Goal: Task Accomplishment & Management: Manage account settings

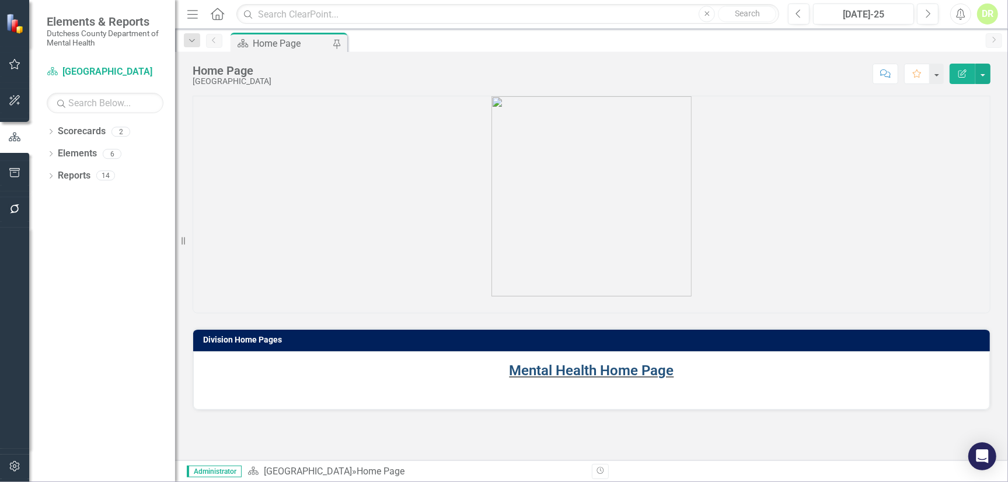
click at [539, 368] on link "Mental Health Home Page" at bounding box center [591, 370] width 165 height 16
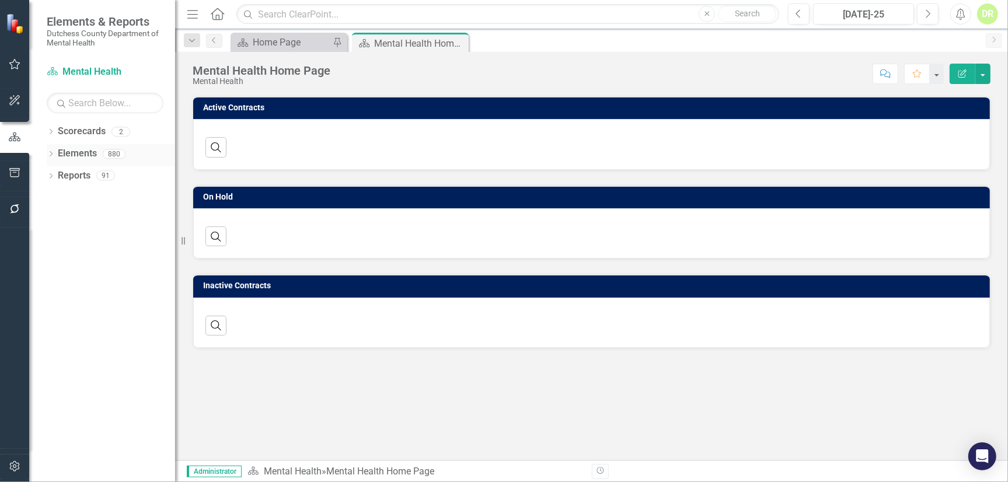
click at [76, 155] on link "Elements" at bounding box center [77, 153] width 39 height 13
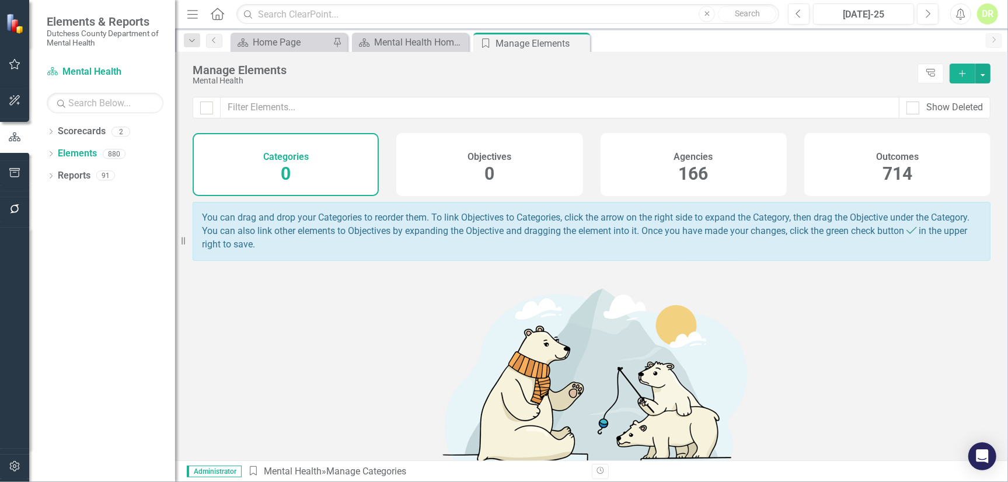
click at [690, 160] on h4 "Agencies" at bounding box center [693, 157] width 39 height 11
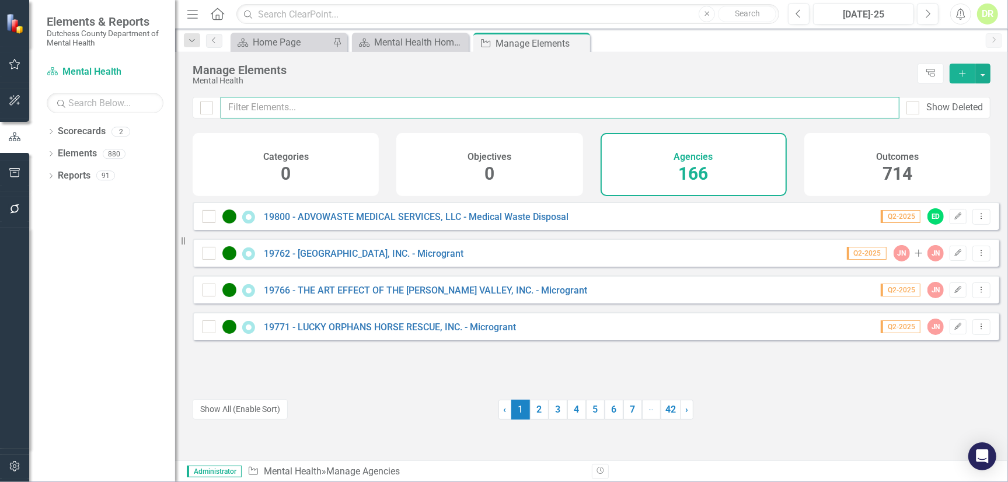
click at [229, 110] on input "text" at bounding box center [560, 108] width 679 height 22
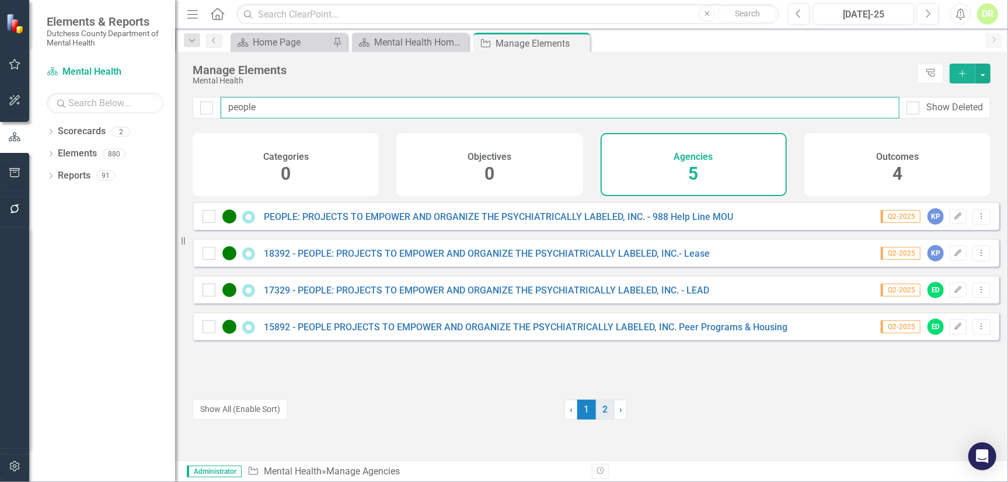
type input "people"
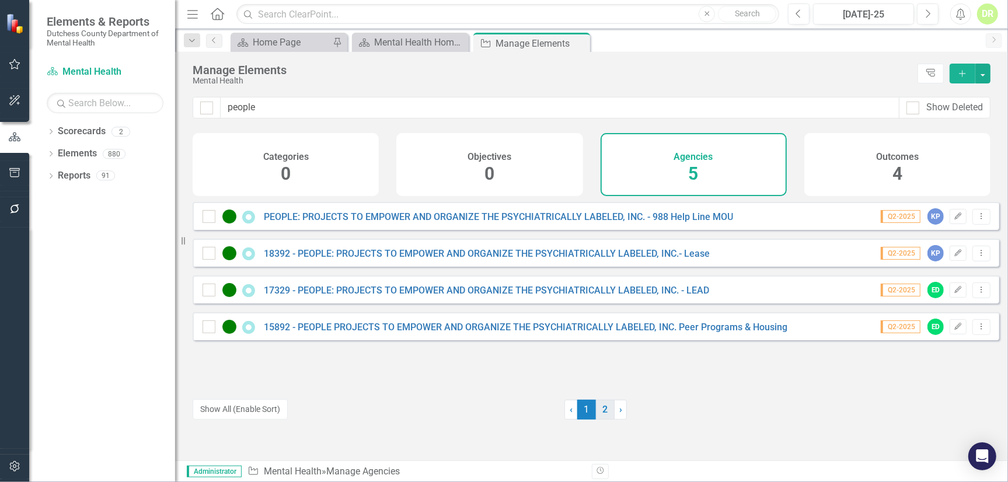
click at [598, 412] on link "2" at bounding box center [605, 410] width 19 height 20
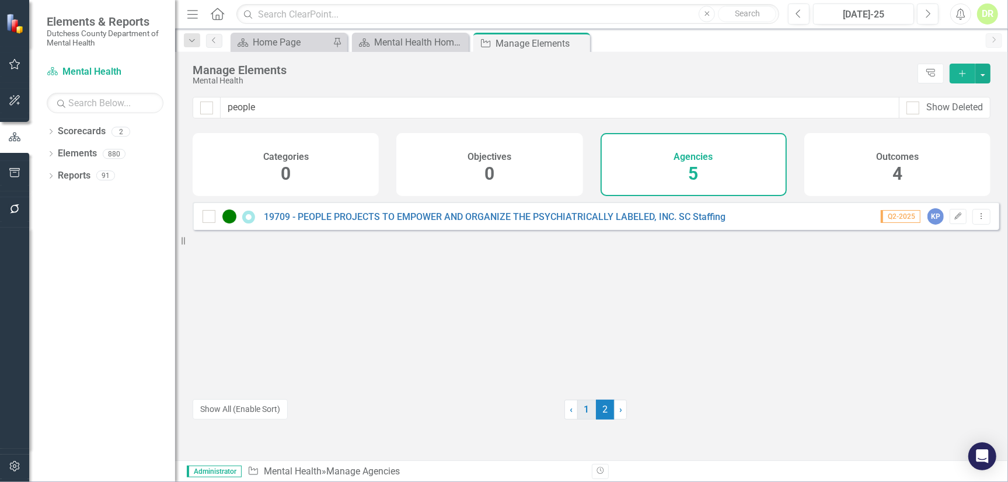
click at [584, 415] on link "1" at bounding box center [586, 410] width 19 height 20
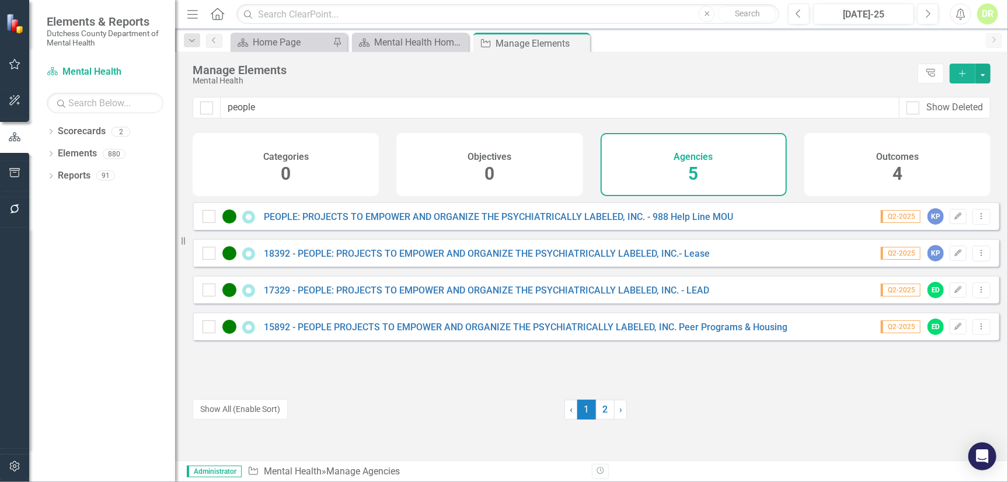
click at [432, 219] on div "PEOPLE: PROJECTS TO EMPOWER AND ORGANIZE THE PSYCHIATRICALLY LABELED, INC. - 98…" at bounding box center [469, 217] width 533 height 14
click at [435, 222] on link "PEOPLE: PROJECTS TO EMPOWER AND ORGANIZE THE PSYCHIATRICALLY LABELED, INC. - 98…" at bounding box center [498, 216] width 469 height 11
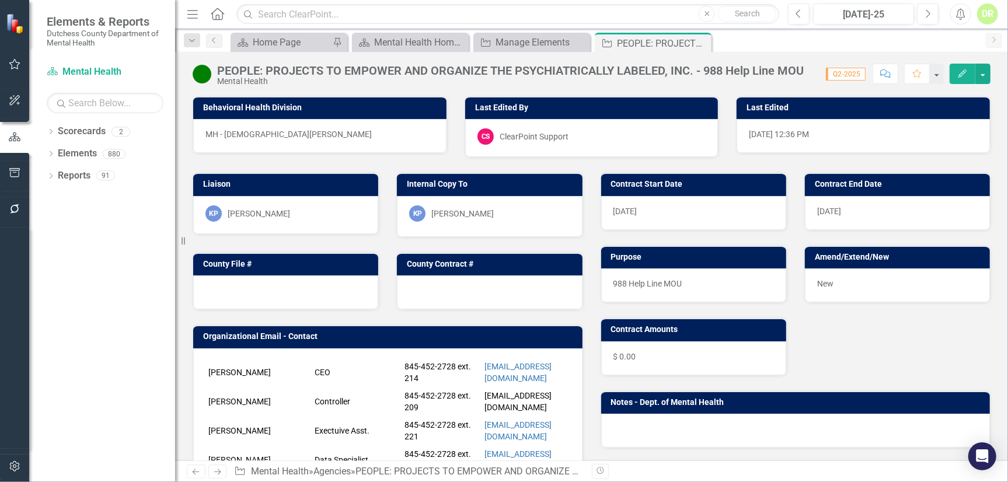
scroll to position [212, 0]
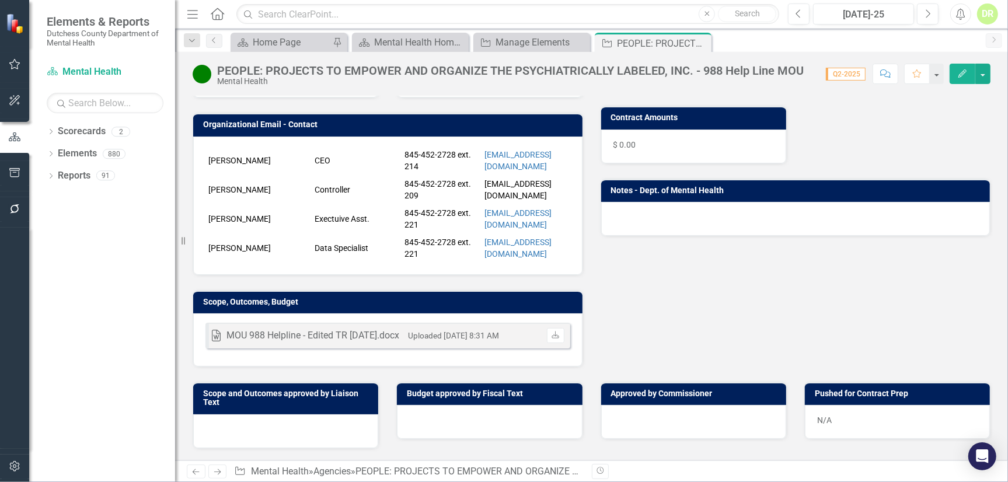
click at [389, 365] on div "Word MOU 988 Helpline - Edited TR 6-23-25.docx Uploaded Jul 1, 2025 8:31 AM Dow…" at bounding box center [387, 339] width 389 height 53
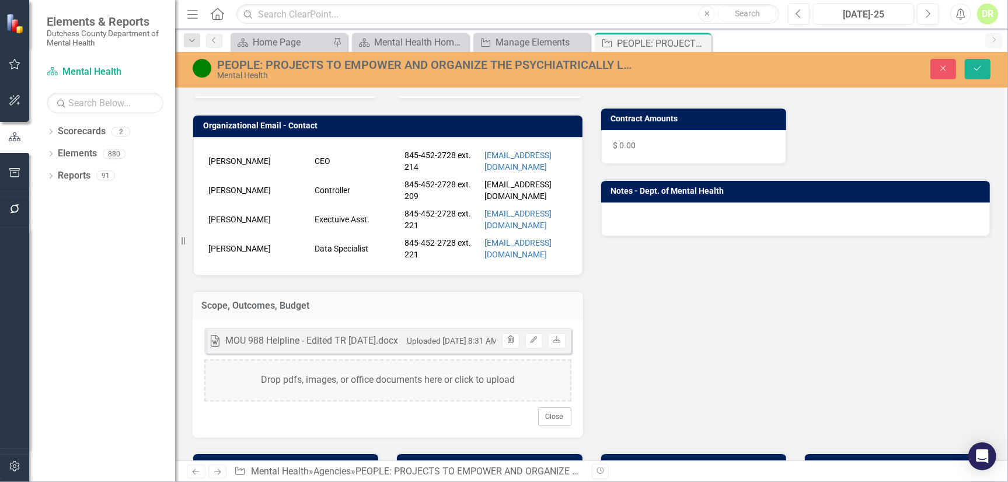
click at [507, 344] on icon "Trash" at bounding box center [510, 340] width 9 height 7
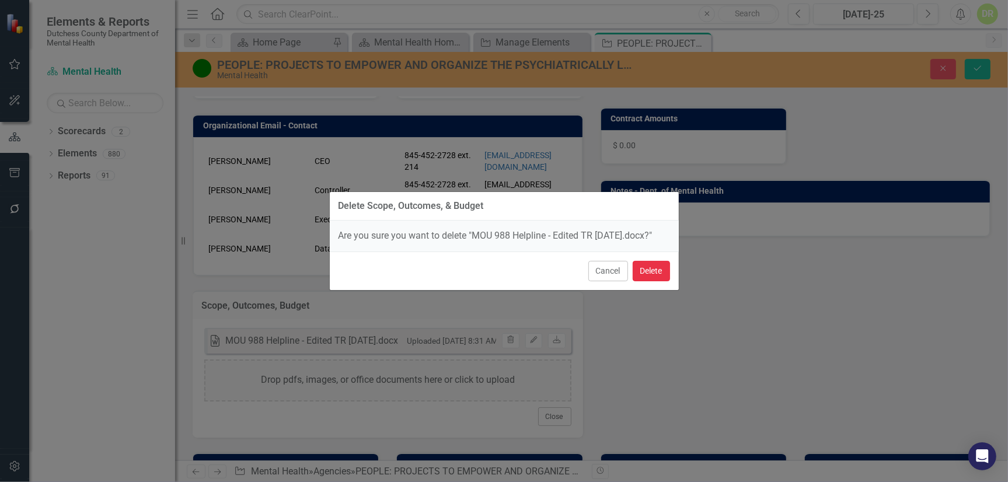
click at [648, 271] on button "Delete" at bounding box center [651, 271] width 37 height 20
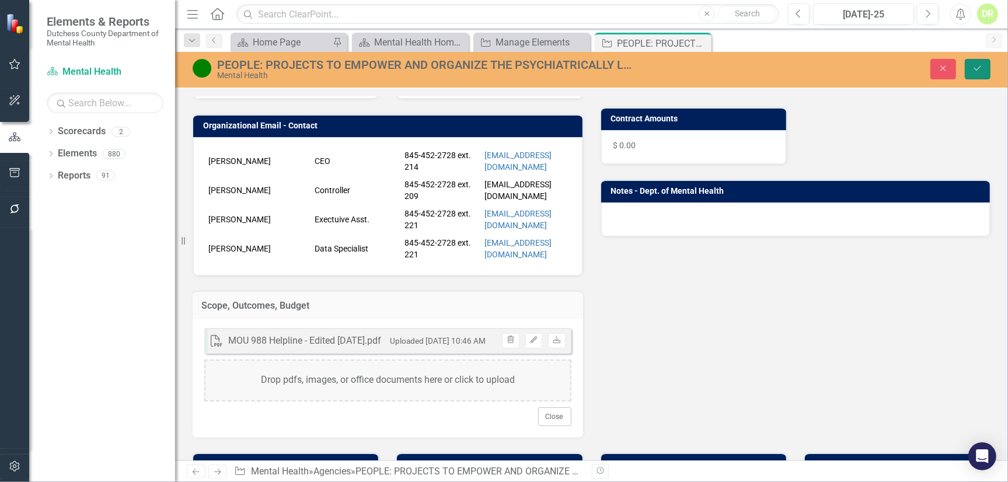
click at [976, 66] on icon "Save" at bounding box center [977, 68] width 11 height 8
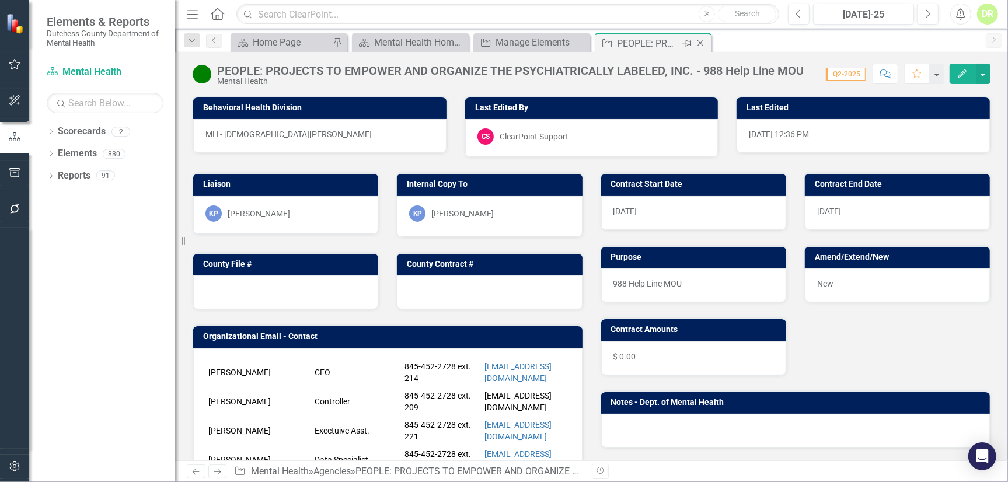
click at [699, 41] on icon "Close" at bounding box center [700, 43] width 12 height 9
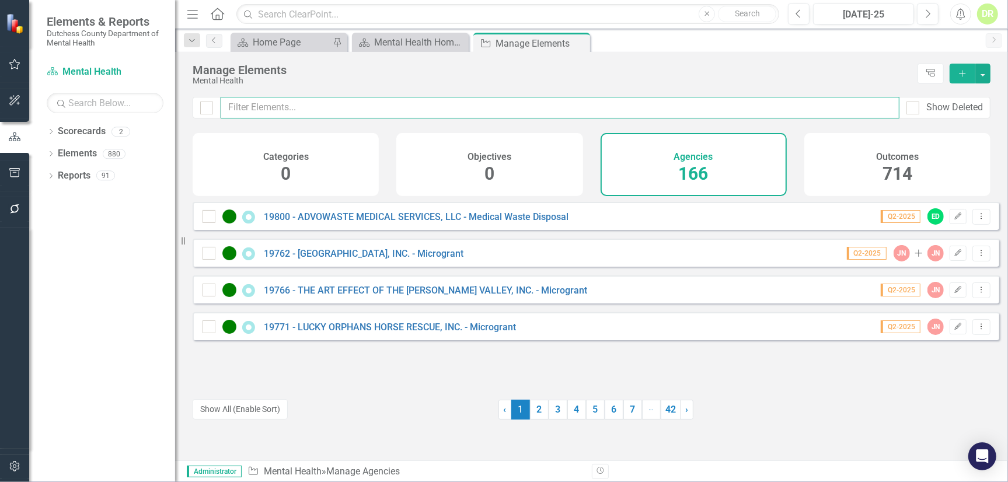
click at [368, 102] on input "text" at bounding box center [560, 108] width 679 height 22
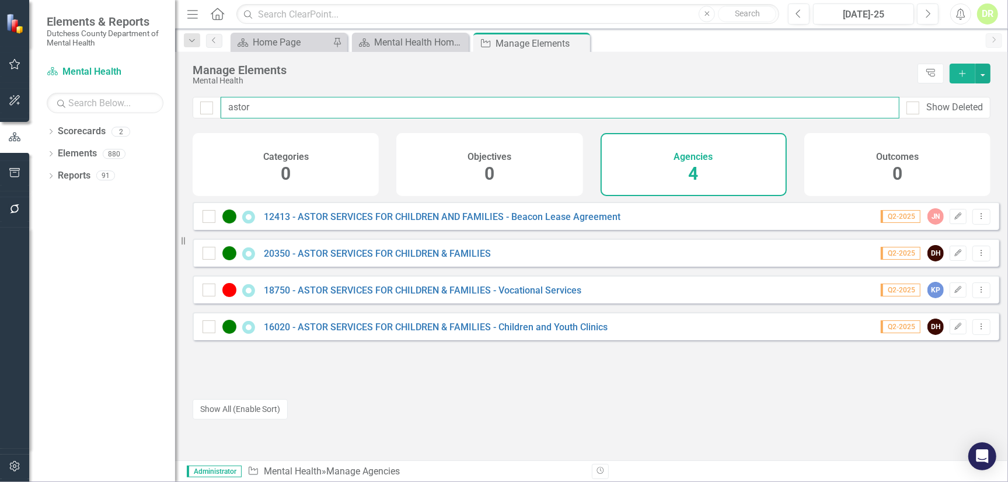
type input "astor"
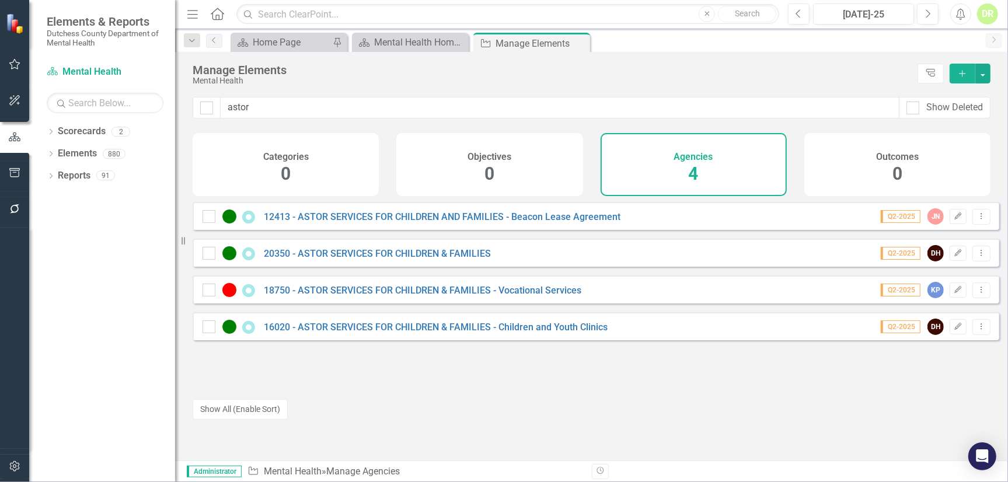
click at [411, 260] on div "20350 - ASTOR SERVICES FOR CHILDREN & FAMILIES" at bounding box center [348, 253] width 291 height 14
click at [413, 259] on link "20350 - ASTOR SERVICES FOR CHILDREN & FAMILIES" at bounding box center [377, 253] width 227 height 11
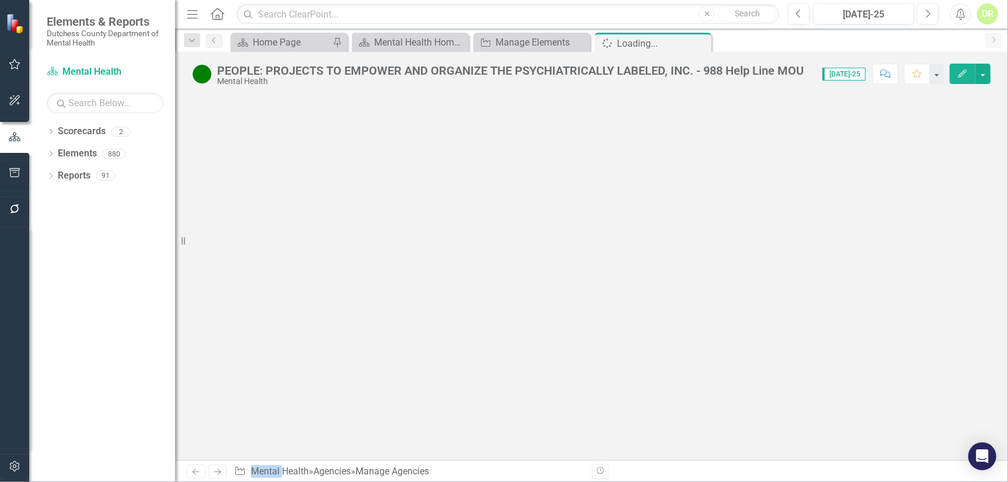
click at [413, 266] on div at bounding box center [591, 278] width 833 height 365
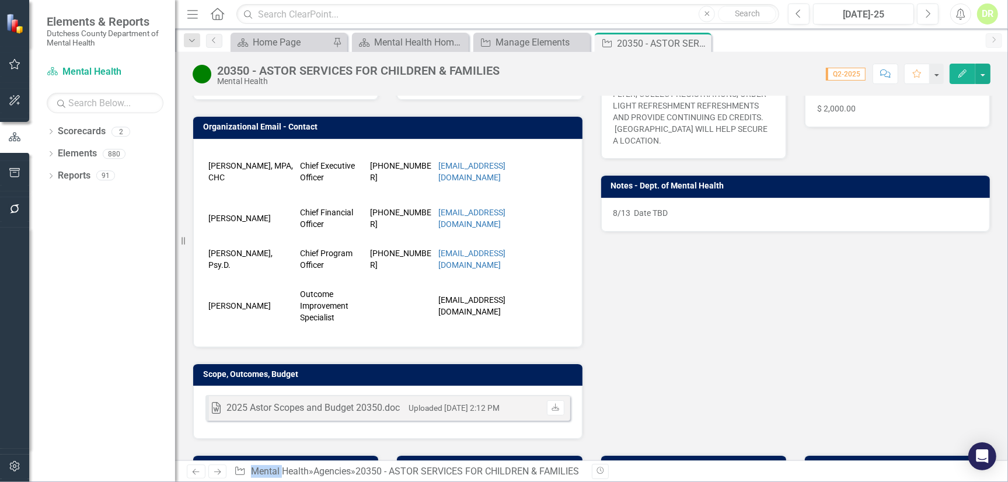
scroll to position [265, 0]
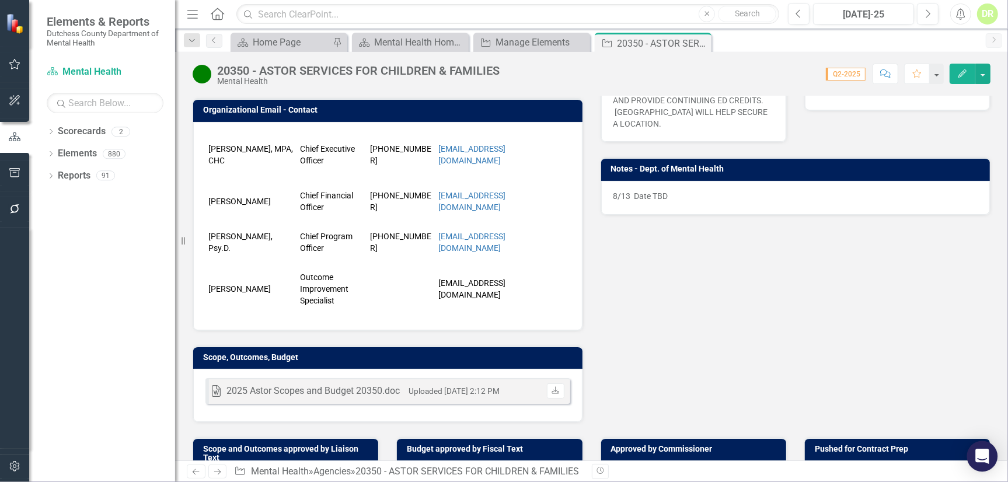
click at [987, 458] on icon "Open Intercom Messenger" at bounding box center [982, 456] width 15 height 15
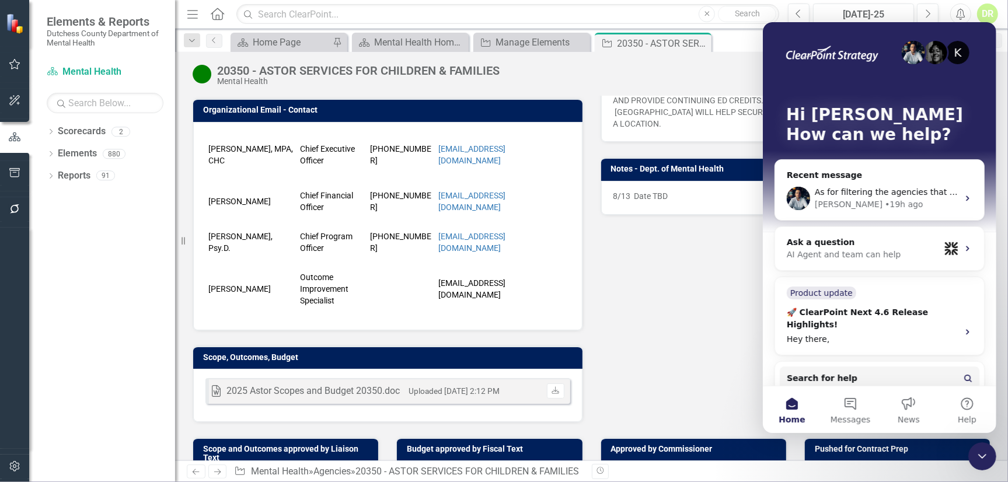
scroll to position [0, 0]
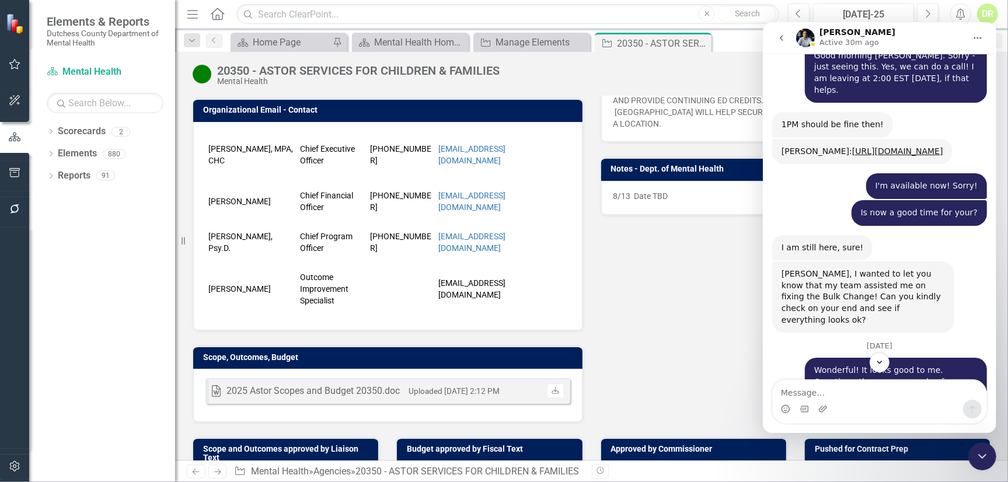
scroll to position [6124, 0]
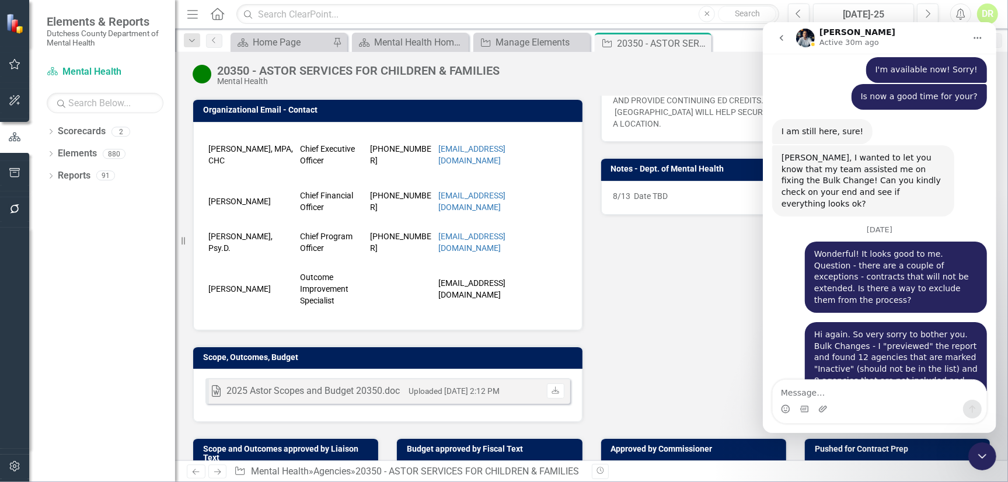
click at [890, 36] on div "Walter Active 30m ago" at bounding box center [879, 38] width 169 height 20
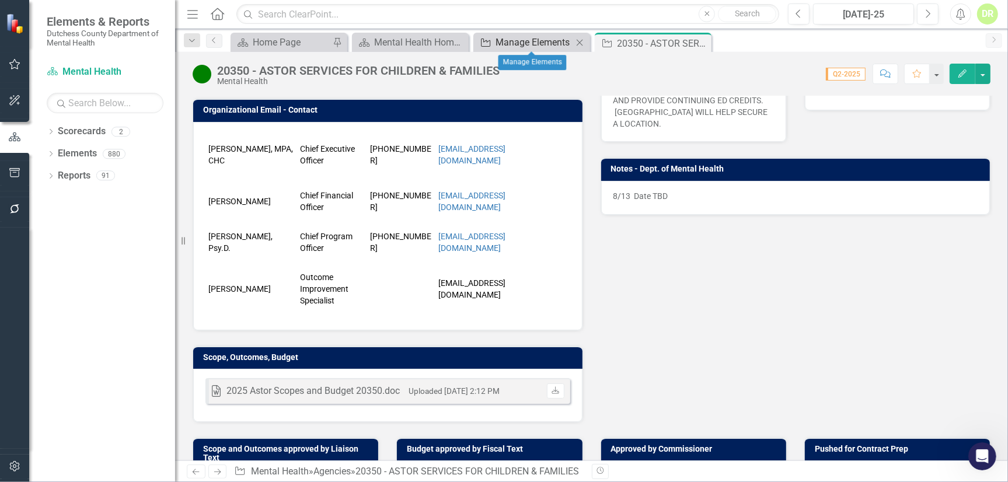
click at [530, 43] on div "Manage Elements" at bounding box center [533, 42] width 77 height 15
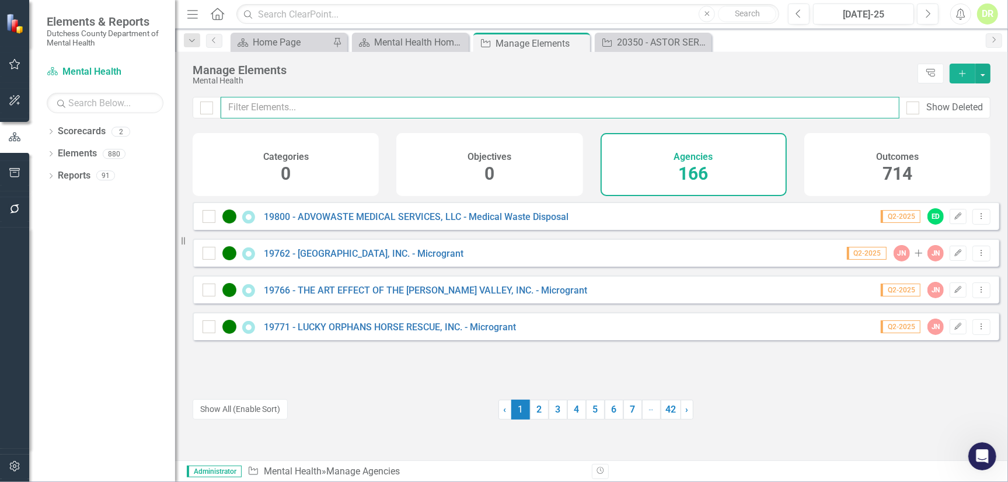
click at [320, 110] on input "text" at bounding box center [560, 108] width 679 height 22
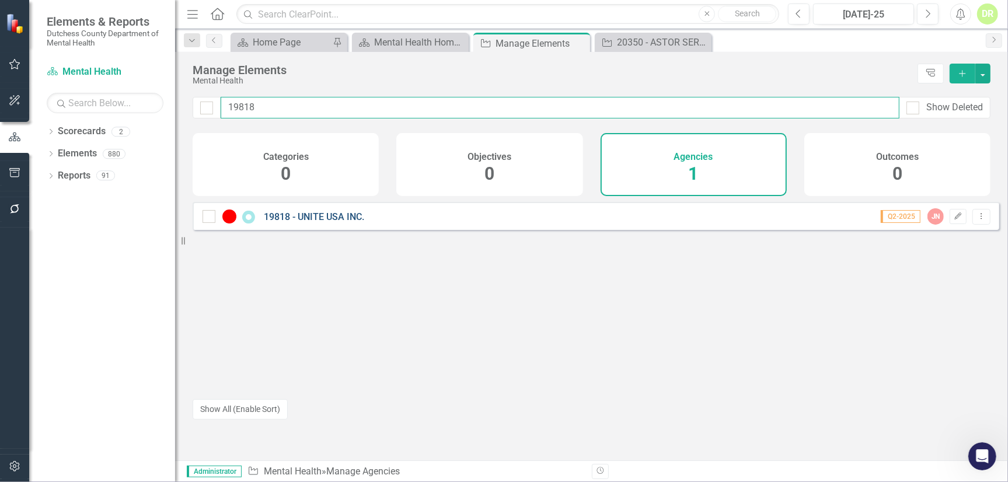
type input "19818"
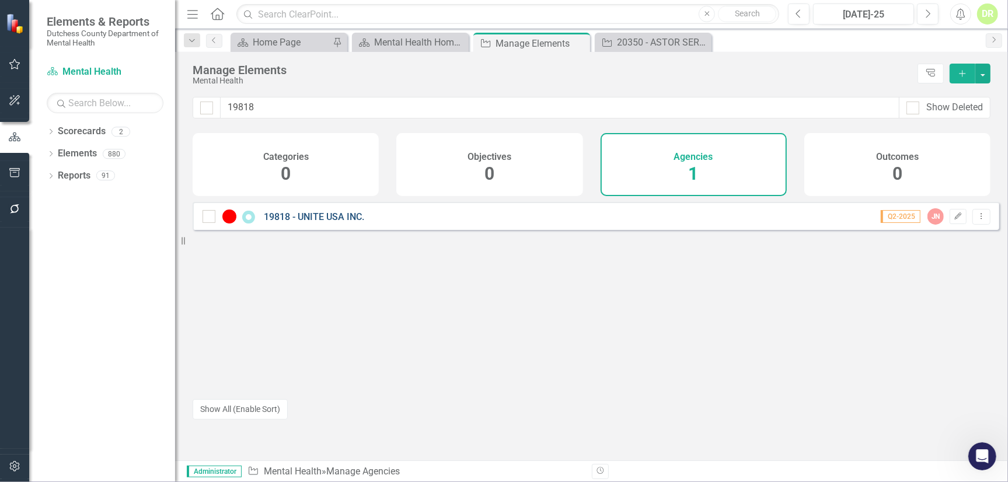
click at [305, 222] on link "19818 - UNITE USA INC." at bounding box center [314, 216] width 100 height 11
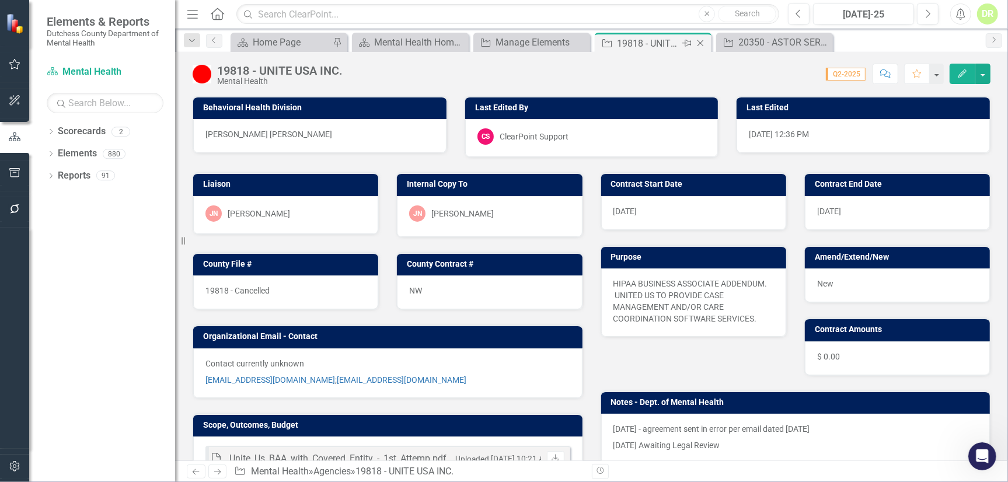
click at [700, 42] on icon "Close" at bounding box center [700, 43] width 12 height 9
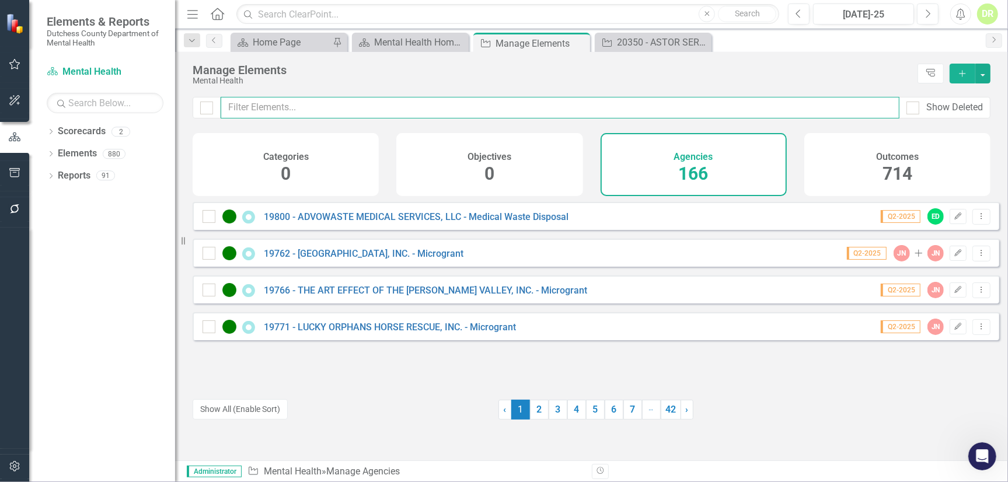
click at [324, 108] on input "text" at bounding box center [560, 108] width 679 height 22
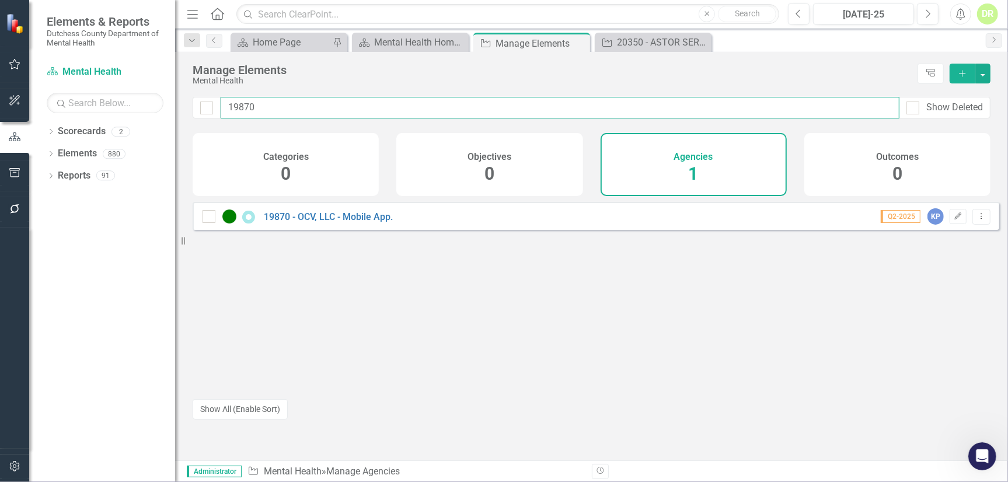
type input "19870"
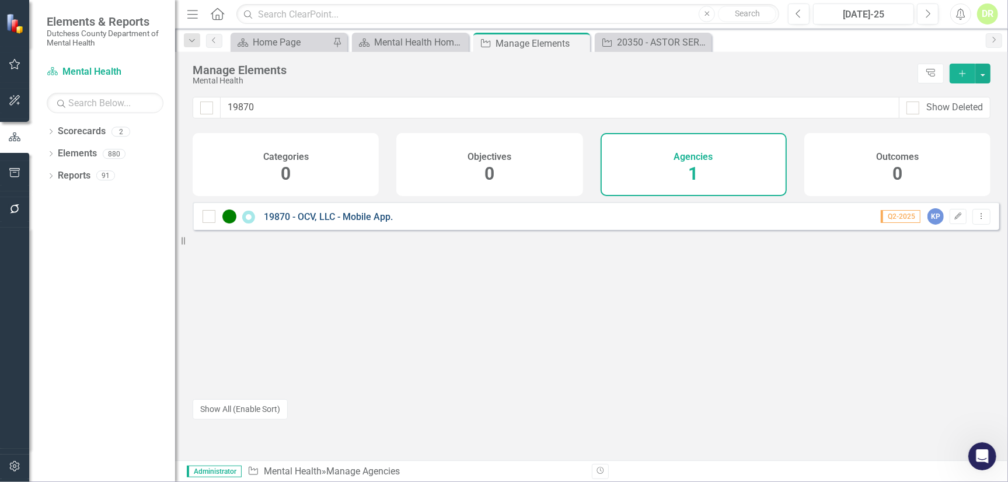
click at [338, 222] on link "19870 - OCV, LLC - Mobile App." at bounding box center [328, 216] width 129 height 11
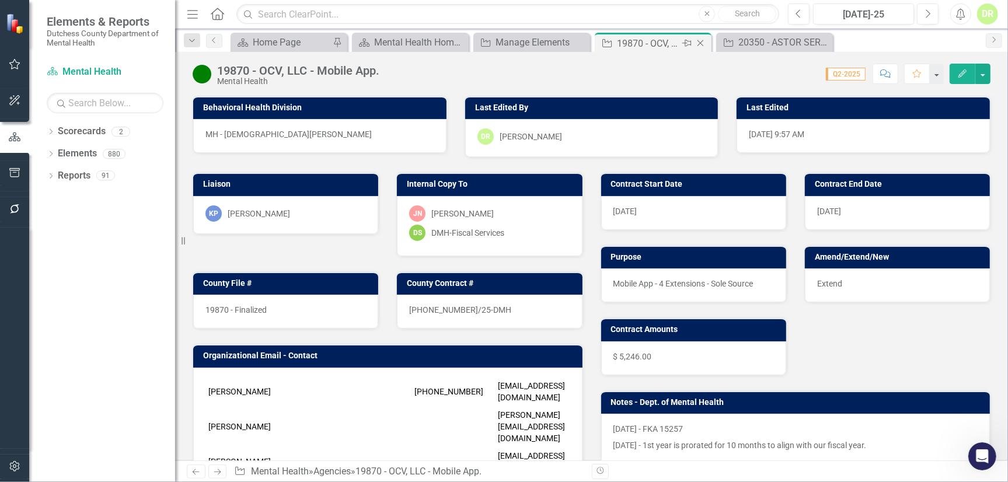
click at [702, 41] on icon "Close" at bounding box center [700, 43] width 12 height 9
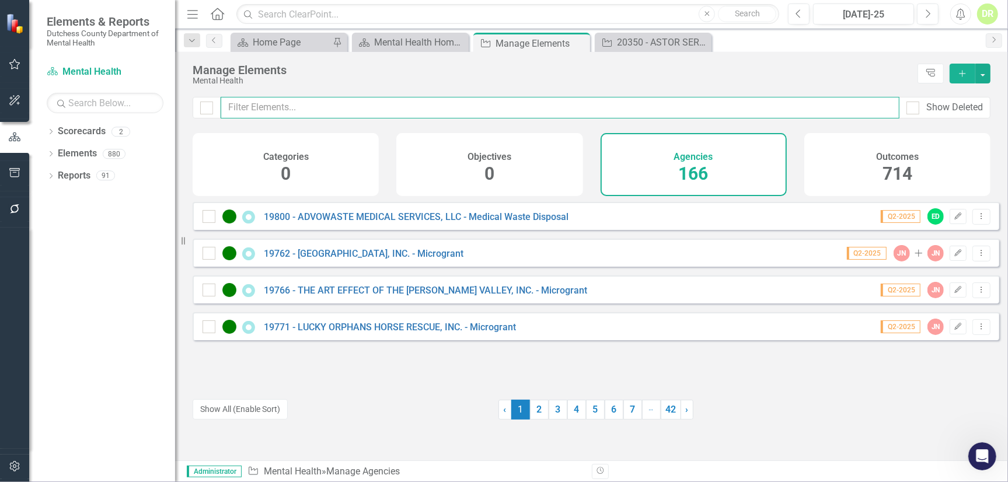
click at [321, 111] on input "text" at bounding box center [560, 108] width 679 height 22
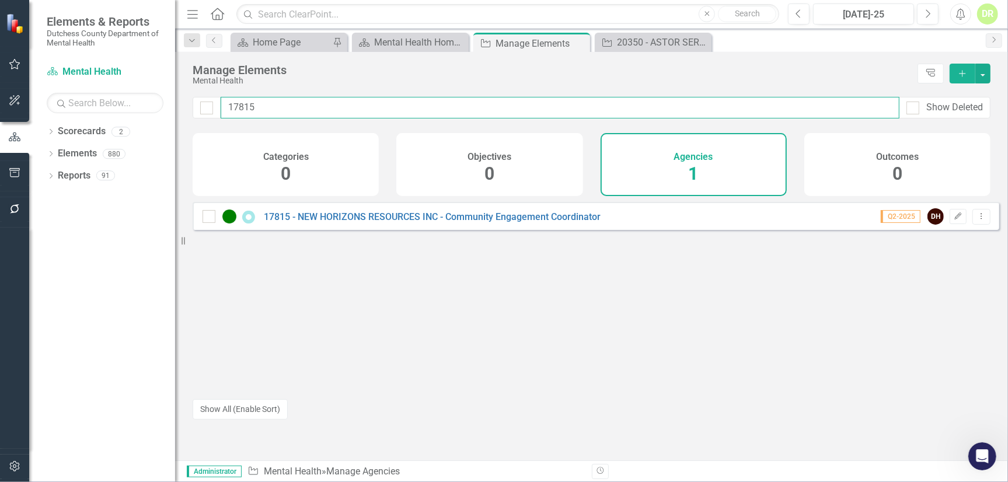
type input "17815"
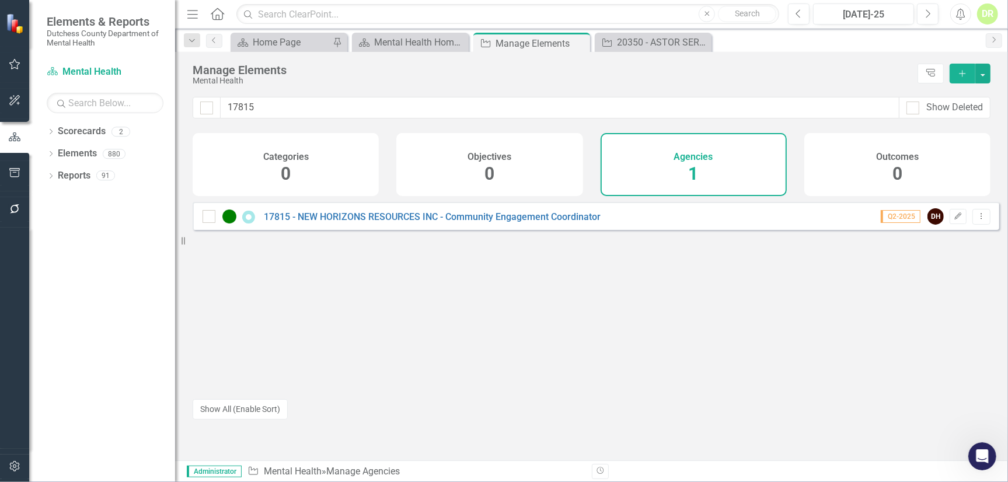
click at [445, 216] on div "17815 - NEW HORIZONS RESOURCES INC - Community Engagement Coordinator Q2-2025 D…" at bounding box center [596, 216] width 807 height 28
click at [444, 222] on link "17815 - NEW HORIZONS RESOURCES INC - Community Engagement Coordinator" at bounding box center [432, 216] width 337 height 11
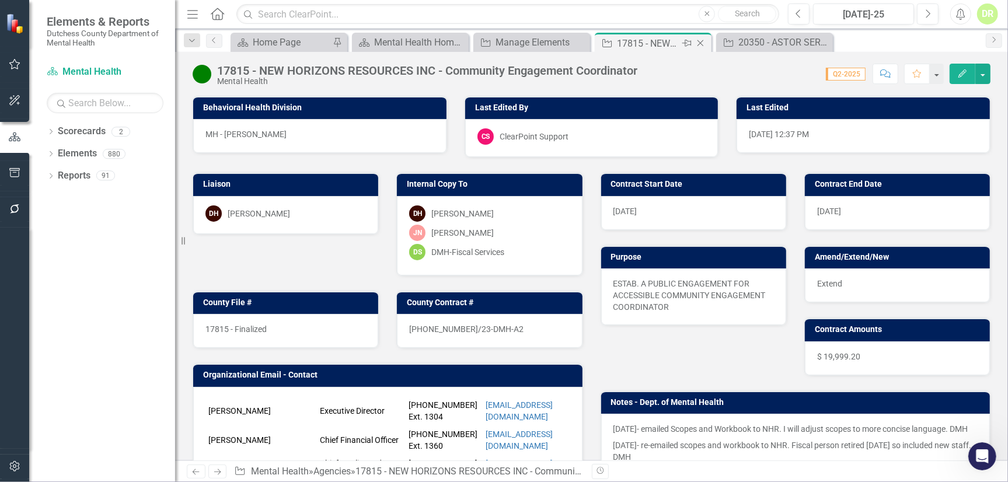
click at [702, 43] on icon "Close" at bounding box center [700, 43] width 12 height 9
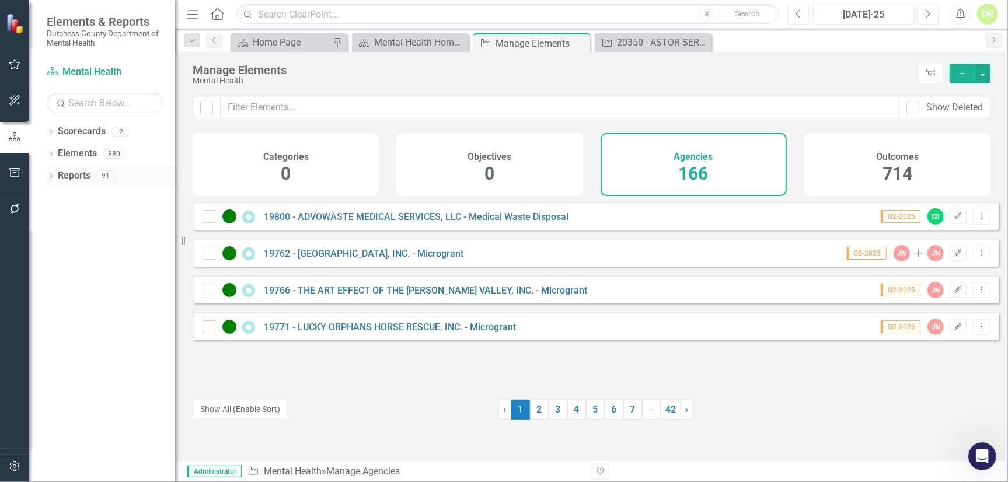
click at [69, 169] on link "Reports" at bounding box center [74, 175] width 33 height 13
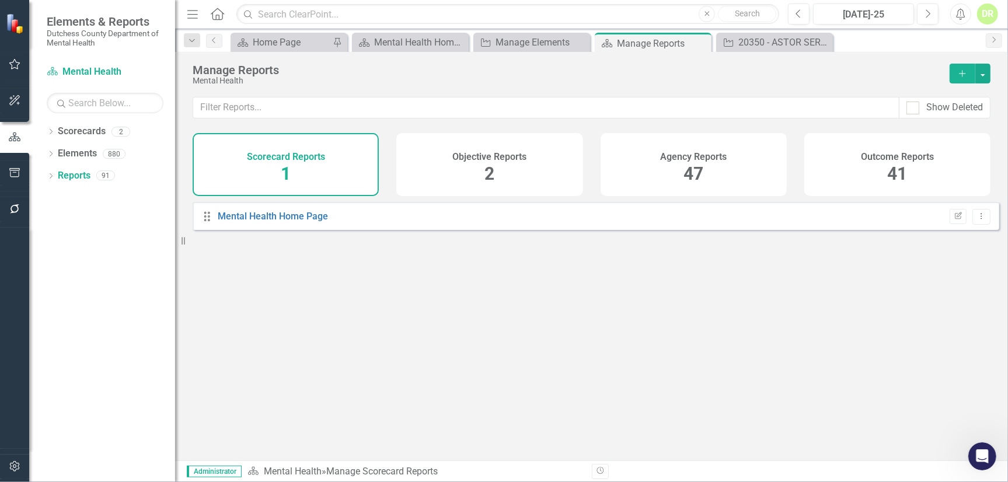
click at [687, 153] on h4 "Agency Reports" at bounding box center [693, 157] width 67 height 11
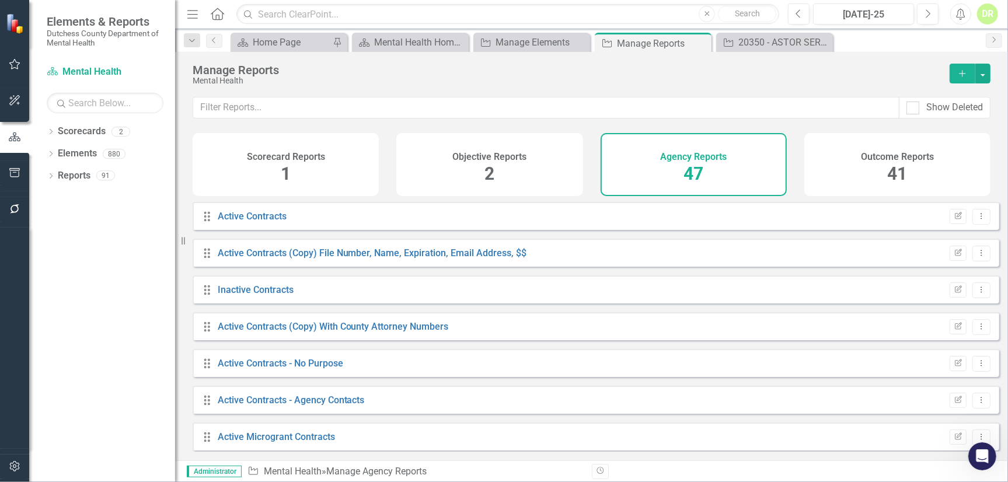
click at [660, 158] on h4 "Agency Reports" at bounding box center [693, 157] width 67 height 11
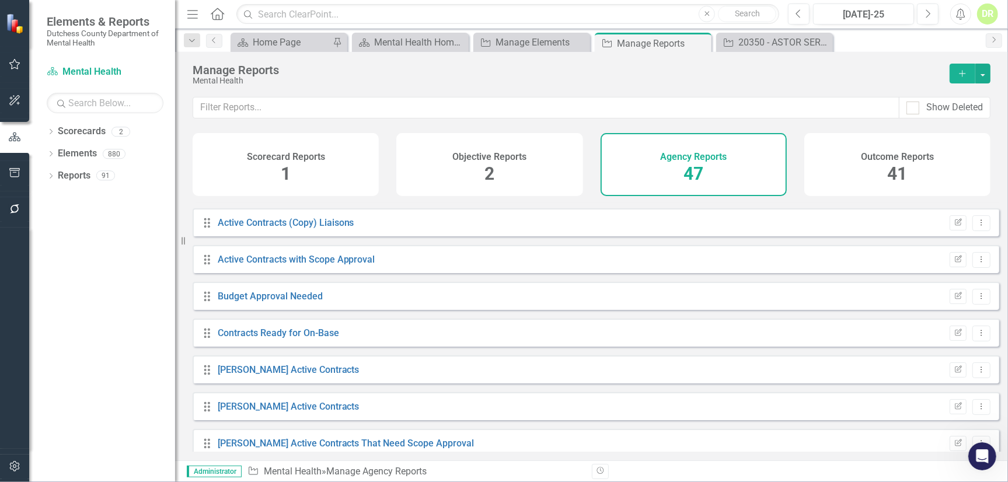
scroll to position [318, 0]
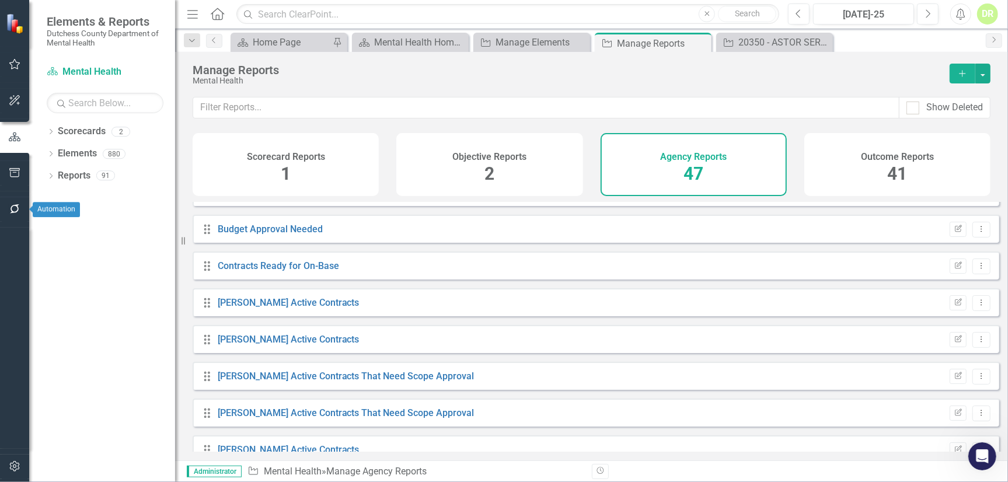
click at [16, 211] on icon "button" at bounding box center [14, 208] width 9 height 9
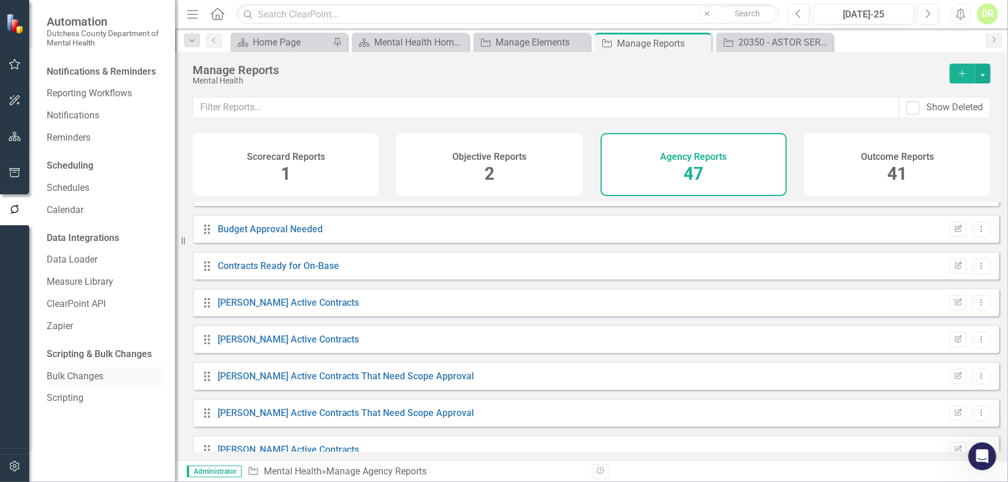
click at [61, 375] on link "Bulk Changes" at bounding box center [105, 376] width 117 height 13
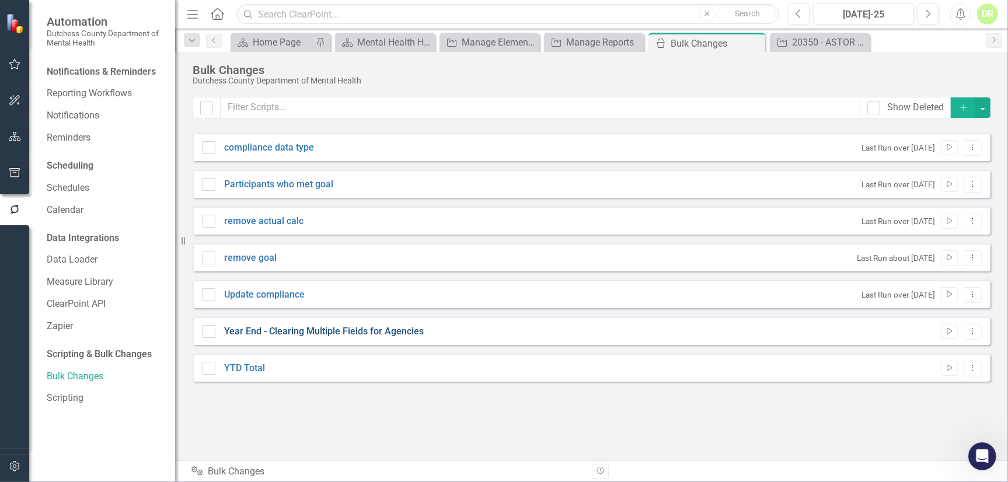
click at [373, 328] on link "Year End - Clearing Multiple Fields for Agencies" at bounding box center [324, 331] width 200 height 13
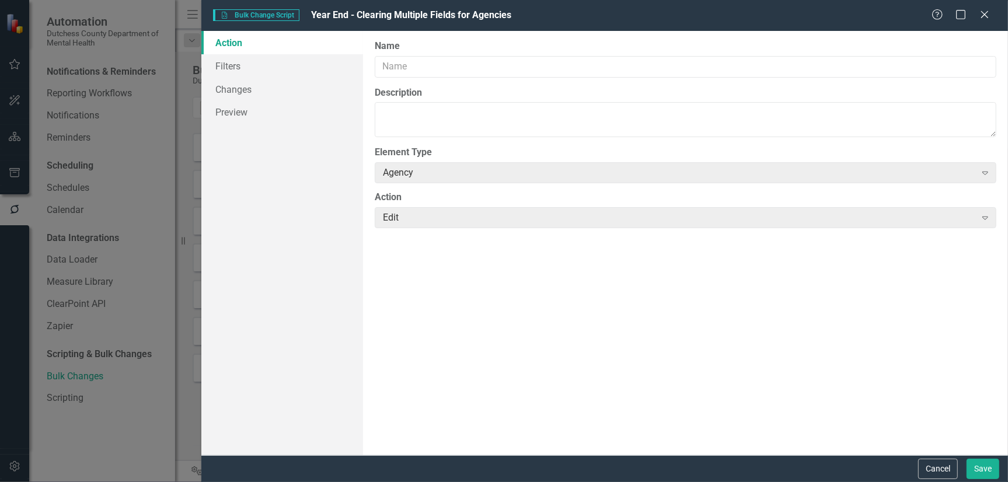
type input "Year End - Clearing Multiple Fields for Agencies"
type textarea "Preparing for a new contract year"
click at [214, 67] on link "Filters" at bounding box center [281, 65] width 161 height 23
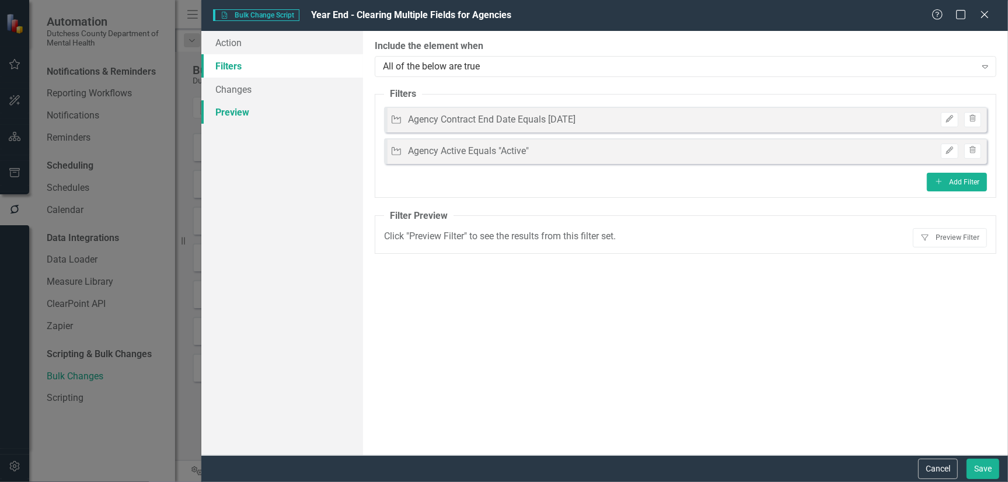
click at [234, 111] on link "Preview" at bounding box center [281, 111] width 161 height 23
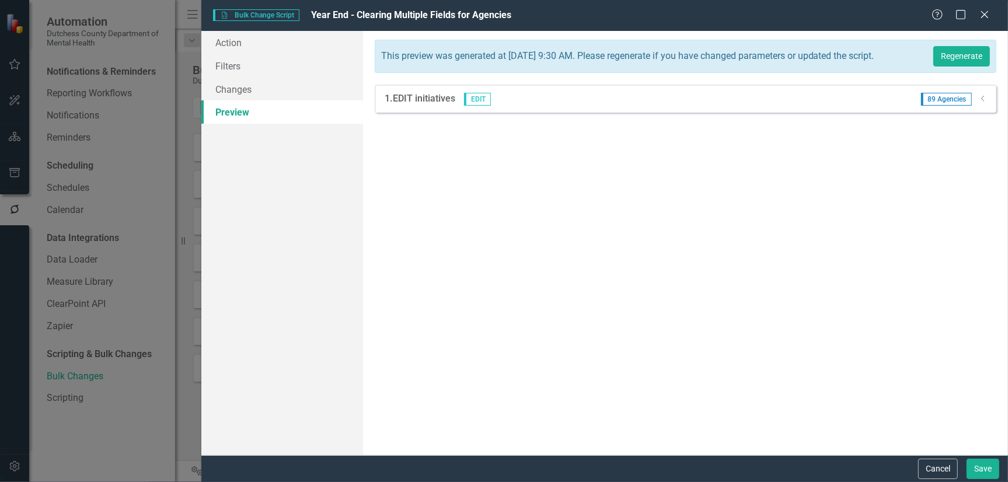
drag, startPoint x: 942, startPoint y: 464, endPoint x: 927, endPoint y: 458, distance: 15.7
click at [941, 465] on button "Cancel" at bounding box center [938, 469] width 40 height 20
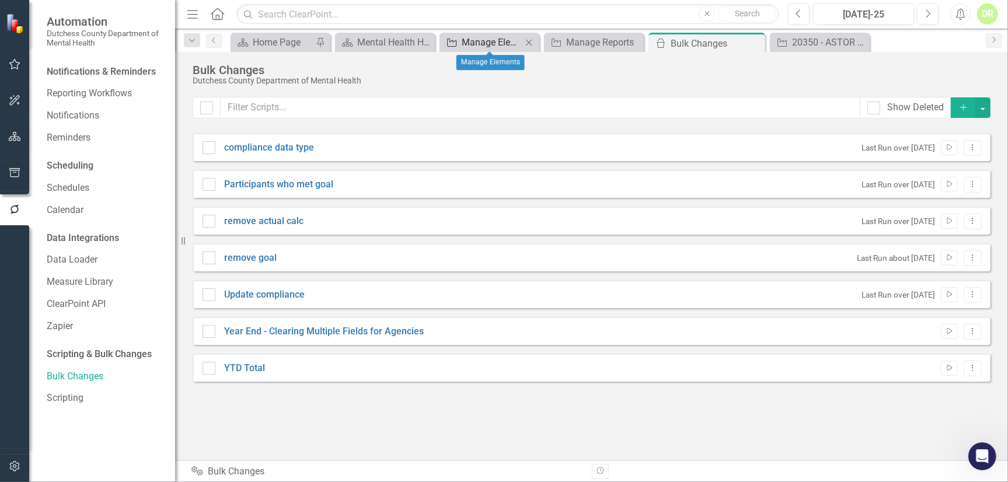
click at [495, 45] on div "Manage Elements" at bounding box center [492, 42] width 60 height 15
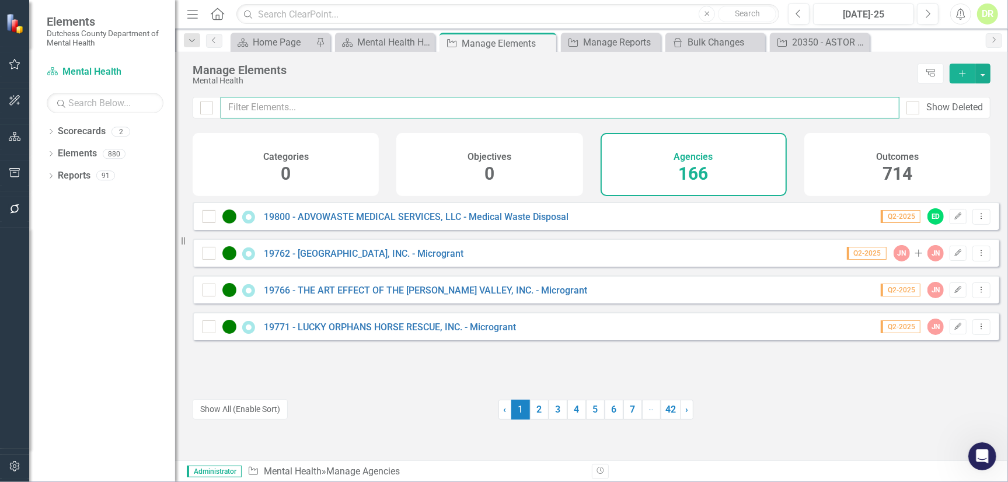
click at [306, 110] on input "text" at bounding box center [560, 108] width 679 height 22
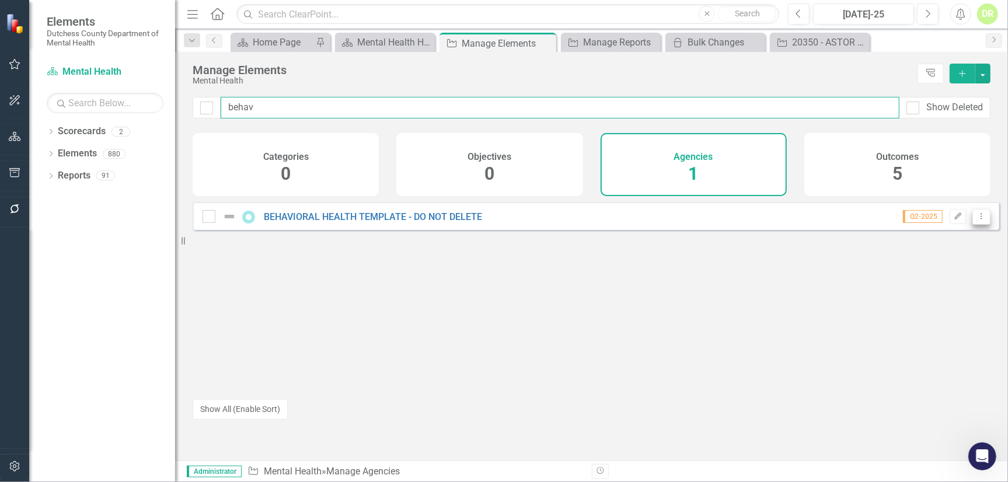
type input "behav"
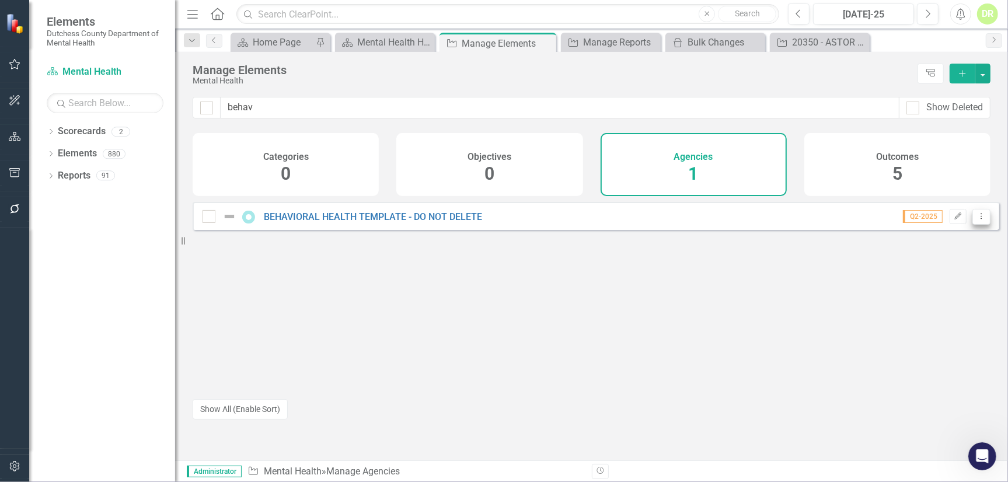
click at [976, 225] on button "Dropdown Menu" at bounding box center [981, 217] width 18 height 16
click at [958, 283] on link "Copy Duplicate Agency" at bounding box center [931, 288] width 100 height 22
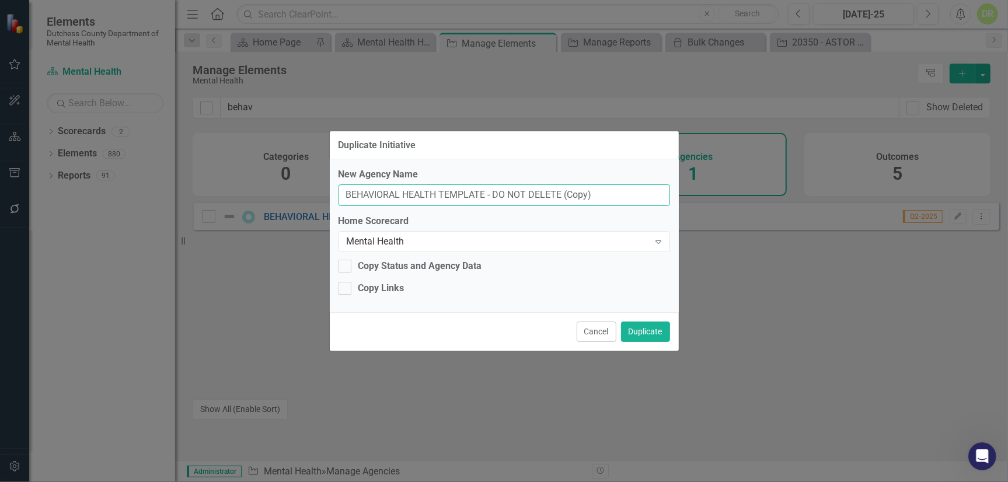
drag, startPoint x: 602, startPoint y: 200, endPoint x: 306, endPoint y: 172, distance: 296.7
click at [309, 172] on div "Duplicate Initiative New Agency Name BEHAVIORAL HEALTH TEMPLATE - DO NOT DELETE…" at bounding box center [504, 241] width 1008 height 482
paste input "THE HENRY A WALLACE VISITOR AND EDUCATION CENTER"
type input "20355 - THE HENRY A WALLACE VISITOR AND EDUCATION CENTER"
click at [366, 266] on div "Copy Status and Agency Data" at bounding box center [420, 266] width 124 height 13
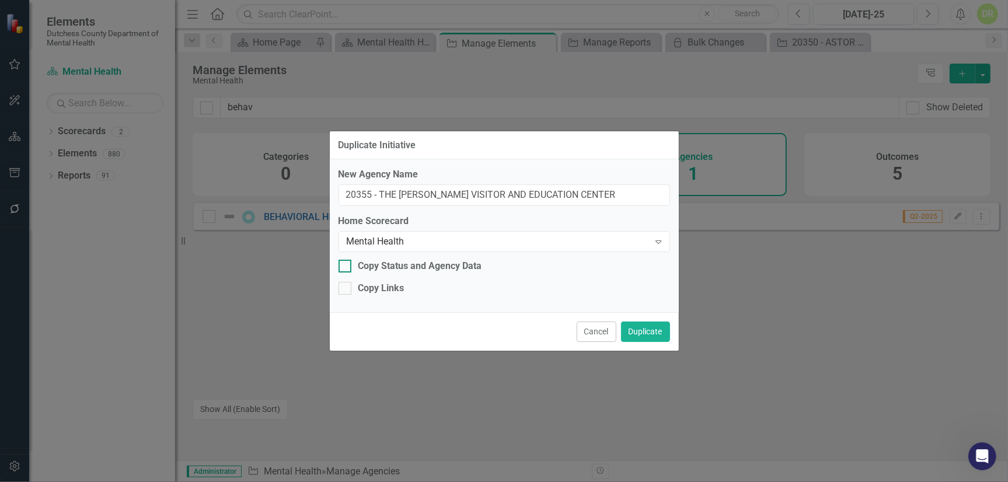
click at [346, 266] on input "Copy Status and Agency Data" at bounding box center [342, 264] width 8 height 8
checkbox input "true"
click at [659, 333] on button "Duplicate" at bounding box center [645, 332] width 49 height 20
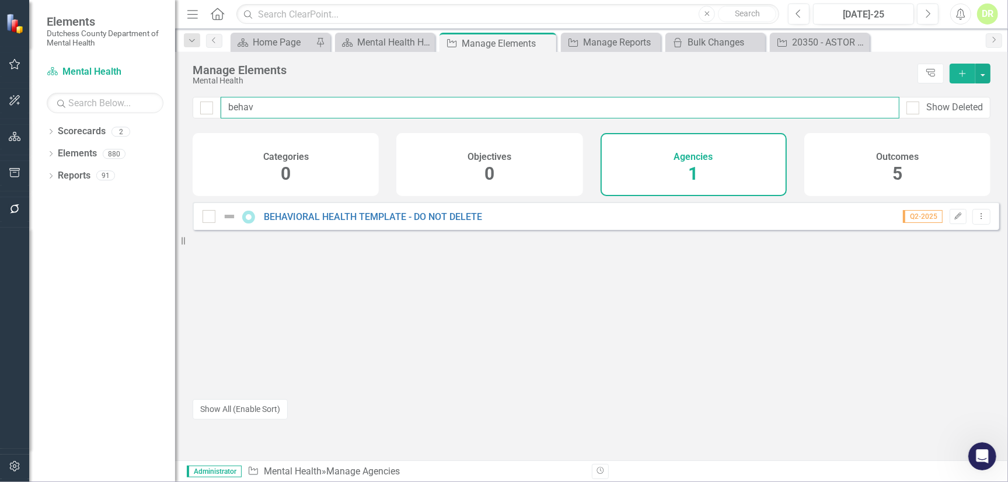
drag, startPoint x: 477, startPoint y: 109, endPoint x: 110, endPoint y: 112, distance: 366.5
click at [110, 112] on div "Elements Dutchess County Department of Mental Health Scorecard Mental Health Se…" at bounding box center [504, 241] width 1008 height 482
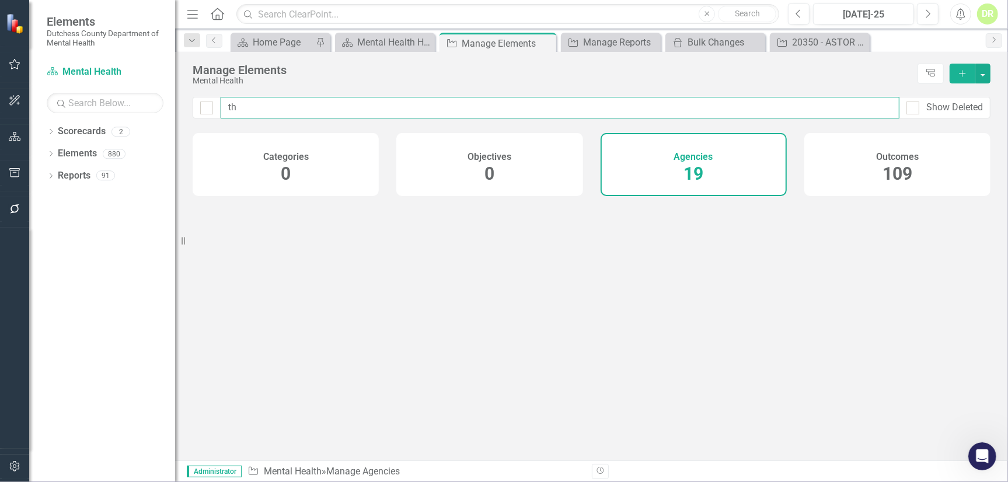
type input "t"
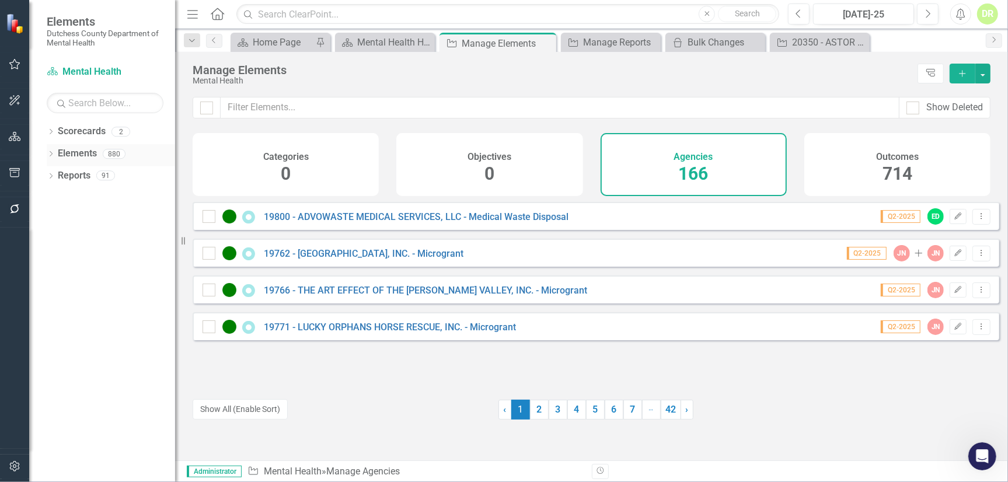
click at [51, 152] on icon at bounding box center [51, 153] width 3 height 5
click at [95, 198] on link "Agency Agencies" at bounding box center [91, 197] width 55 height 13
click at [114, 198] on link "Agency Agencies" at bounding box center [91, 197] width 55 height 13
click at [57, 198] on icon at bounding box center [56, 198] width 3 height 5
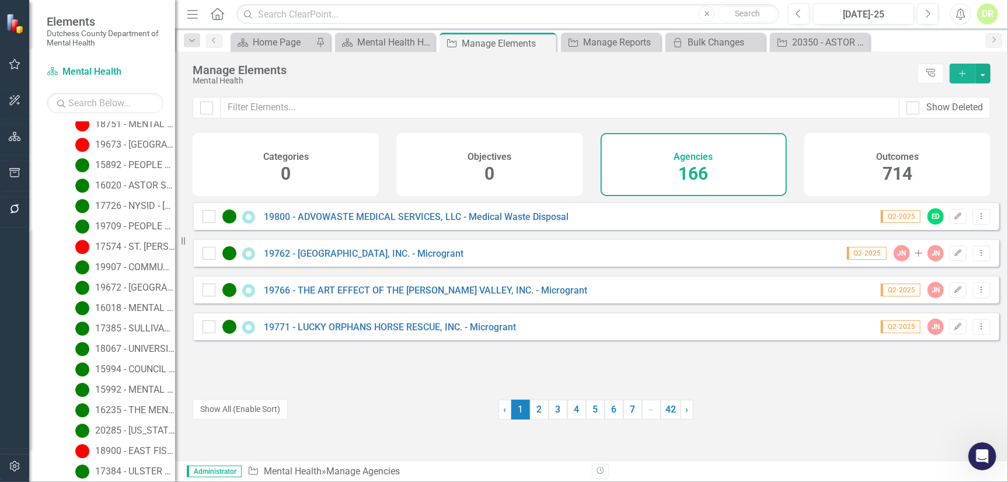
scroll to position [2737, 0]
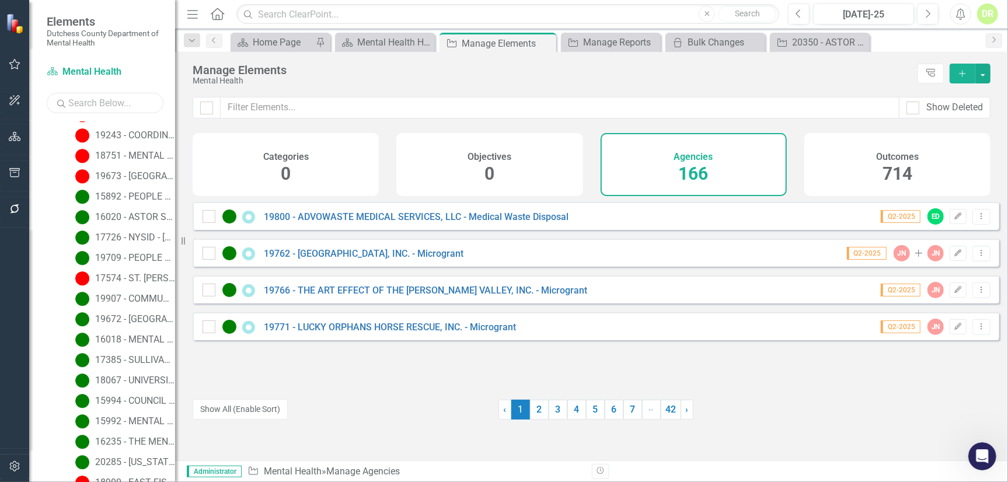
click at [68, 102] on input "text" at bounding box center [105, 103] width 117 height 20
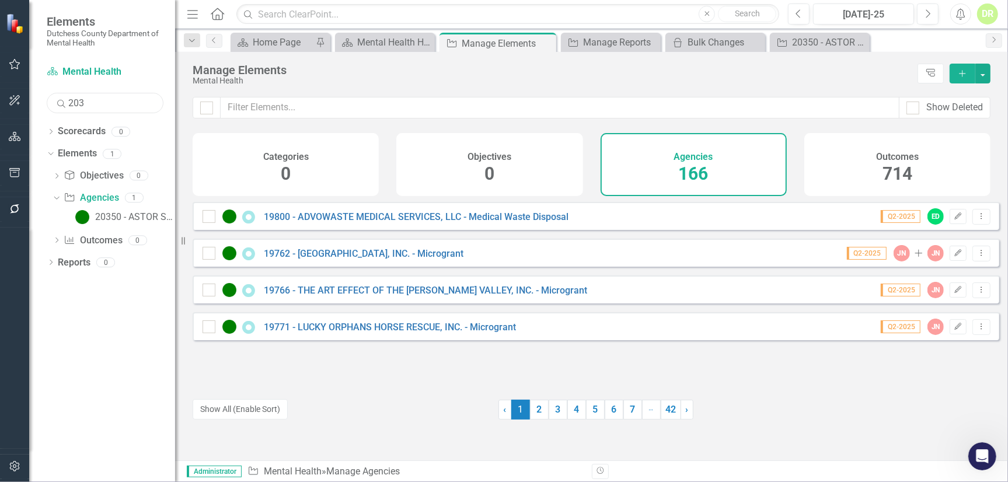
scroll to position [0, 0]
type input "20355"
drag, startPoint x: 100, startPoint y: 99, endPoint x: -4, endPoint y: 102, distance: 103.3
click at [0, 102] on html "Elements Dutchess County Department of Mental Health Scorecard Mental Health Se…" at bounding box center [504, 241] width 1008 height 482
type input "henry"
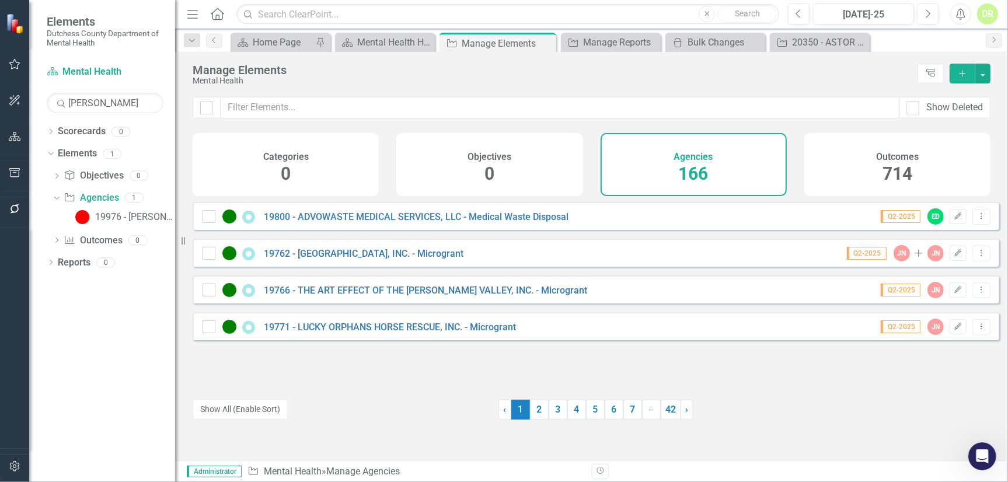
click at [583, 189] on div "Categories 0 Objectives 0 Agencies 166 Outcomes 714" at bounding box center [592, 164] width 798 height 63
click at [683, 153] on h4 "Agencies" at bounding box center [693, 157] width 39 height 11
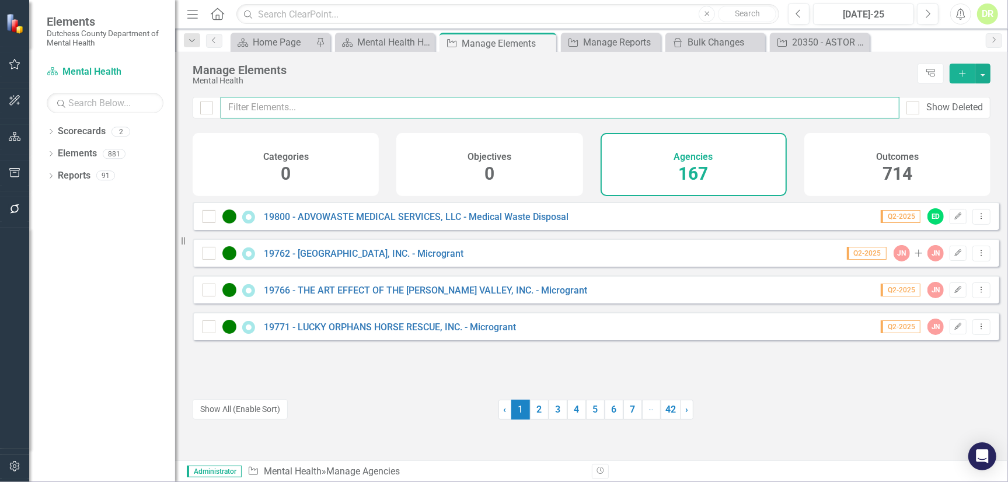
click at [310, 111] on input "text" at bounding box center [560, 108] width 679 height 22
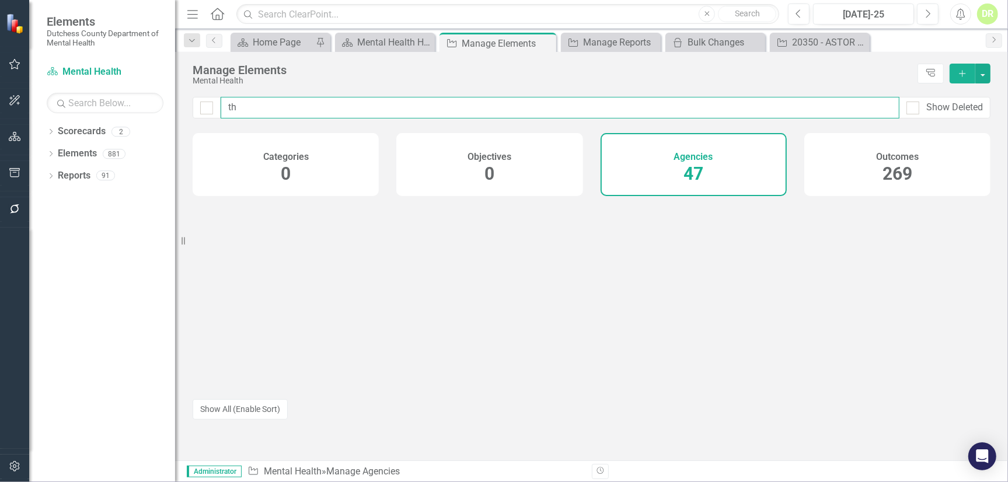
type input "t"
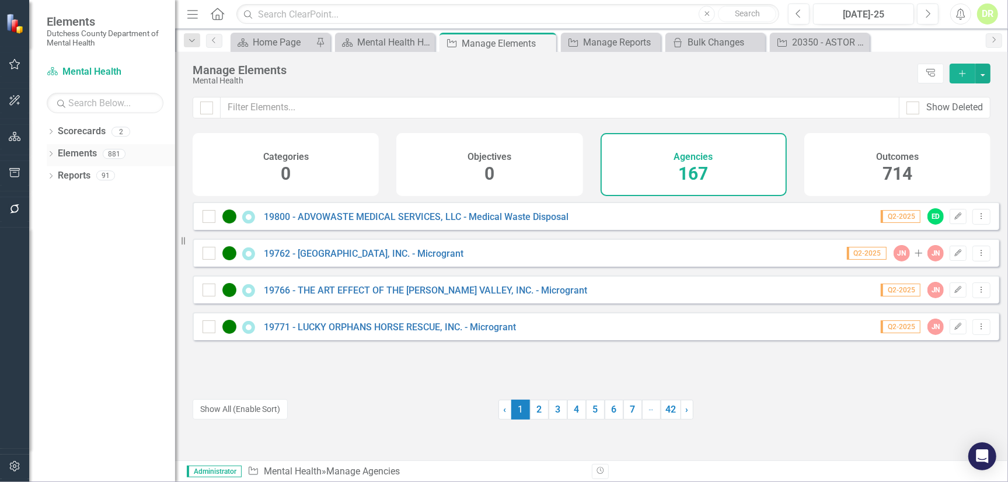
click at [54, 155] on icon "Dropdown" at bounding box center [51, 155] width 8 height 6
click at [90, 200] on link "Agency Agencies" at bounding box center [91, 197] width 55 height 13
click at [90, 198] on link "Agency Agencies" at bounding box center [91, 197] width 55 height 13
click at [55, 198] on icon "Dropdown" at bounding box center [57, 199] width 8 height 6
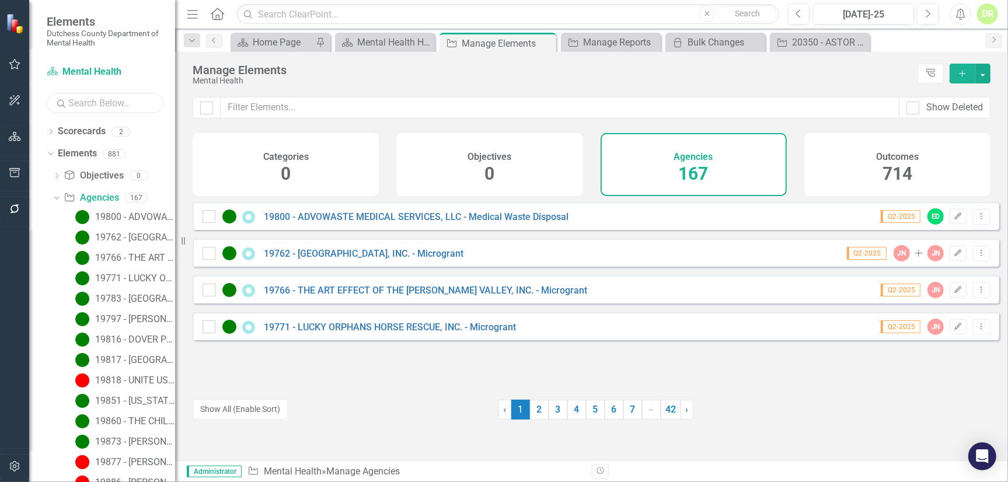
click at [83, 103] on input "text" at bounding box center [105, 103] width 117 height 20
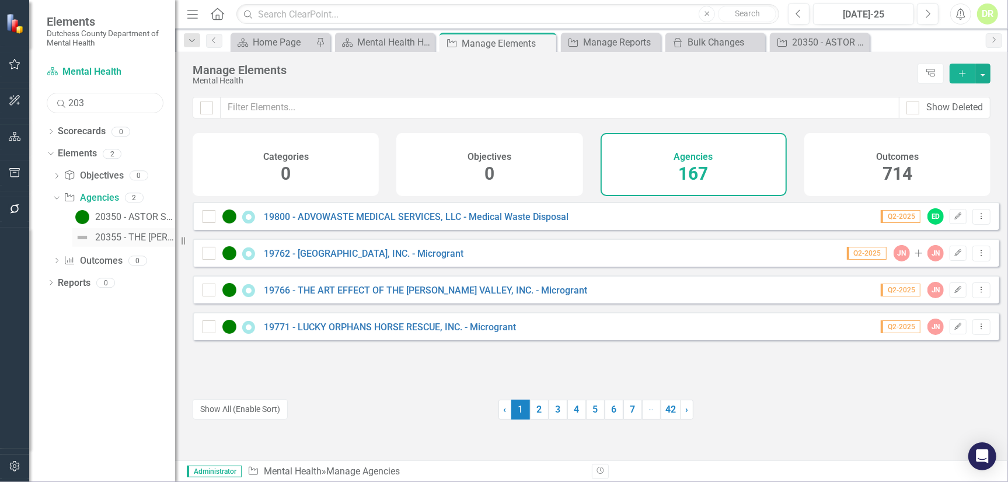
type input "203"
click at [123, 232] on div "20355 - THE HENRY A WALLACE VISITOR AND EDUCATION CENTER" at bounding box center [135, 237] width 80 height 11
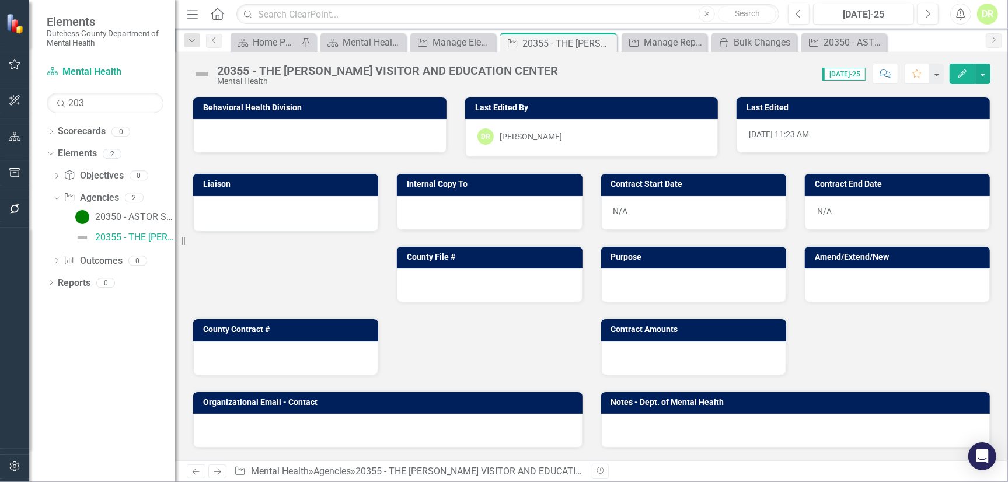
click at [205, 76] on img at bounding box center [202, 74] width 19 height 19
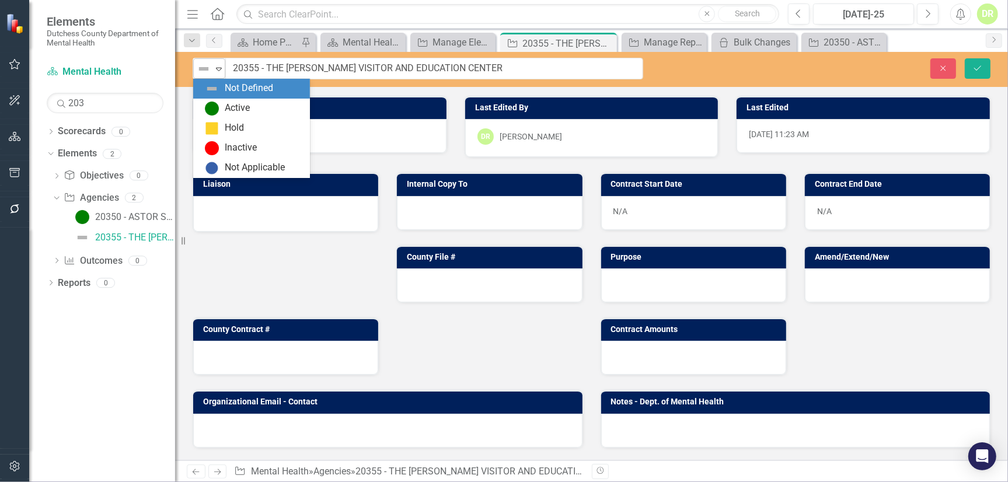
click at [222, 69] on icon "Expand" at bounding box center [219, 68] width 12 height 9
click at [220, 104] on div "Active" at bounding box center [254, 109] width 98 height 14
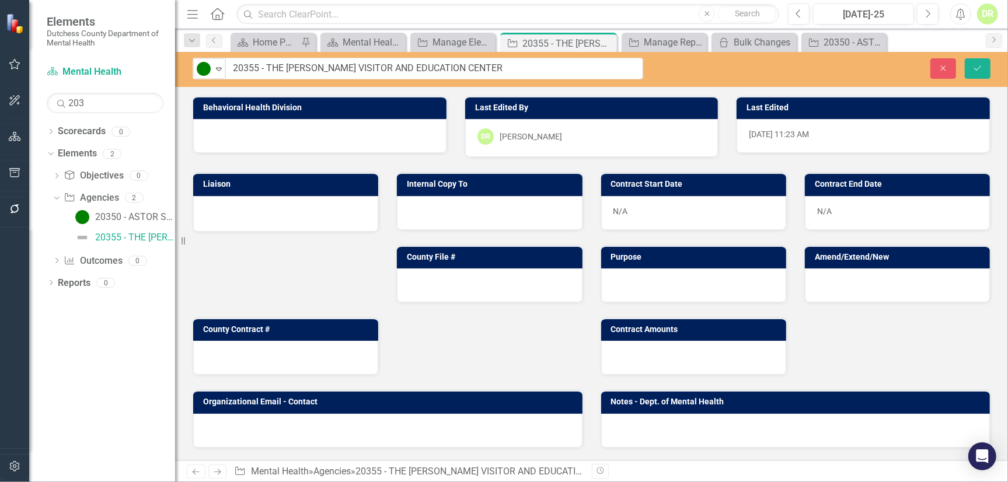
click at [235, 132] on div at bounding box center [319, 136] width 253 height 34
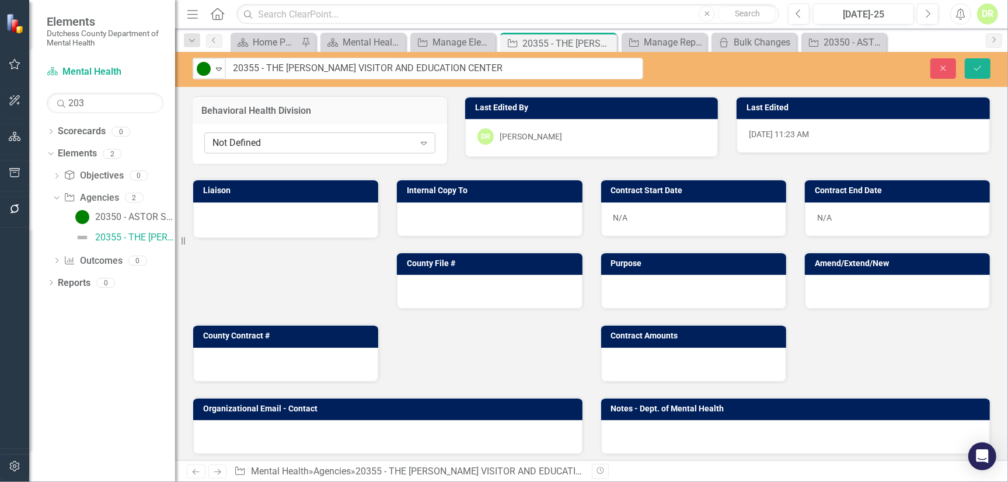
click at [267, 138] on div "Not Defined" at bounding box center [313, 143] width 202 height 13
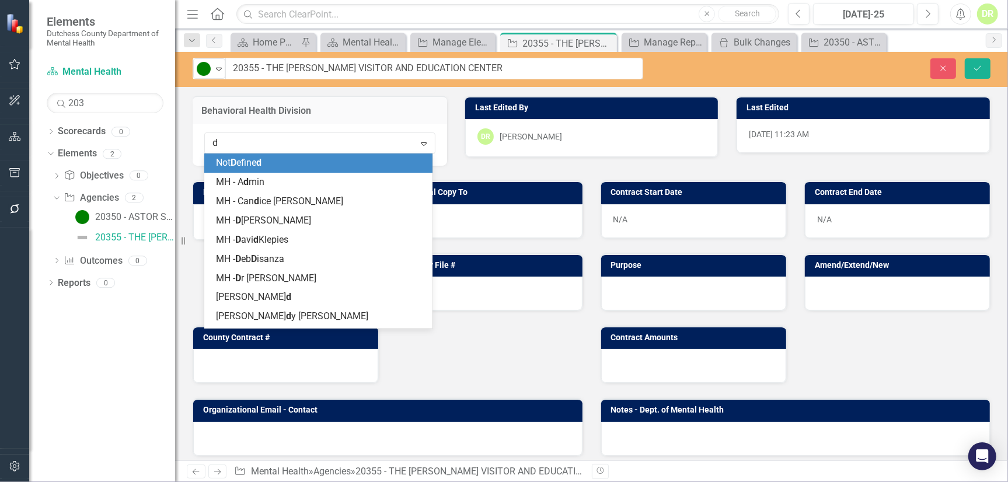
type input "da"
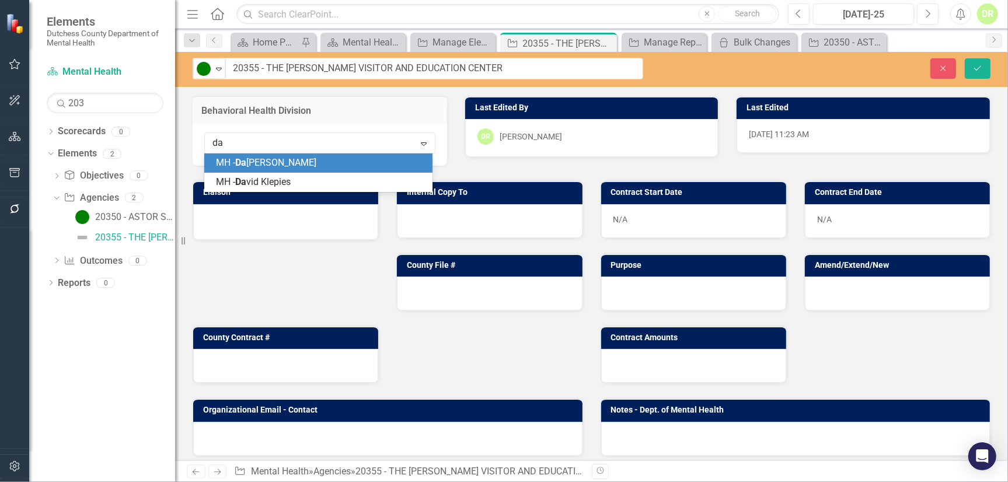
click at [271, 166] on span "MH - Da na Hopkins" at bounding box center [266, 162] width 100 height 11
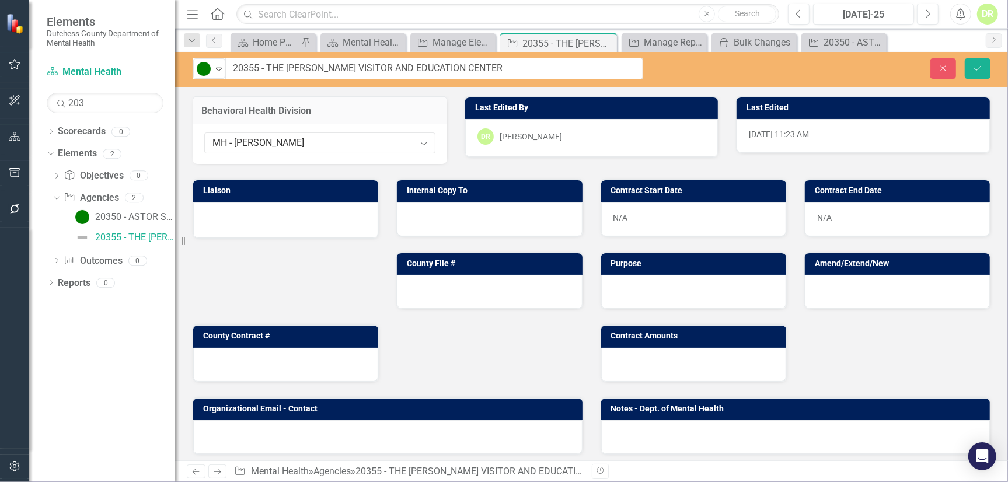
click at [250, 227] on div at bounding box center [285, 221] width 185 height 36
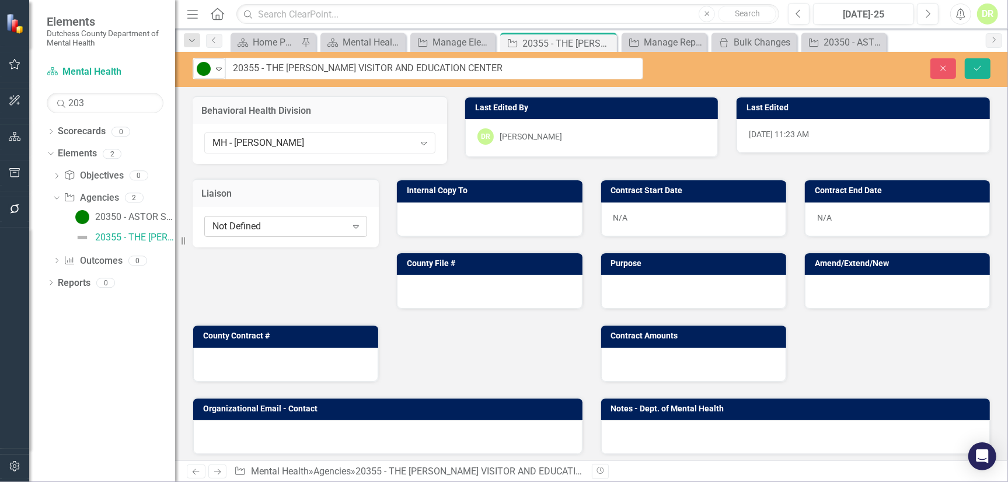
click at [251, 227] on div "Not Defined" at bounding box center [279, 226] width 134 height 13
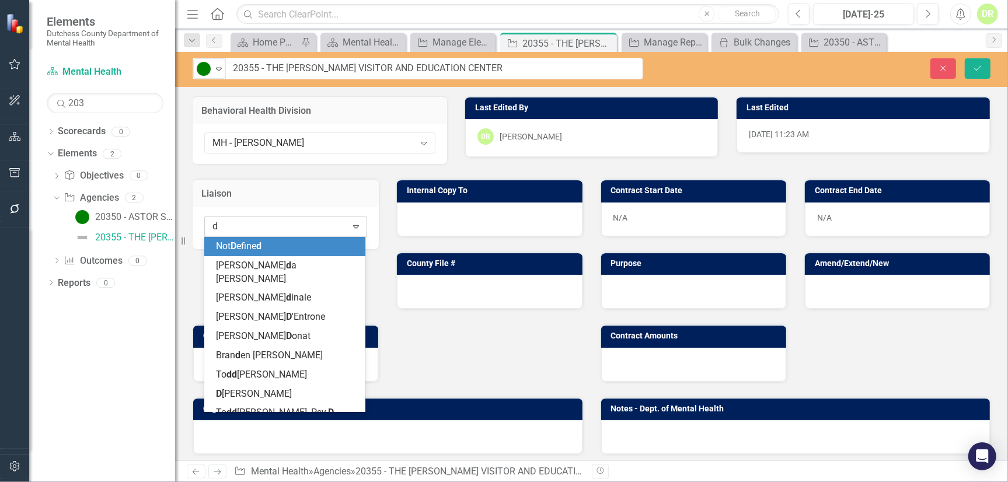
type input "da"
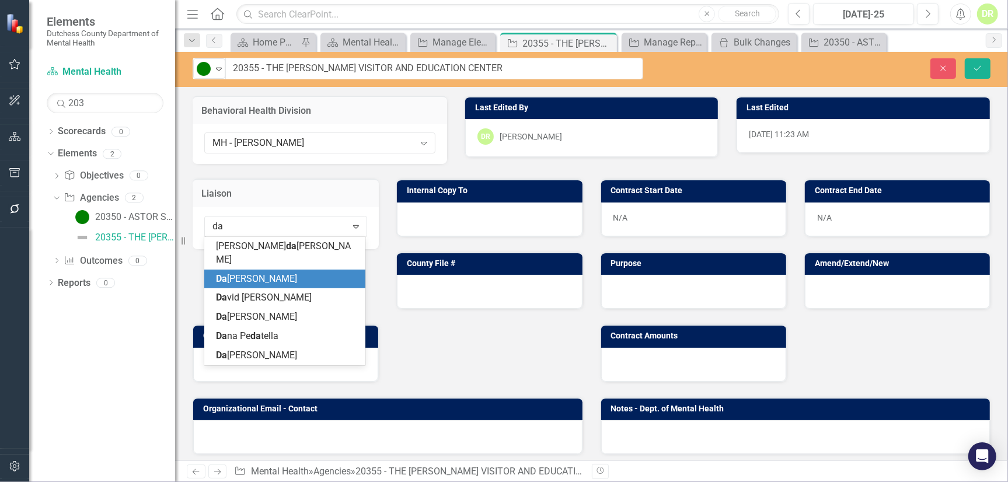
click at [260, 273] on span "Da na Hopkins" at bounding box center [256, 278] width 81 height 11
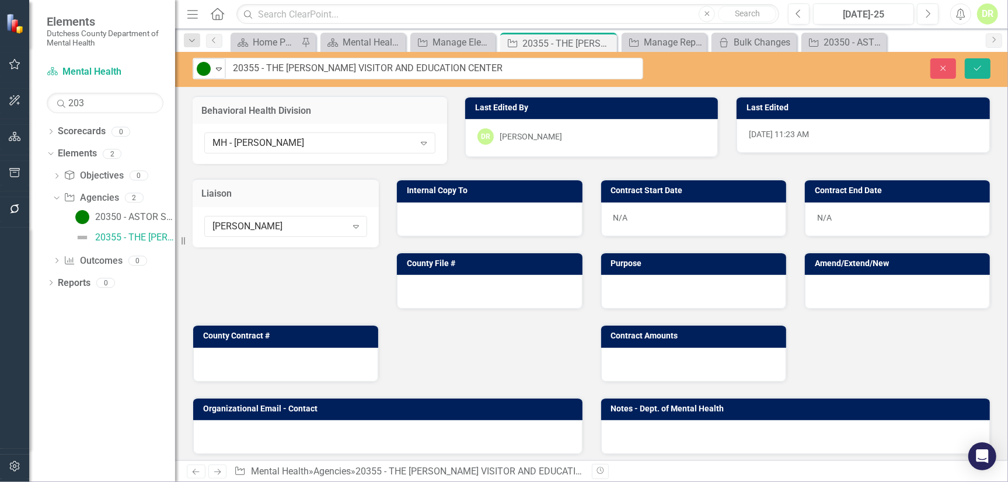
click at [405, 217] on div at bounding box center [489, 220] width 185 height 34
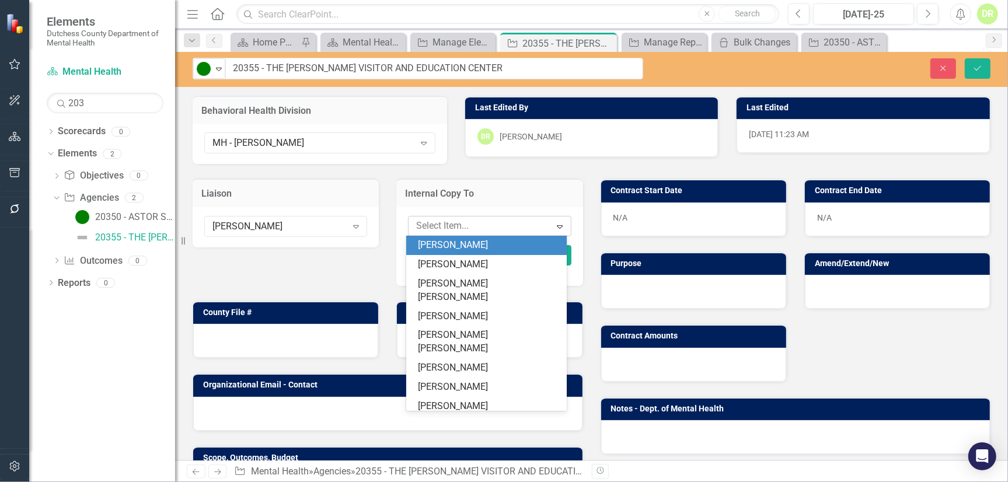
click at [424, 225] on div at bounding box center [480, 226] width 139 height 16
type input "da"
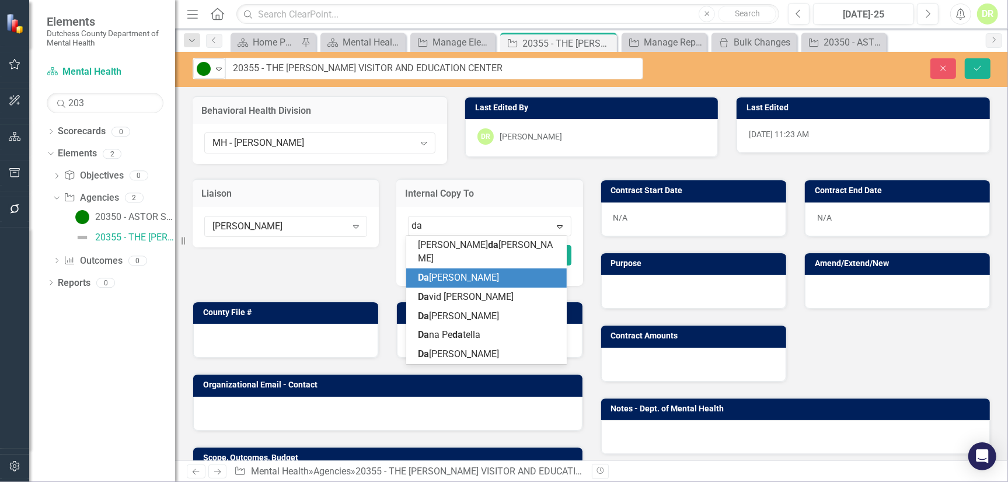
click at [430, 272] on span "Da na Hopkins" at bounding box center [458, 277] width 81 height 11
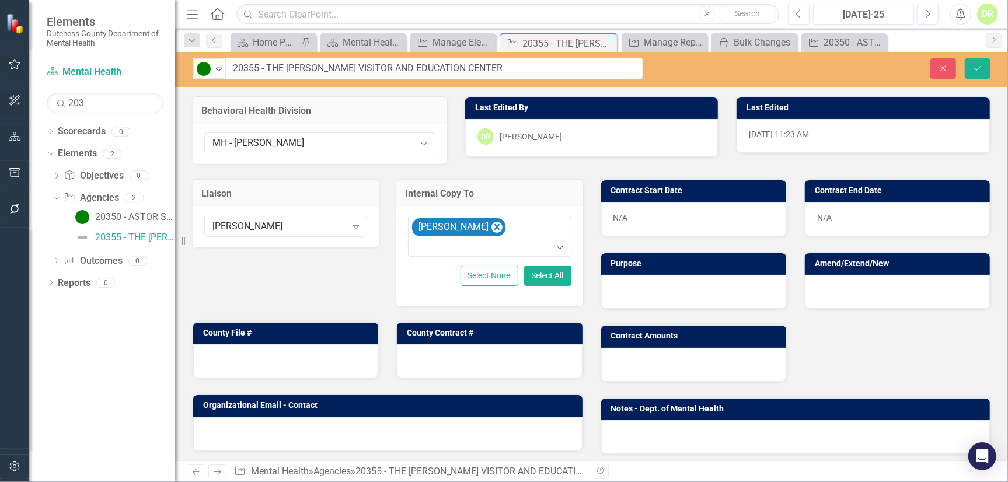
click at [641, 217] on div "N/A" at bounding box center [693, 220] width 185 height 34
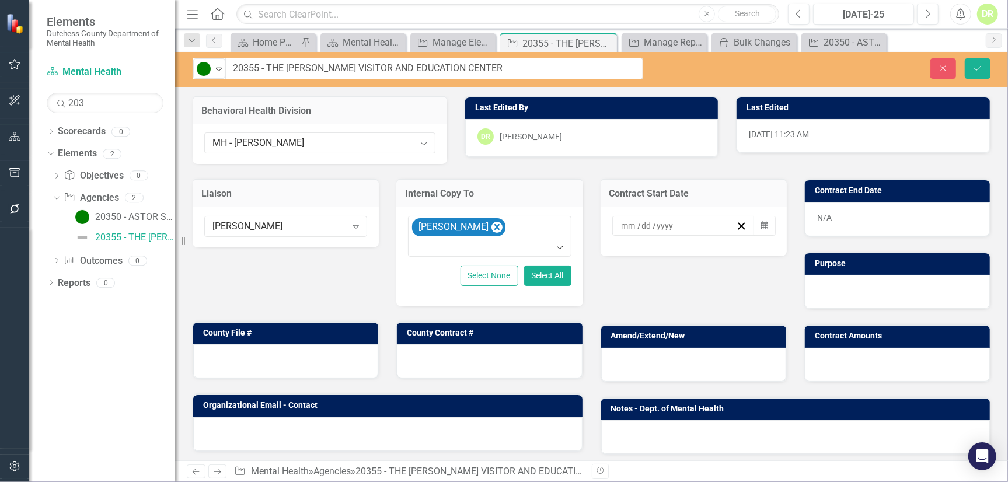
click at [624, 228] on input at bounding box center [629, 226] width 17 height 12
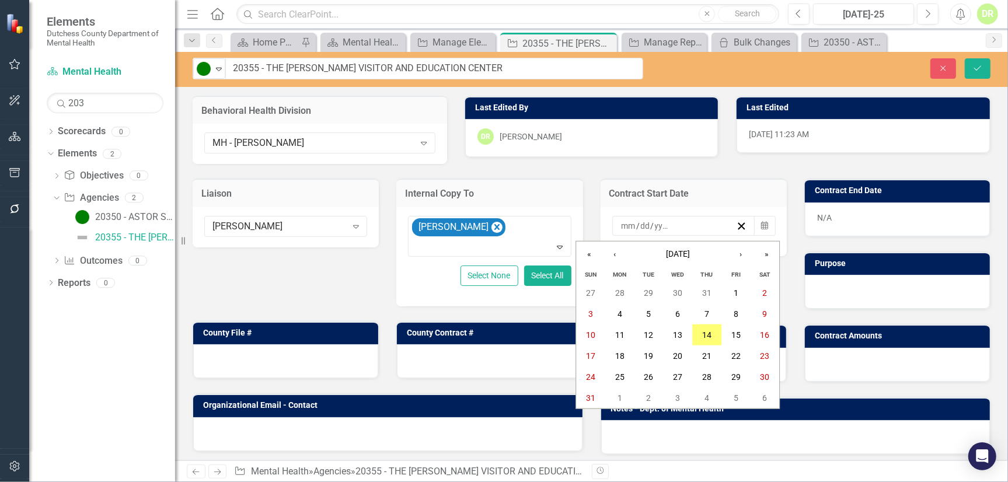
click at [620, 229] on div "/ /" at bounding box center [678, 226] width 116 height 12
type input "11"
type input "19"
type input "2025"
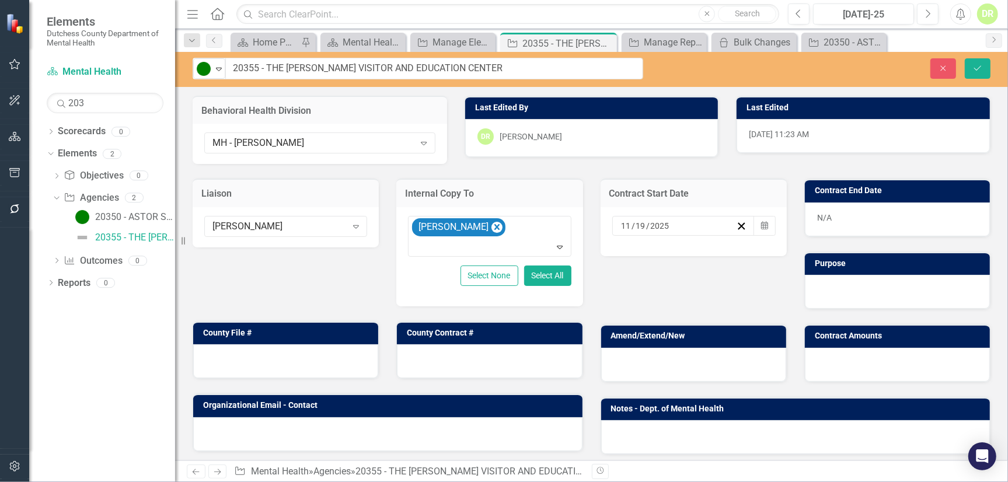
click at [821, 216] on div "N/A" at bounding box center [897, 220] width 185 height 34
click at [820, 216] on div "N/A" at bounding box center [897, 220] width 185 height 34
click at [815, 216] on div "N/A" at bounding box center [897, 220] width 185 height 34
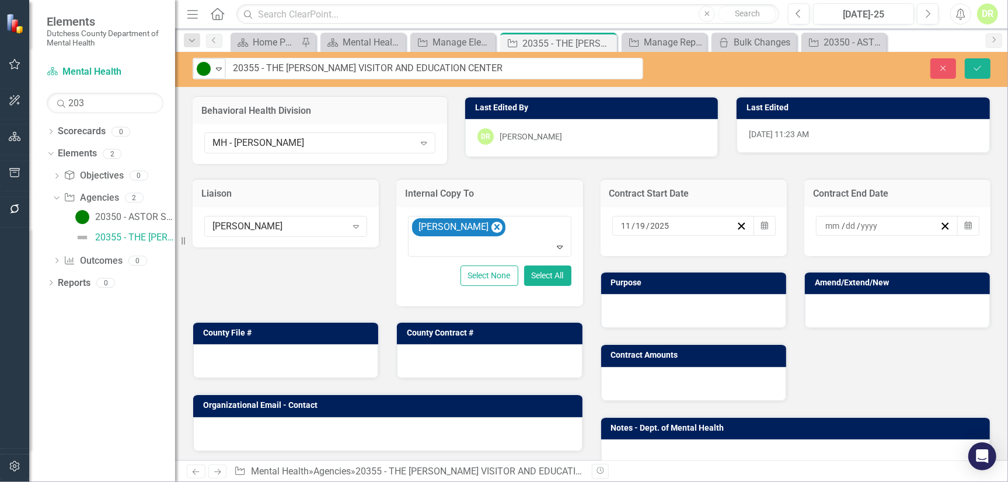
click at [816, 224] on div "/ /" at bounding box center [887, 226] width 142 height 20
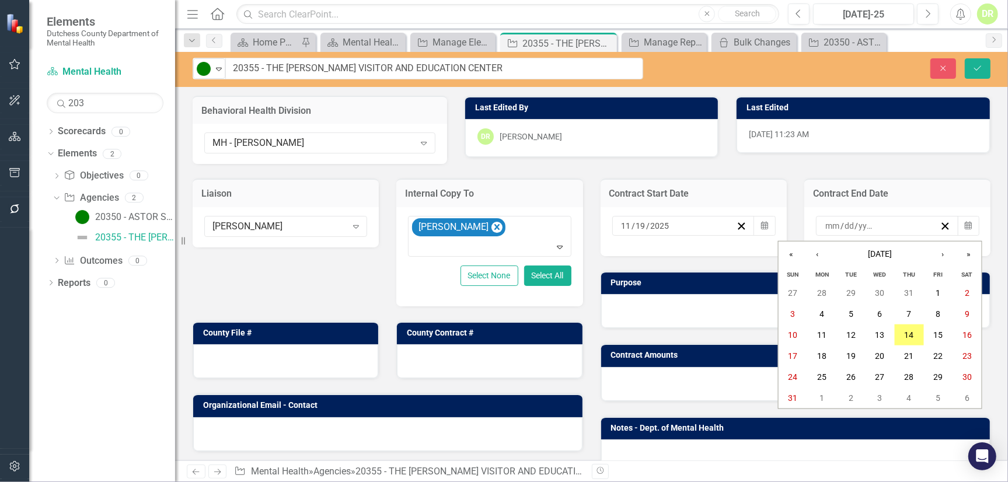
click at [825, 227] on input "number" at bounding box center [833, 226] width 16 height 12
type input "12"
type input "31"
type input "2025"
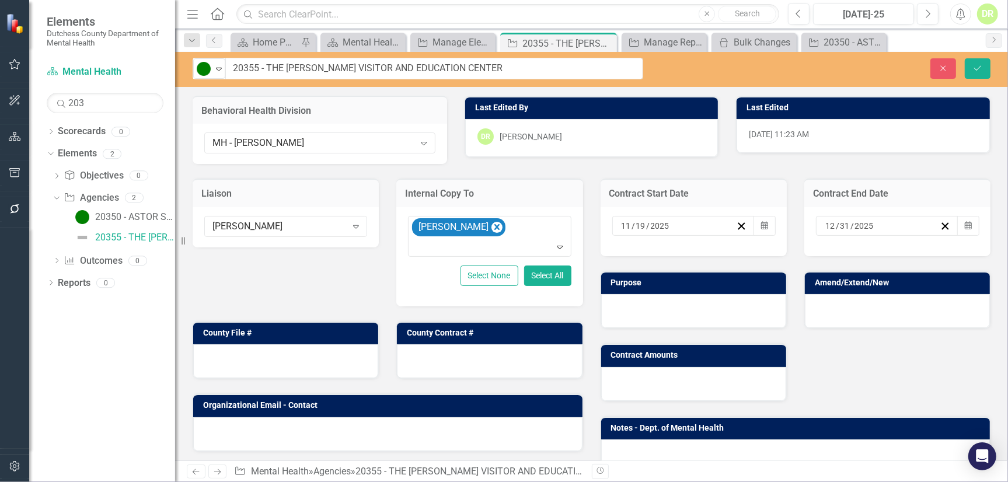
click at [631, 316] on div at bounding box center [693, 311] width 185 height 34
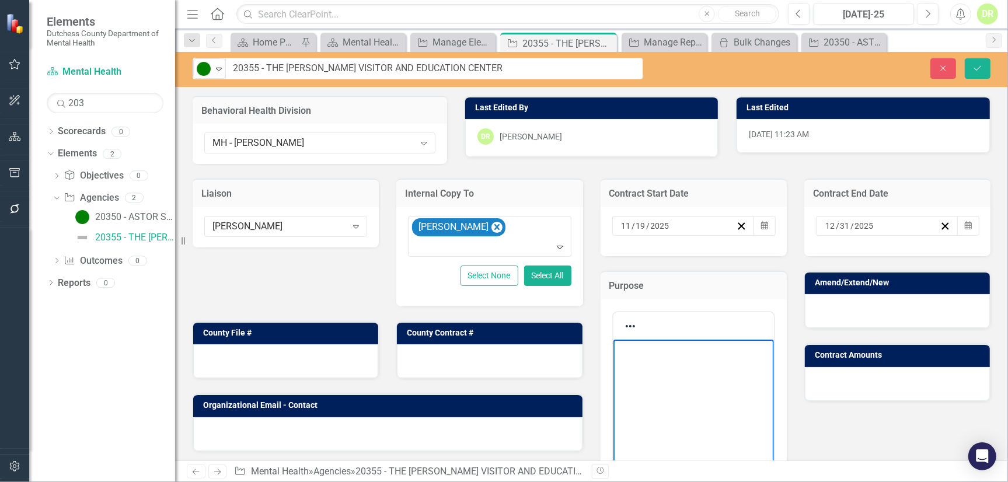
click at [682, 366] on body "Rich Text Area. Press ALT-0 for help." at bounding box center [693, 426] width 160 height 175
paste body "Rich Text Area. Press ALT-0 for help."
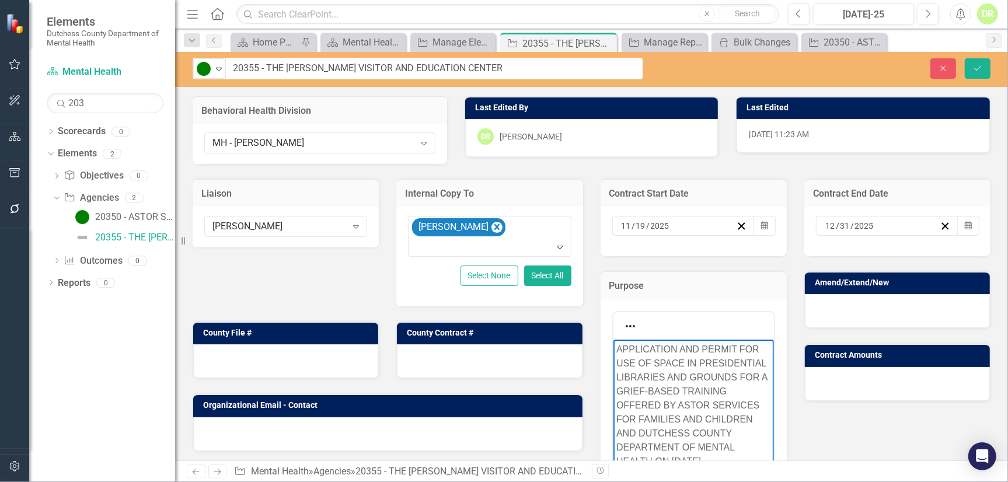
click at [821, 302] on div at bounding box center [897, 311] width 185 height 34
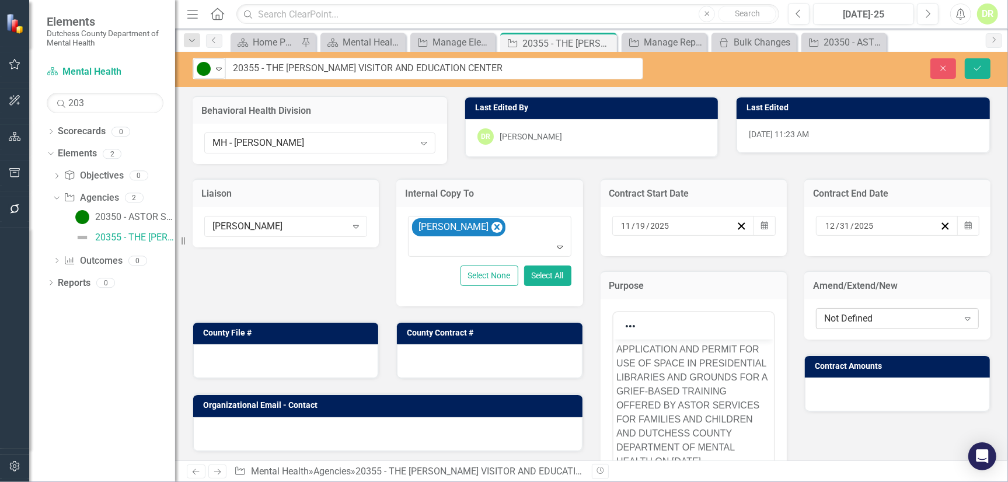
click at [846, 318] on div "Not Defined" at bounding box center [891, 318] width 134 height 13
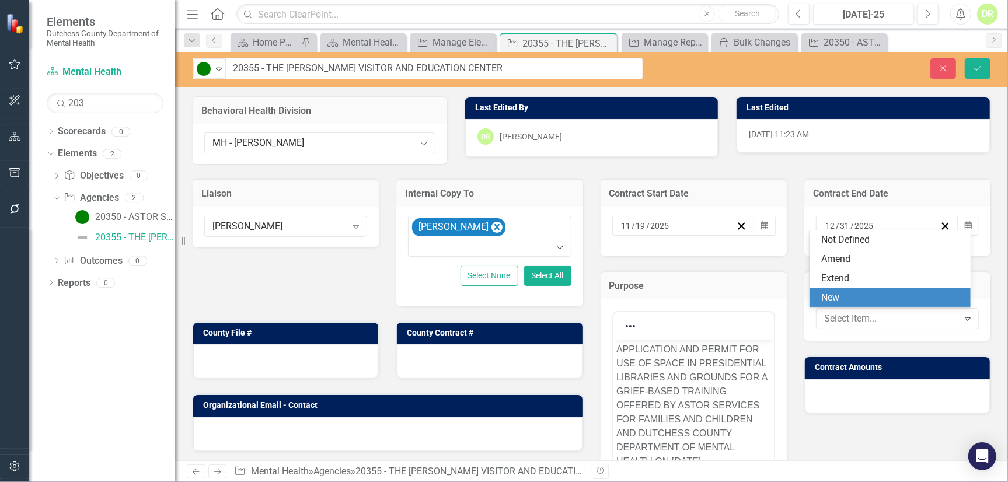
click at [840, 291] on div "New" at bounding box center [892, 297] width 142 height 13
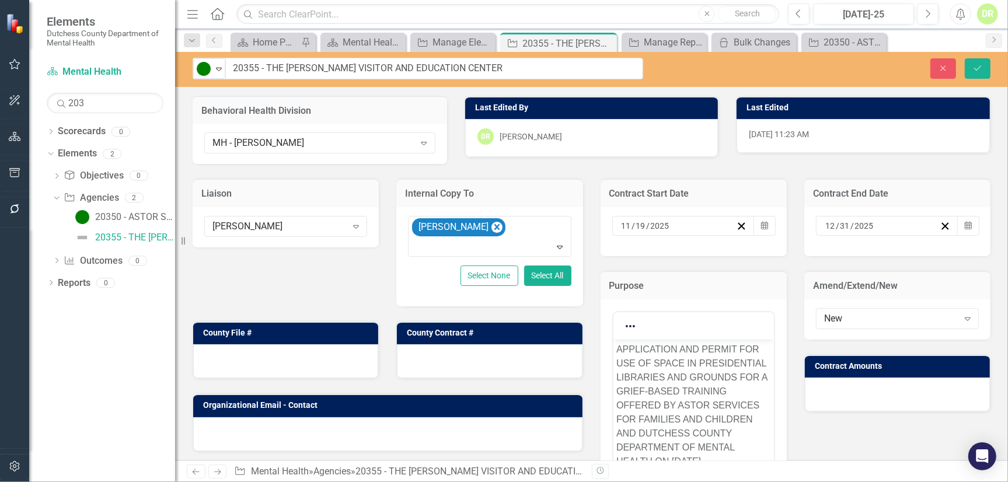
click at [829, 387] on div at bounding box center [897, 395] width 185 height 34
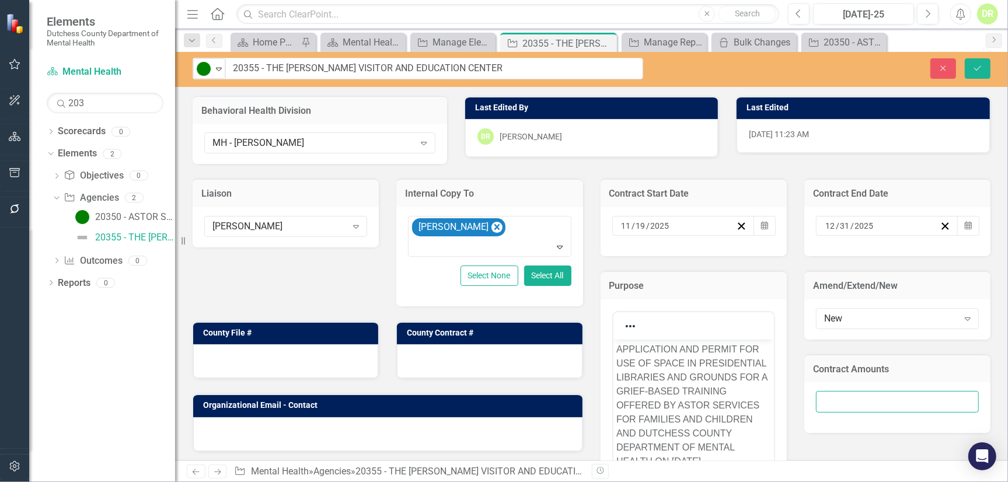
click at [833, 400] on input "number" at bounding box center [897, 402] width 163 height 22
type input "00"
click at [255, 357] on div at bounding box center [285, 361] width 185 height 34
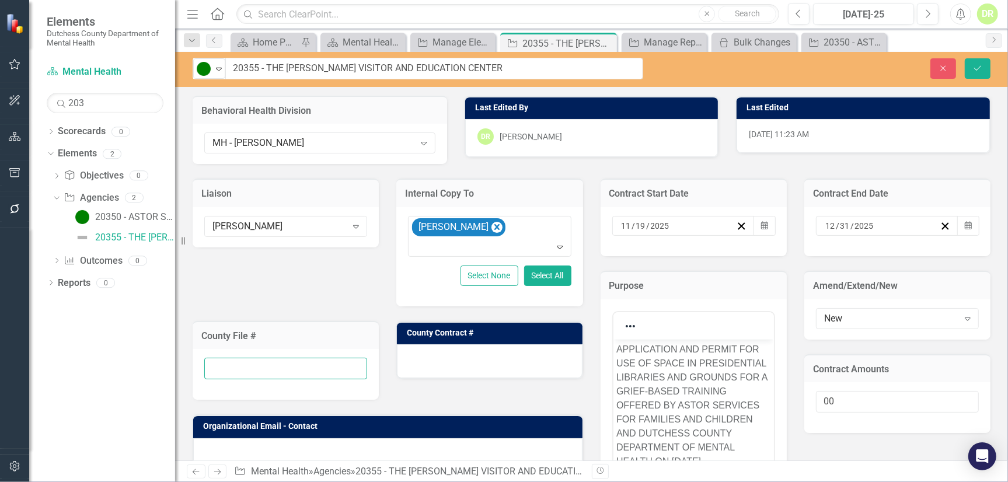
click at [250, 365] on input "text" at bounding box center [285, 369] width 163 height 22
type input "20355"
click at [465, 353] on div at bounding box center [489, 361] width 185 height 34
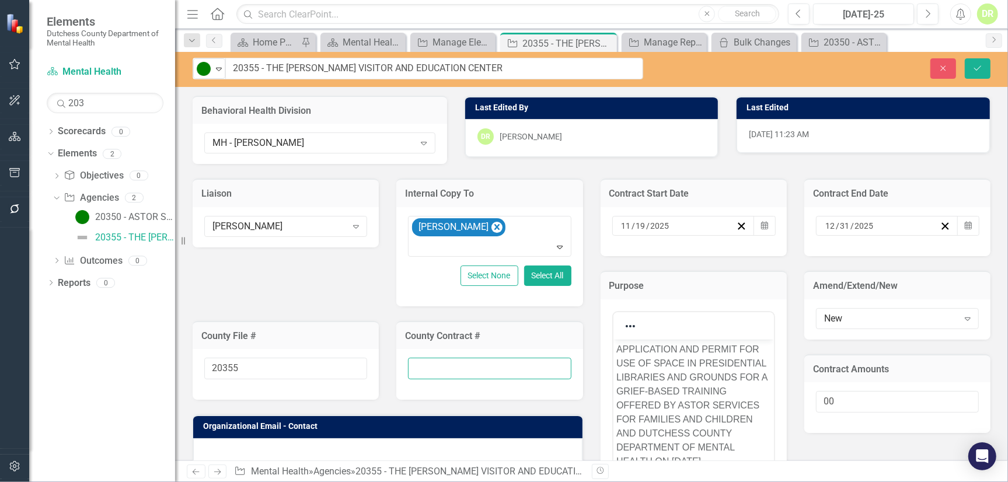
click at [449, 362] on input "text" at bounding box center [489, 369] width 163 height 22
click at [442, 365] on input "Ne" at bounding box center [489, 369] width 163 height 22
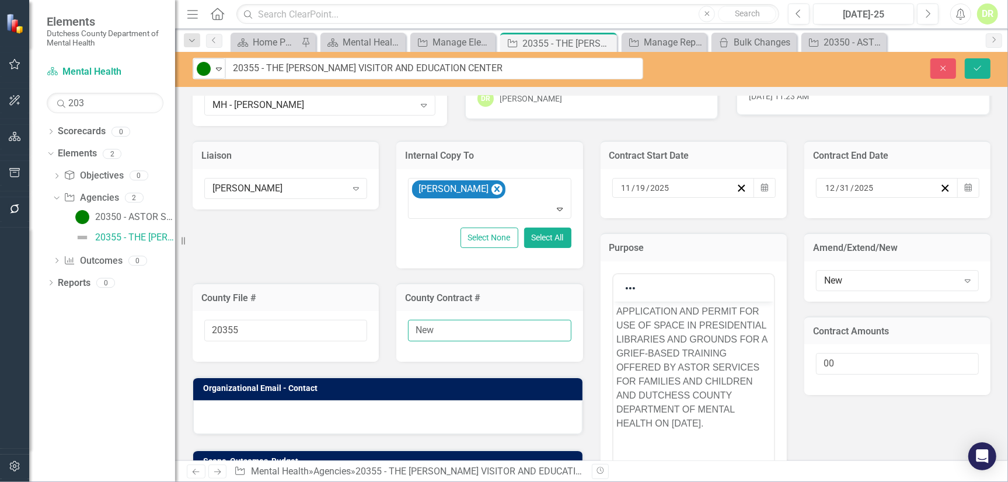
scroll to position [212, 0]
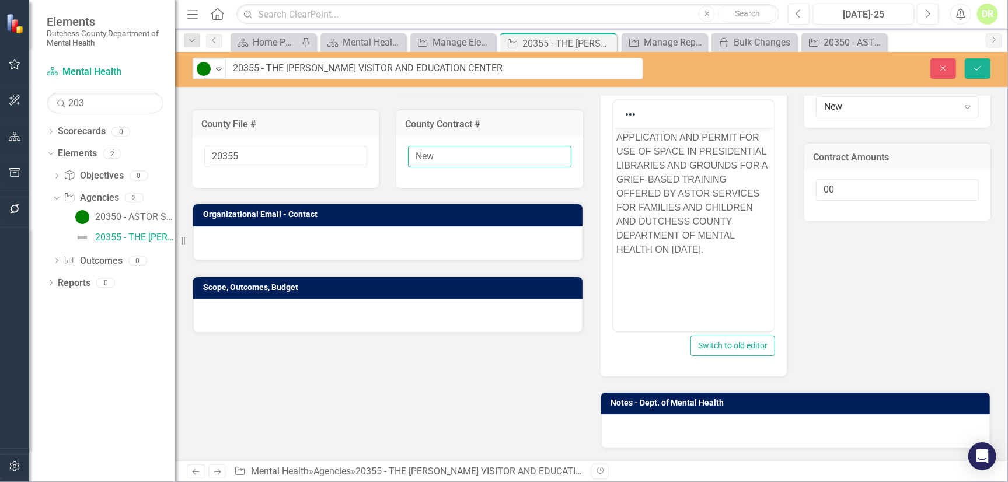
type input "New"
click at [315, 232] on div at bounding box center [387, 243] width 389 height 34
click at [312, 233] on div at bounding box center [387, 243] width 389 height 34
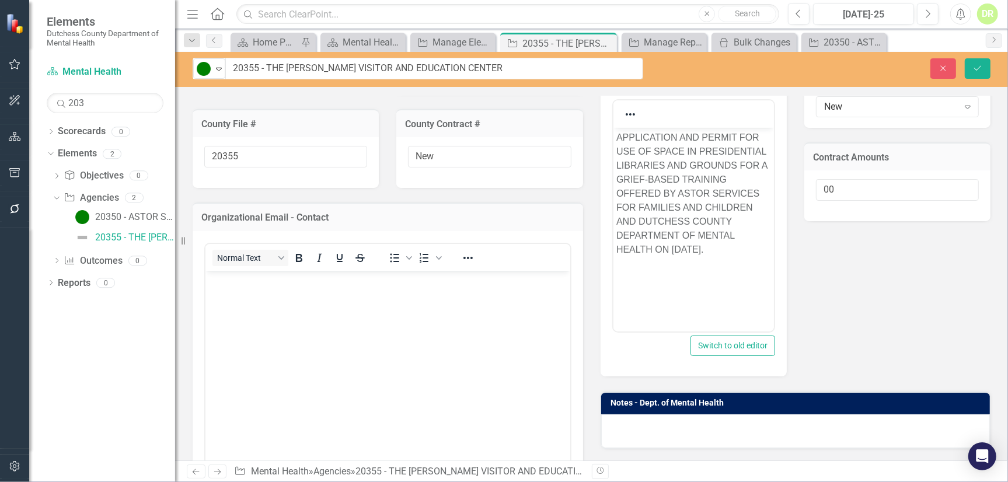
scroll to position [0, 0]
click at [246, 292] on body "Rich Text Area. Press ALT-0 for help." at bounding box center [387, 358] width 365 height 175
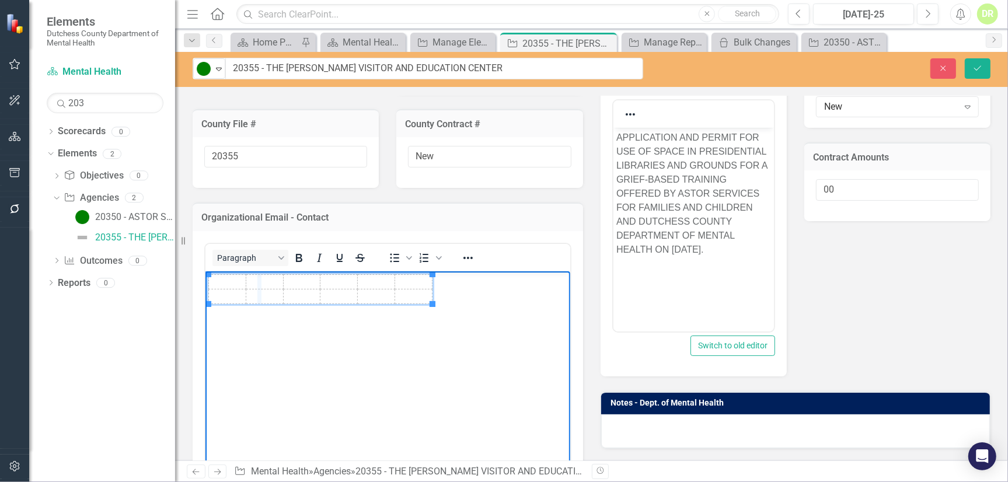
drag, startPoint x: 247, startPoint y: 281, endPoint x: 261, endPoint y: 281, distance: 14.0
click at [222, 281] on td "Rich Text Area. Press ALT-0 for help." at bounding box center [226, 281] width 37 height 15
click at [229, 281] on td "Rich Text Area. Press ALT-0 for help." at bounding box center [226, 281] width 37 height 15
paste body "Rich Text Area. Press ALT-0 for help."
drag, startPoint x: 249, startPoint y: 291, endPoint x: 280, endPoint y: 291, distance: 30.9
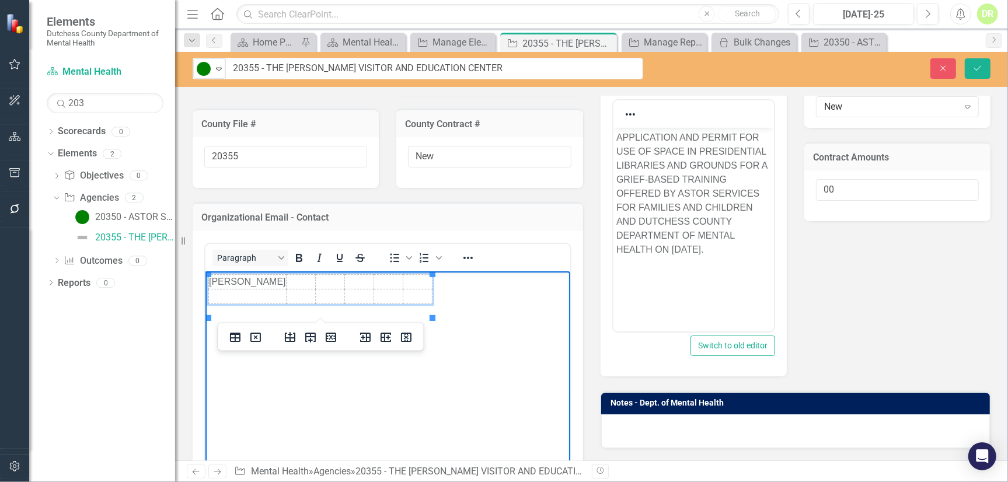
click at [285, 284] on td "Rich Text Area. Press ALT-0 for help." at bounding box center [299, 281] width 29 height 15
click at [315, 287] on td "Rich Text Area. Press ALT-0 for help." at bounding box center [329, 281] width 29 height 15
click at [402, 289] on td "Rich Text Area. Press ALT-0 for help." at bounding box center [416, 281] width 29 height 15
click at [405, 338] on icon "Delete column" at bounding box center [406, 337] width 11 height 9
click at [285, 289] on td "Rich Text Area. Press ALT-0 for help." at bounding box center [303, 281] width 37 height 15
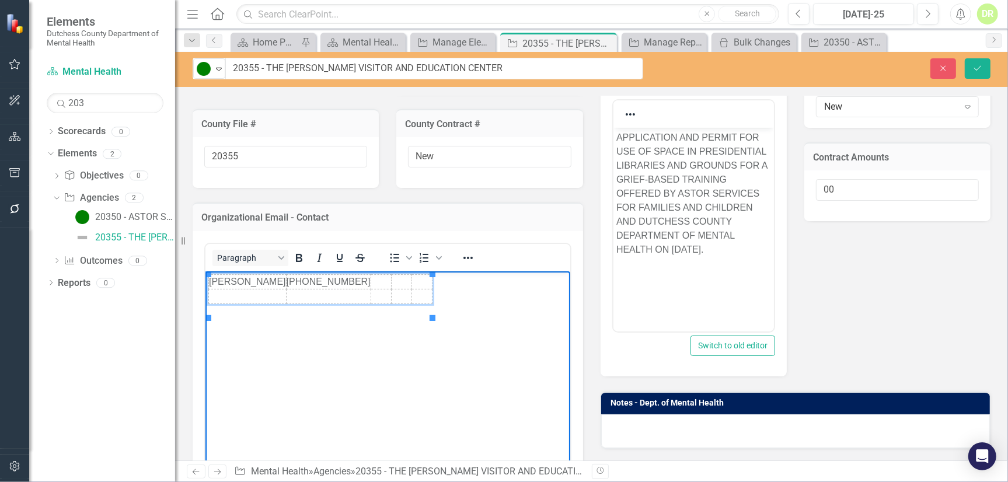
click at [390, 281] on td "Rich Text Area. Press ALT-0 for help." at bounding box center [400, 281] width 20 height 15
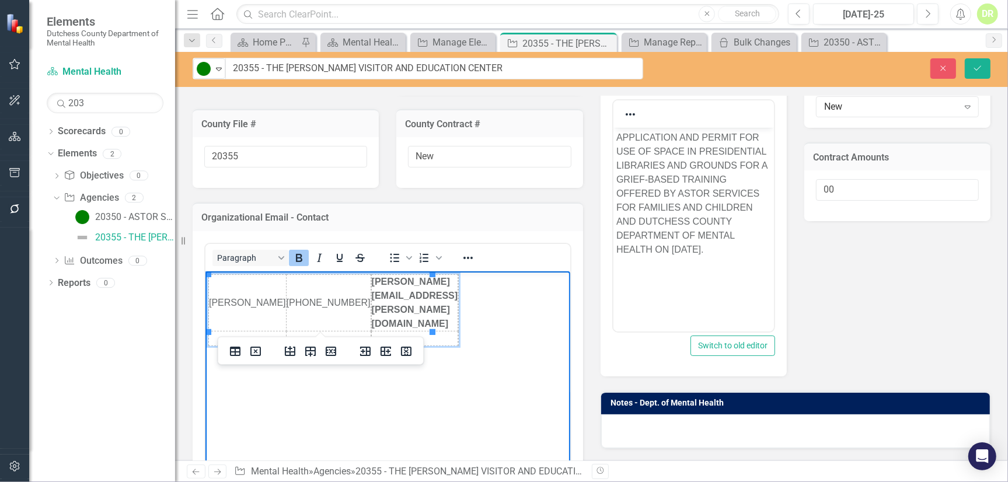
click at [298, 255] on icon "Bold" at bounding box center [299, 258] width 14 height 14
drag, startPoint x: 286, startPoint y: 295, endPoint x: 284, endPoint y: 289, distance: 6.8
click at [284, 289] on html "DEANNE FULLER 845-486-7770 DEANNE.FULLER@NARA.GOV ﻿" at bounding box center [387, 358] width 365 height 175
click at [303, 251] on icon "Bold" at bounding box center [299, 258] width 14 height 14
click at [371, 298] on td "DEANNE.FULLER@NARA.GOV" at bounding box center [413, 302] width 84 height 57
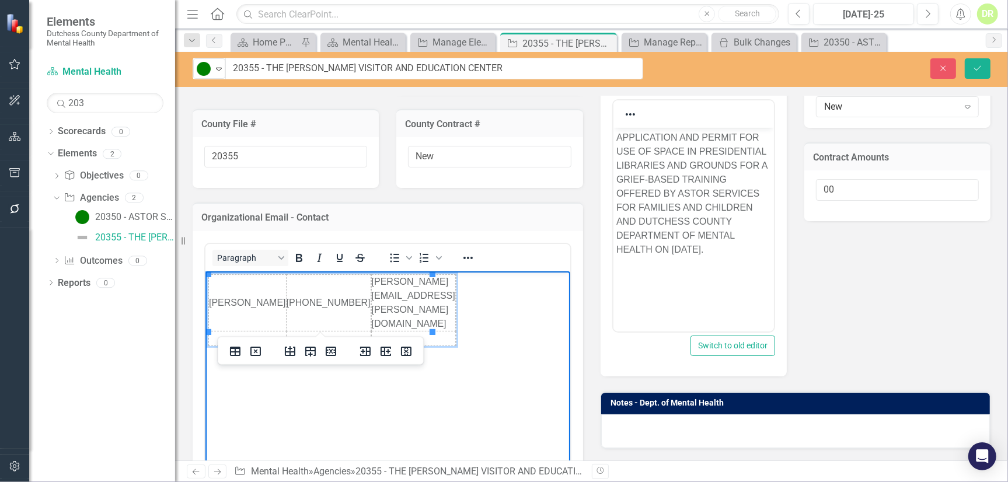
click at [455, 277] on td "Rich Text Area. Press ALT-0 for help." at bounding box center [455, 302] width 1 height 57
click at [428, 273] on body "DEANNE FULLER 845-486-7770 DEANNE.FULLER@NARA.GOV" at bounding box center [387, 358] width 365 height 175
click at [455, 278] on td "Rich Text Area. Press ALT-0 for help." at bounding box center [455, 302] width 1 height 57
click at [401, 347] on icon "Delete column" at bounding box center [406, 351] width 11 height 9
drag, startPoint x: 296, startPoint y: 280, endPoint x: 331, endPoint y: 277, distance: 35.1
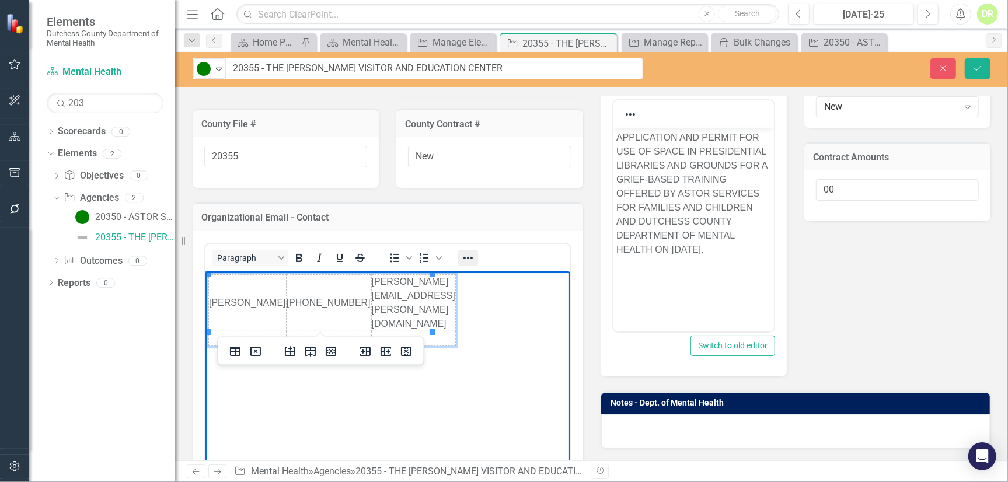
click at [463, 255] on icon "Reveal or hide additional toolbar items" at bounding box center [468, 258] width 14 height 14
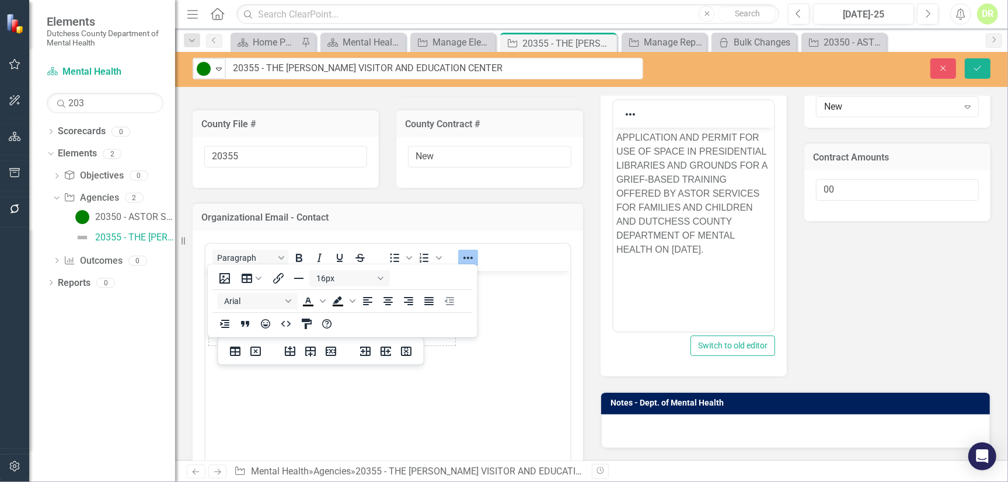
click at [540, 373] on body "DEANNE FULLER 845-486-7770 DEANNE.FULLER@NARA.GOV" at bounding box center [387, 358] width 365 height 175
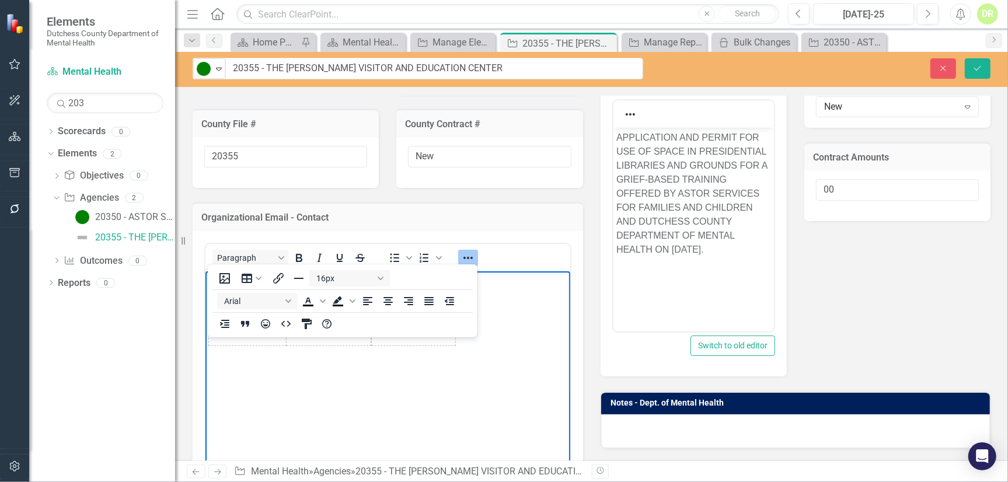
drag, startPoint x: 544, startPoint y: 333, endPoint x: 538, endPoint y: 331, distance: 6.8
click at [544, 333] on body "DEANNE FULLER 845-486-7770 DEANNE.FULLER@NARA.GOV" at bounding box center [387, 358] width 365 height 175
click at [528, 305] on body "DEANNE FULLER 845-486-7770 DEANNE.FULLER@NARA.GOV" at bounding box center [387, 358] width 365 height 175
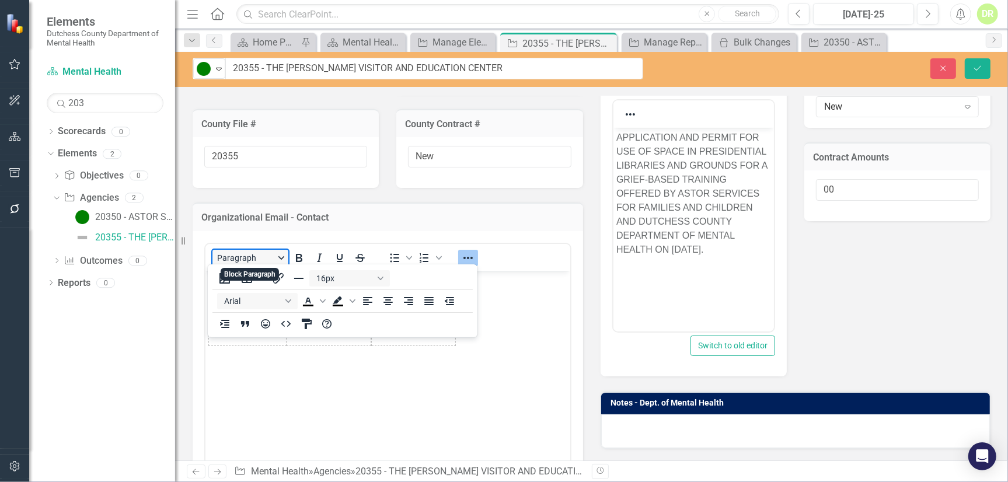
click at [249, 261] on button "Paragraph" at bounding box center [250, 258] width 76 height 16
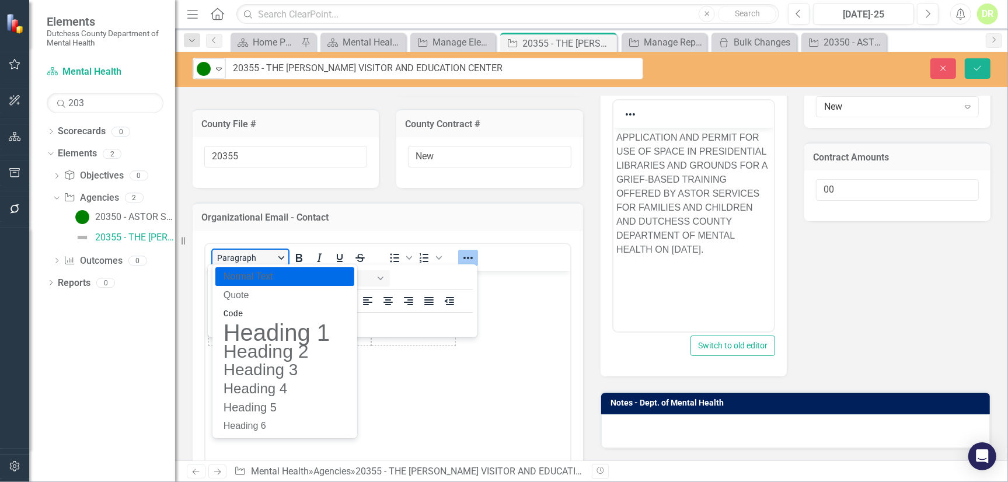
click at [249, 261] on button "Paragraph" at bounding box center [250, 258] width 76 height 16
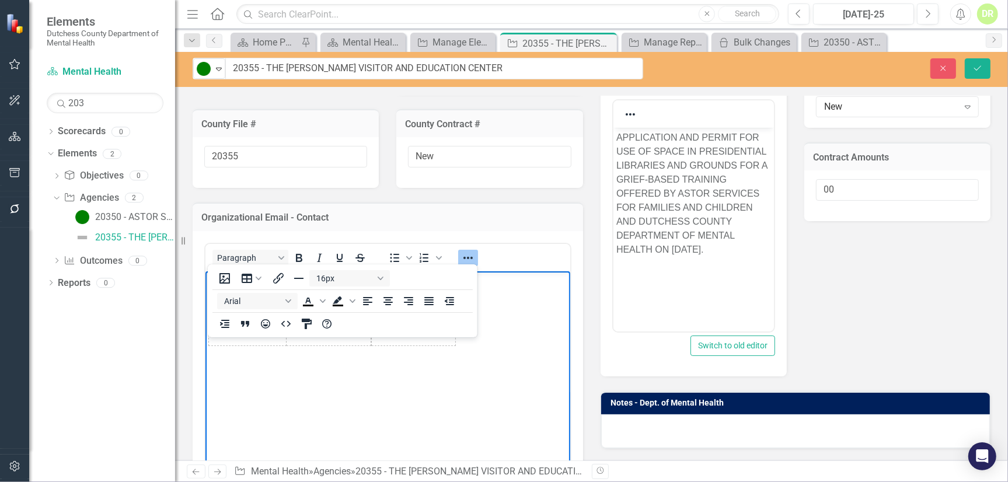
click at [546, 326] on body "DEANNE FULLER 845-486-7770 DEANNE.FULLER@NARA.GOV" at bounding box center [387, 358] width 365 height 175
click at [509, 250] on div "Paragraph To open the popup, press Shift+Enter To open the popup, press Shift+E…" at bounding box center [387, 257] width 365 height 23
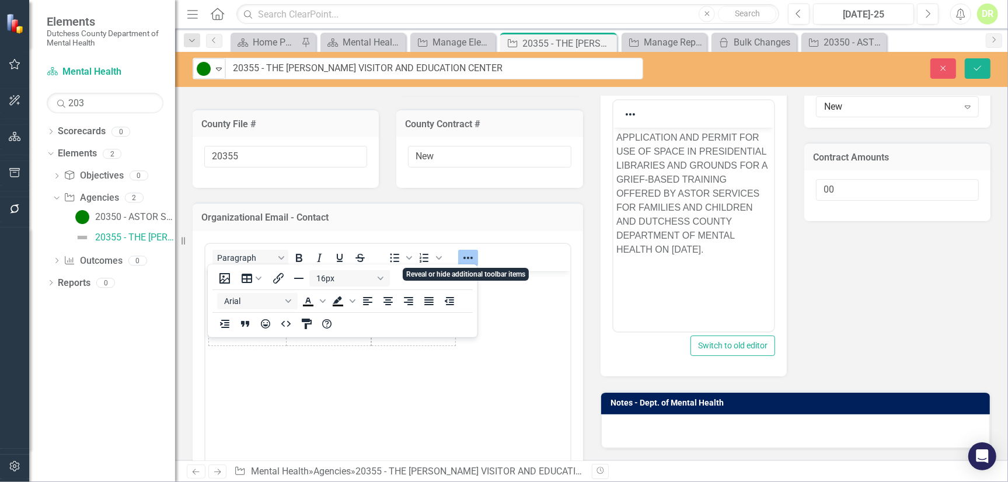
click at [463, 254] on icon "Reveal or hide additional toolbar items" at bounding box center [468, 258] width 14 height 14
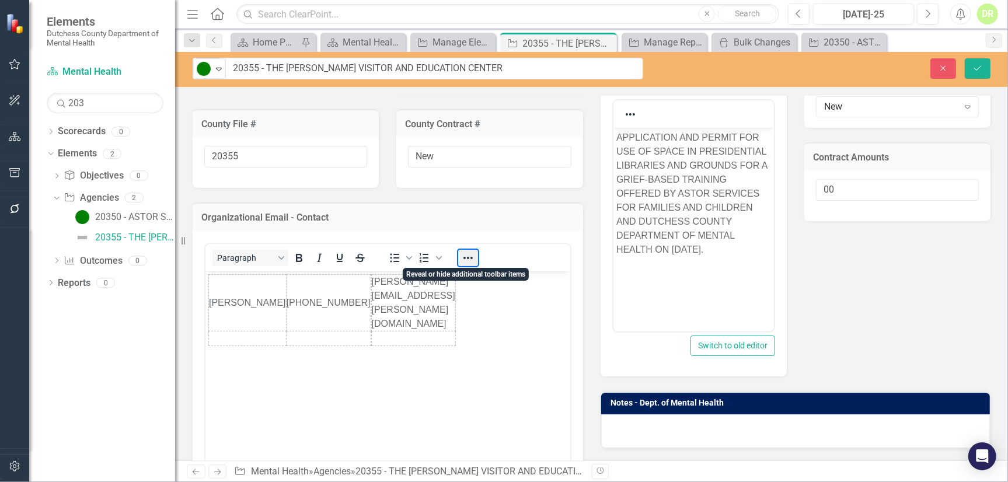
click at [474, 254] on button "Reveal or hide additional toolbar items" at bounding box center [468, 258] width 20 height 16
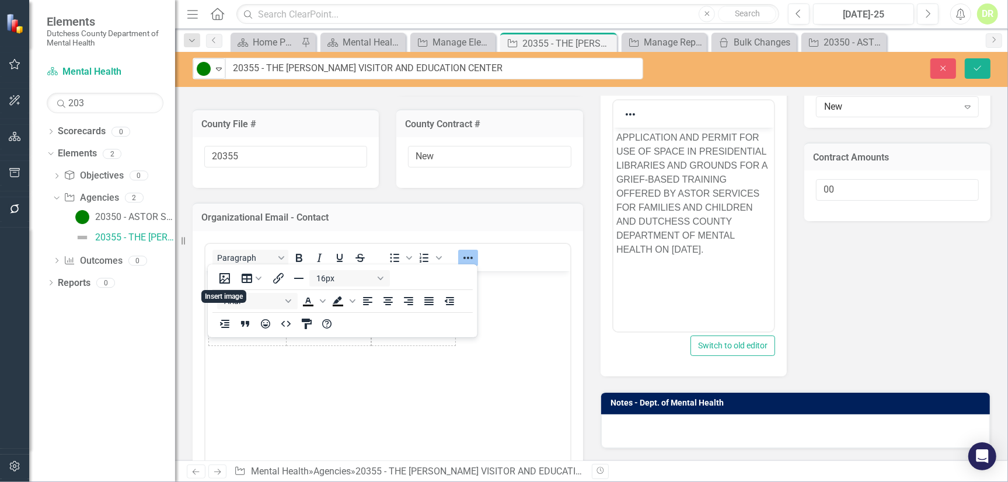
click at [491, 366] on body "DEANNE FULLER 845-486-7770 DEANNE.FULLER@NARA.GOV" at bounding box center [387, 358] width 365 height 175
click at [469, 252] on icon "Reveal or hide additional toolbar items" at bounding box center [468, 258] width 14 height 14
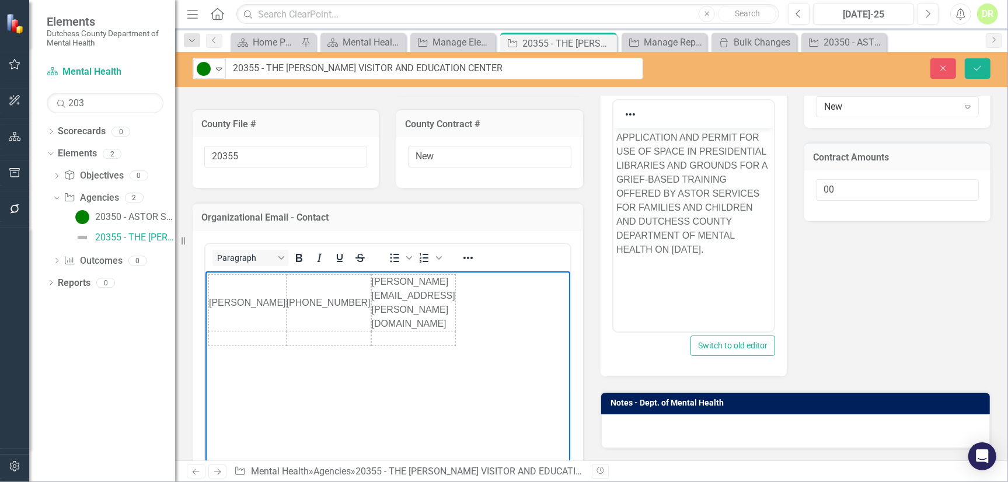
drag, startPoint x: 470, startPoint y: 334, endPoint x: 459, endPoint y: 323, distance: 15.3
click at [469, 334] on body "DEANNE FULLER 845-486-7770 DEANNE.FULLER@NARA.GOV" at bounding box center [387, 358] width 365 height 175
click at [392, 331] on td "Rich Text Area. Press ALT-0 for help." at bounding box center [413, 338] width 84 height 15
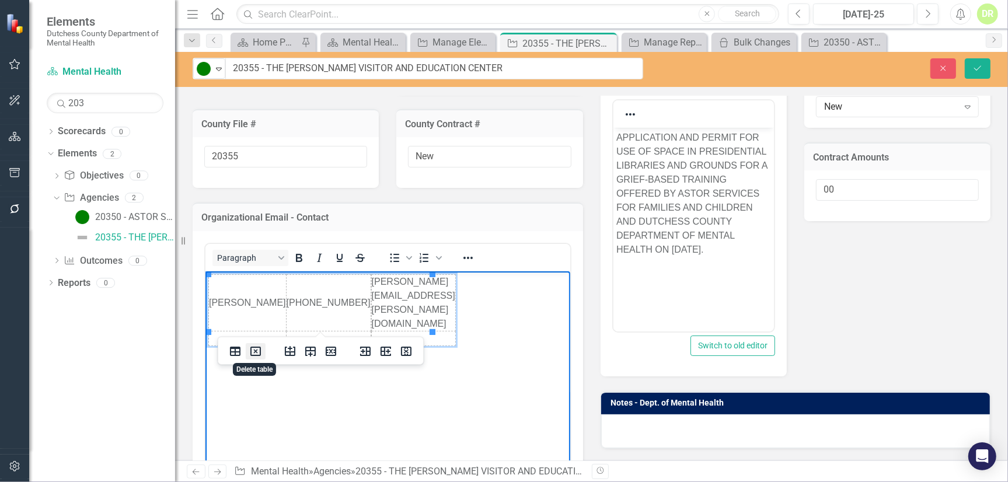
click at [259, 351] on icon "Delete table" at bounding box center [256, 351] width 14 height 14
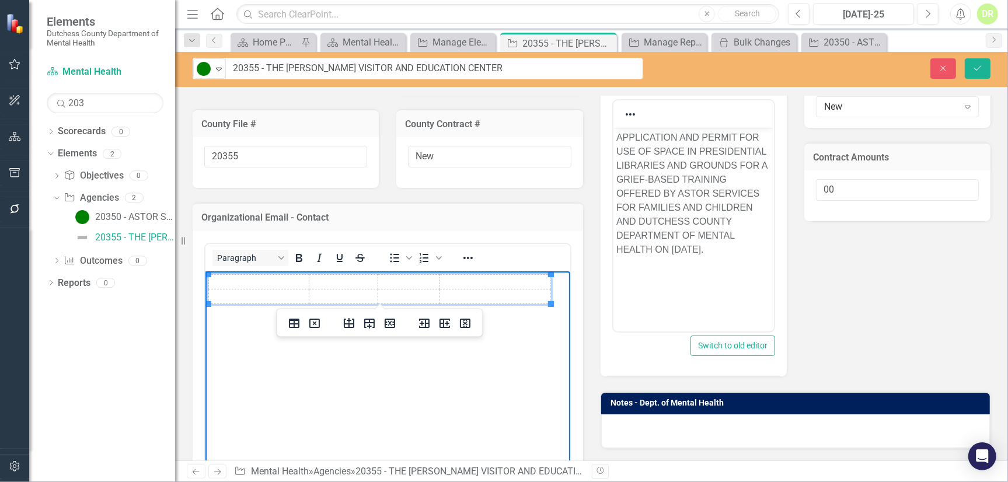
click at [226, 281] on td "Rich Text Area. Press ALT-0 for help." at bounding box center [258, 281] width 100 height 15
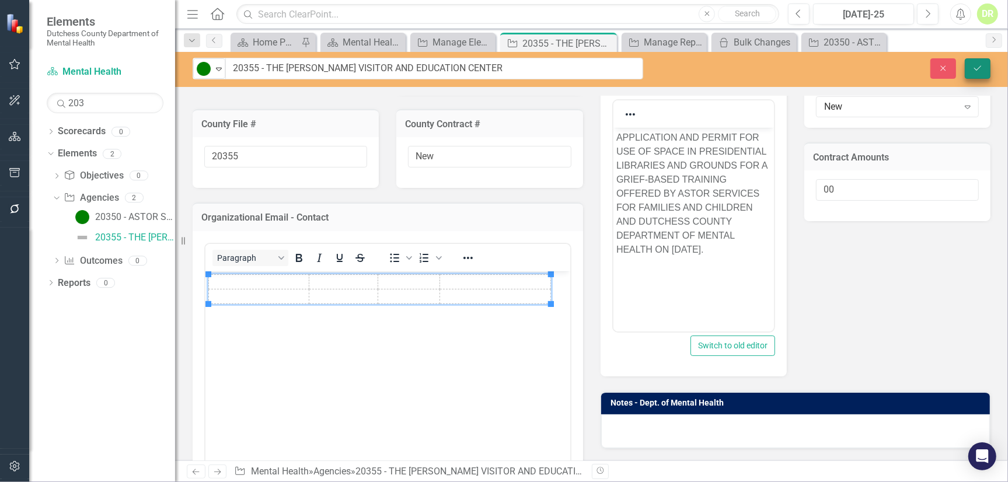
click at [976, 63] on button "Save" at bounding box center [978, 68] width 26 height 20
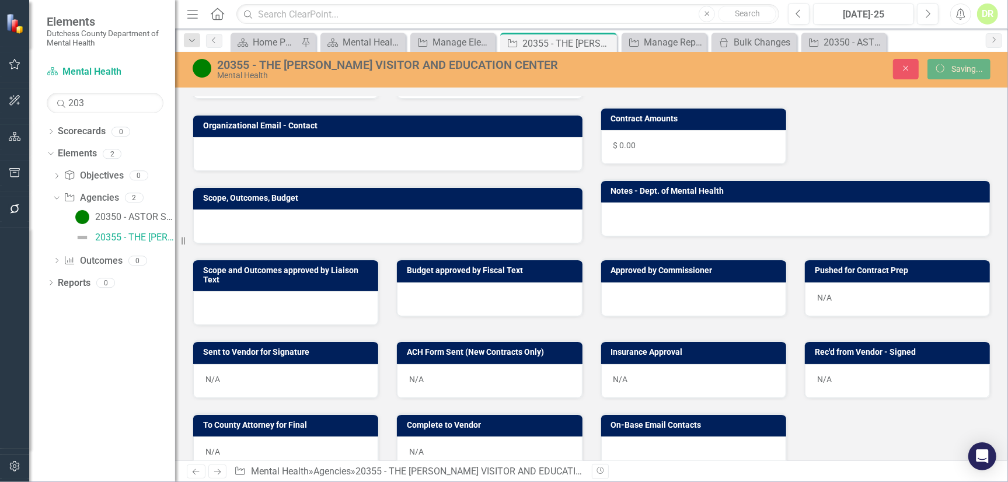
scroll to position [142, 0]
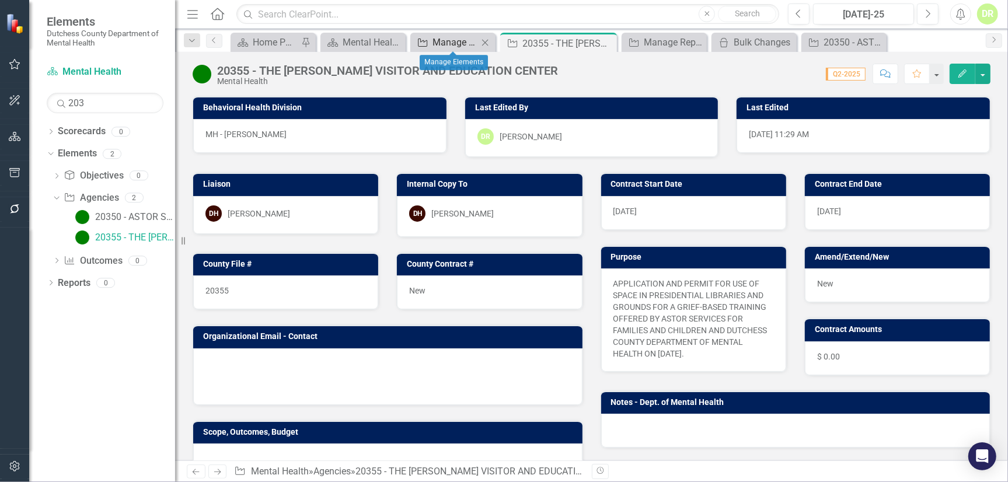
click at [469, 43] on div "Manage Elements" at bounding box center [455, 42] width 46 height 15
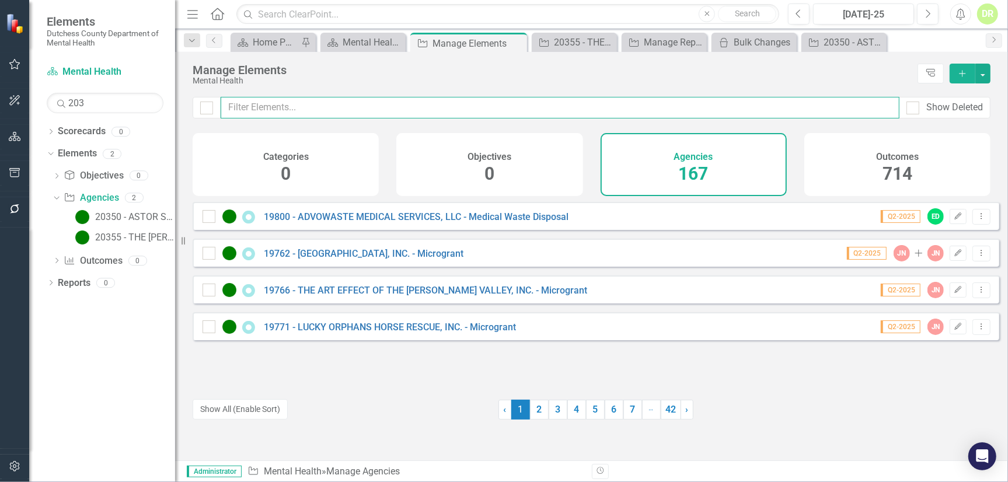
click at [321, 114] on input "text" at bounding box center [560, 108] width 679 height 22
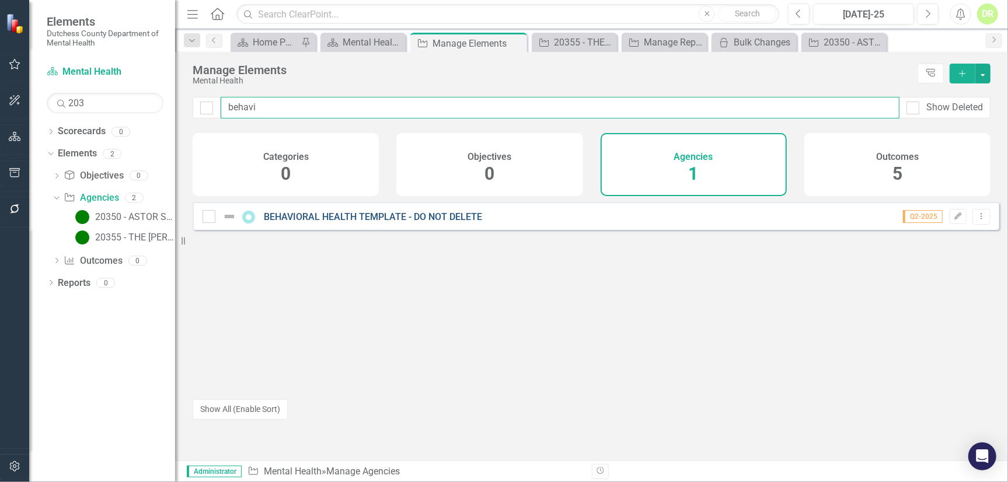
type input "behavi"
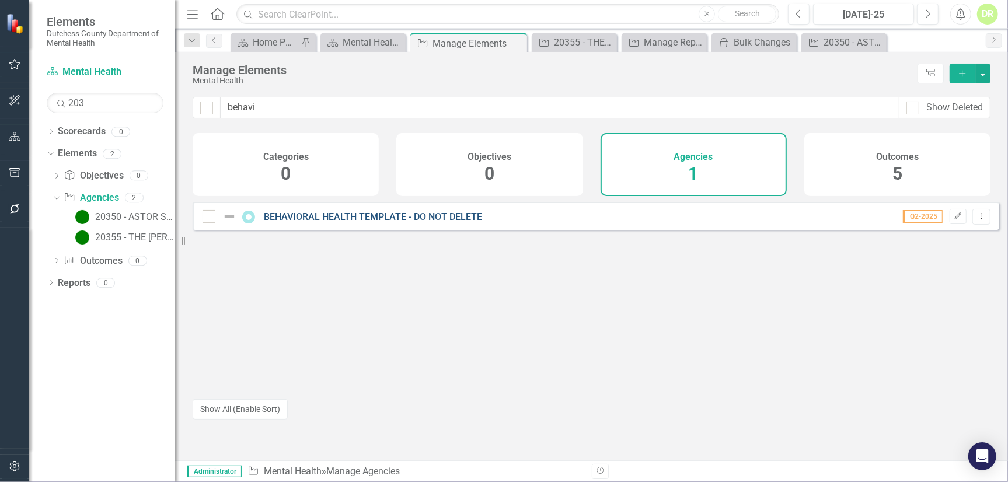
click at [344, 222] on link "BEHAVIORAL HEALTH TEMPLATE - DO NOT DELETE" at bounding box center [373, 216] width 218 height 11
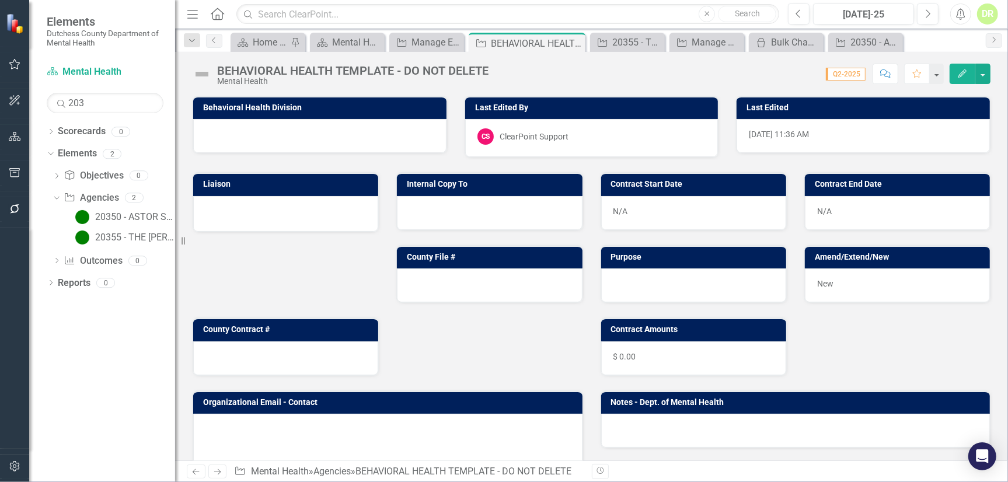
click at [264, 418] on div at bounding box center [387, 442] width 389 height 57
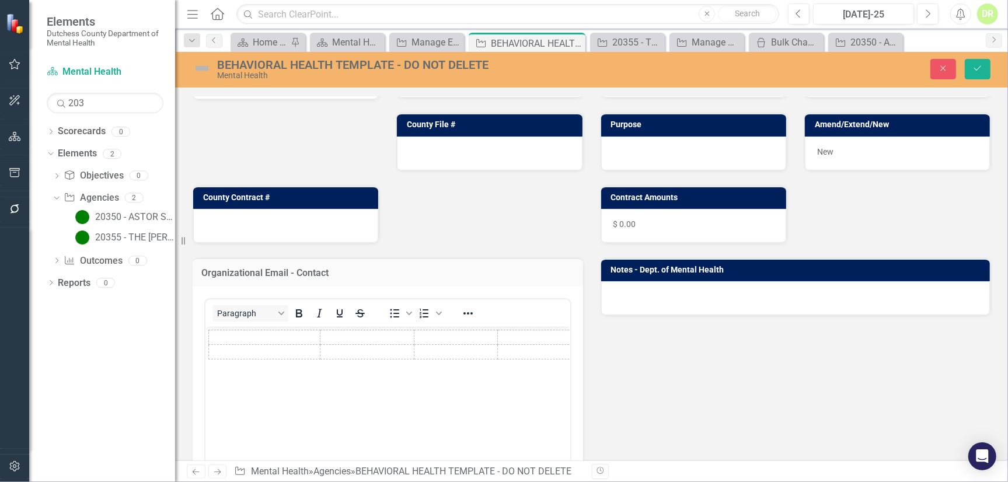
scroll to position [159, 0]
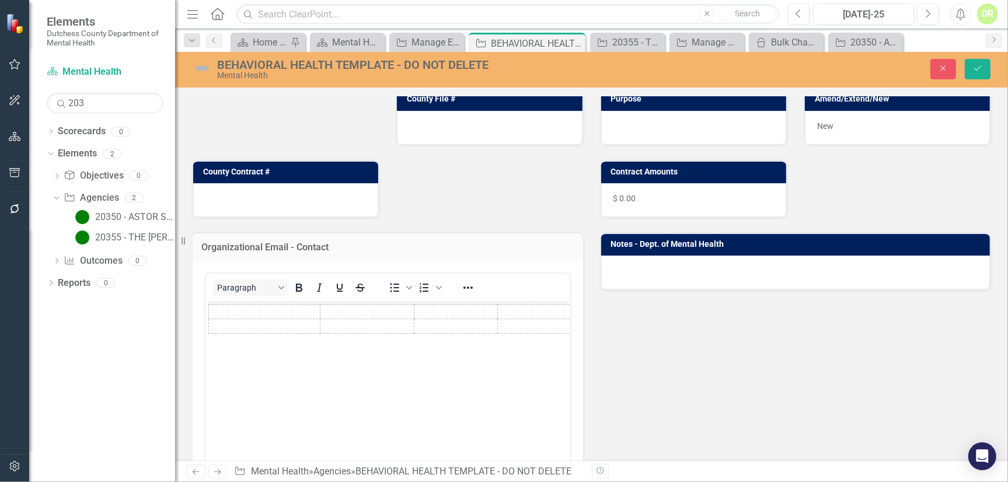
click at [235, 339] on body "Rich Text Area. Press ALT-0 for help." at bounding box center [387, 388] width 365 height 175
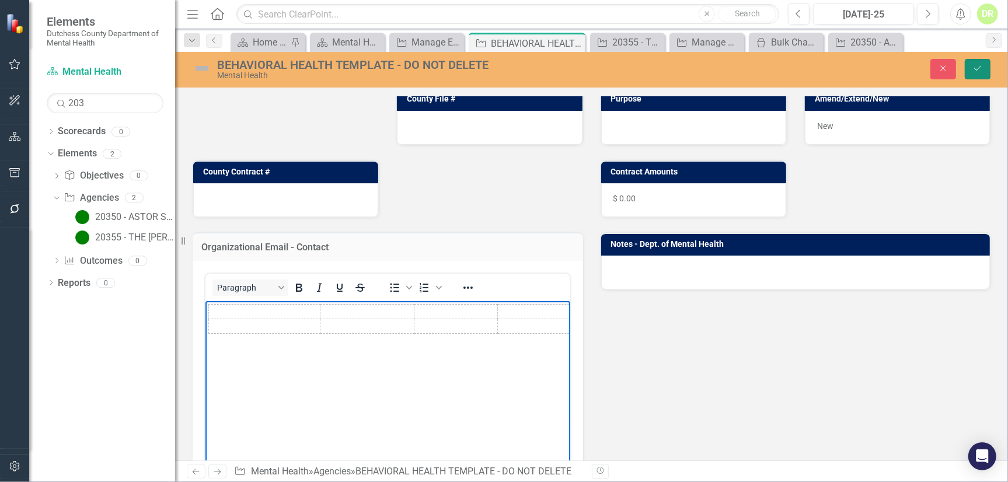
click at [989, 63] on button "Save" at bounding box center [978, 69] width 26 height 20
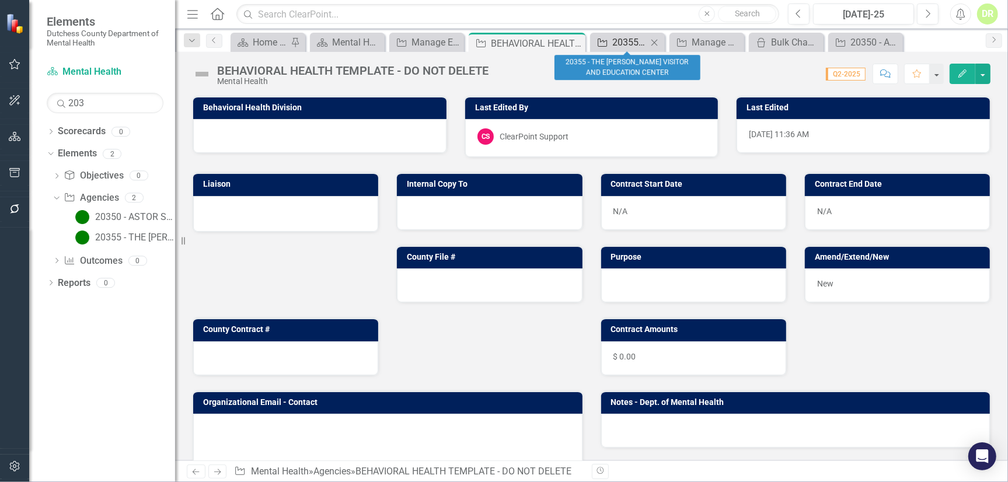
click at [625, 39] on div "20355 - THE HENRY A WALLACE VISITOR AND EDUCATION CENTER" at bounding box center [629, 42] width 35 height 15
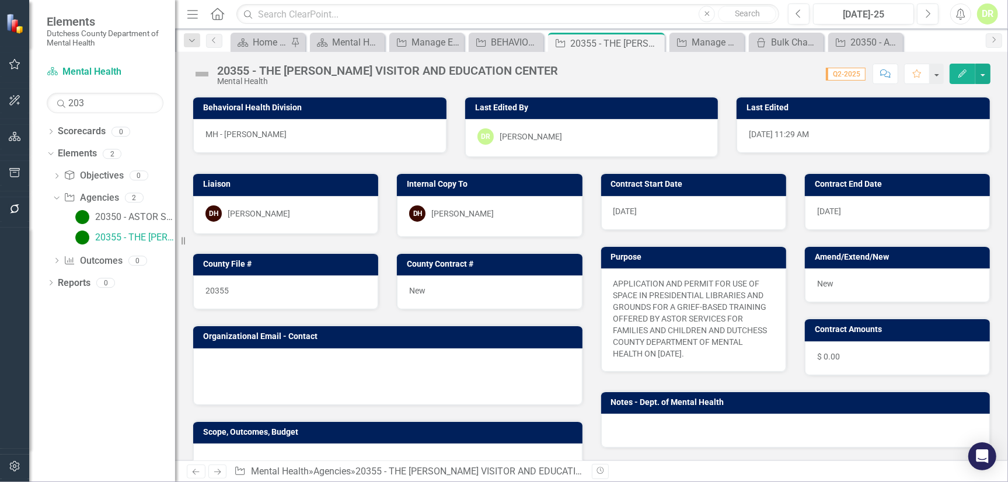
scroll to position [53, 0]
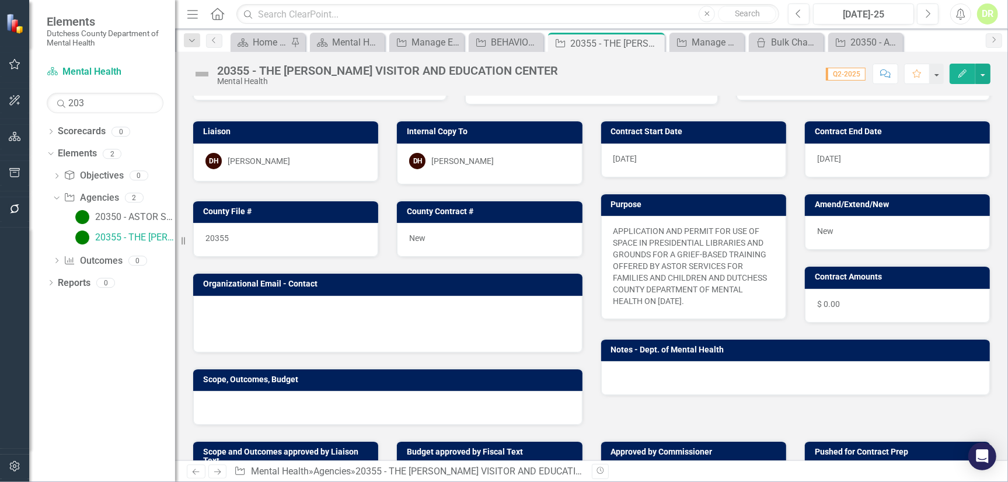
click at [282, 323] on td at bounding box center [255, 332] width 100 height 18
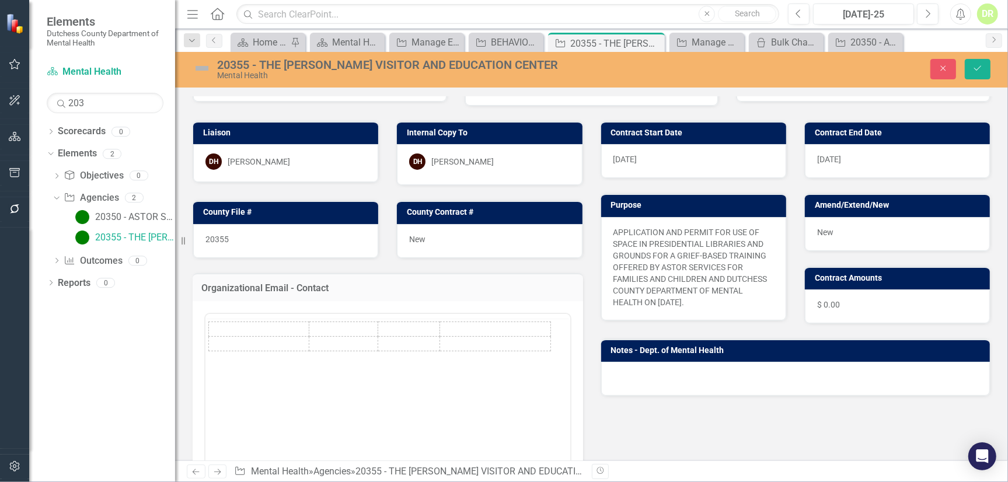
scroll to position [0, 0]
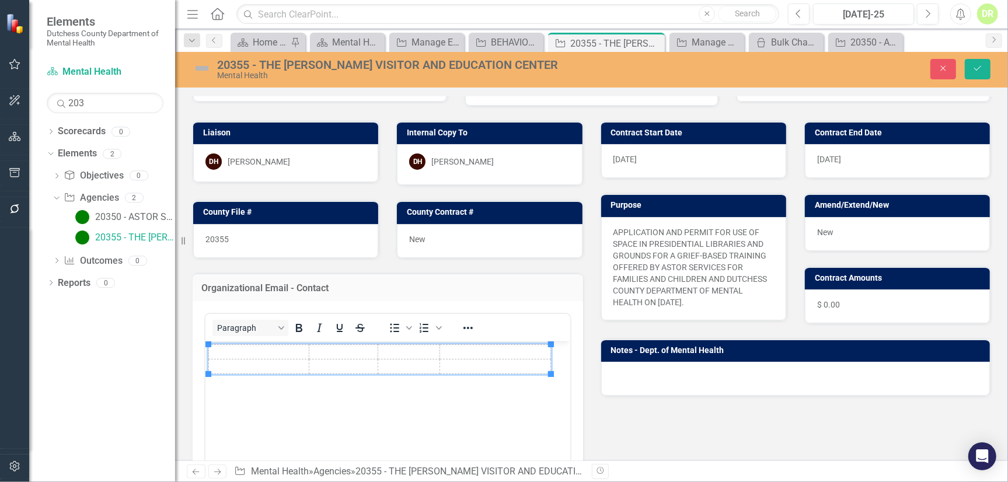
click at [241, 350] on td "Rich Text Area. Press ALT-0 for help." at bounding box center [258, 352] width 100 height 15
drag, startPoint x: 238, startPoint y: 354, endPoint x: 285, endPoint y: 352, distance: 46.7
click at [238, 354] on td "Rich Text Area. Press ALT-0 for help." at bounding box center [258, 352] width 100 height 15
paste body "Rich Text Area. Press ALT-0 for help."
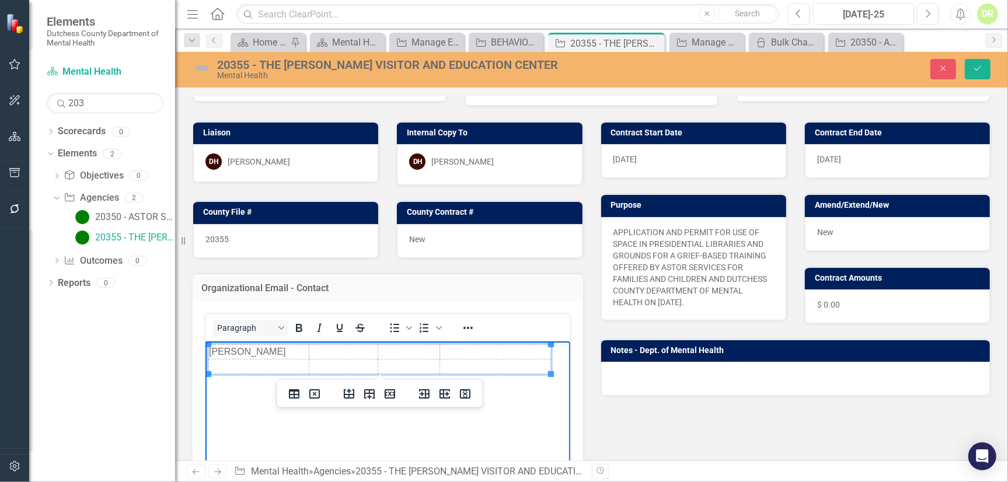
click at [392, 353] on td "Rich Text Area. Press ALT-0 for help." at bounding box center [408, 352] width 62 height 15
click at [466, 355] on td "Rich Text Area. Press ALT-0 for help." at bounding box center [501, 352] width 99 height 15
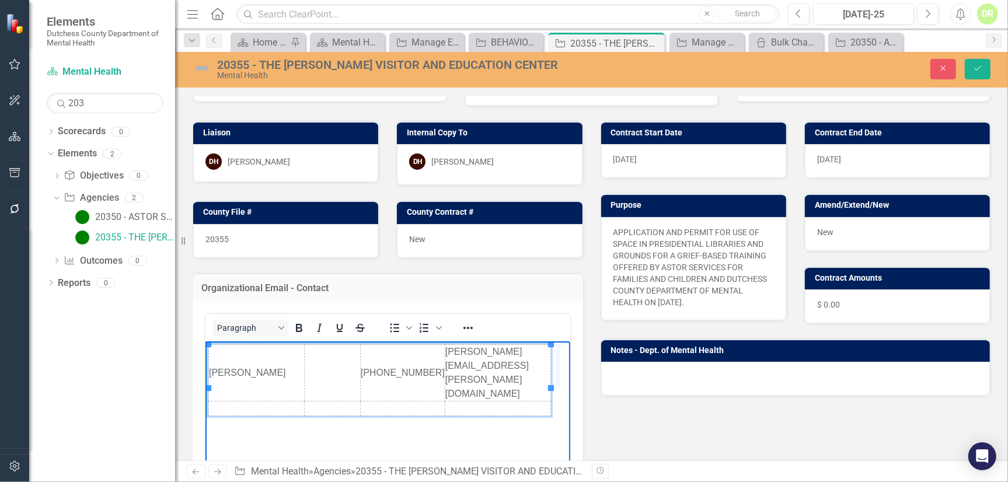
drag, startPoint x: 550, startPoint y: 373, endPoint x: 559, endPoint y: 371, distance: 9.8
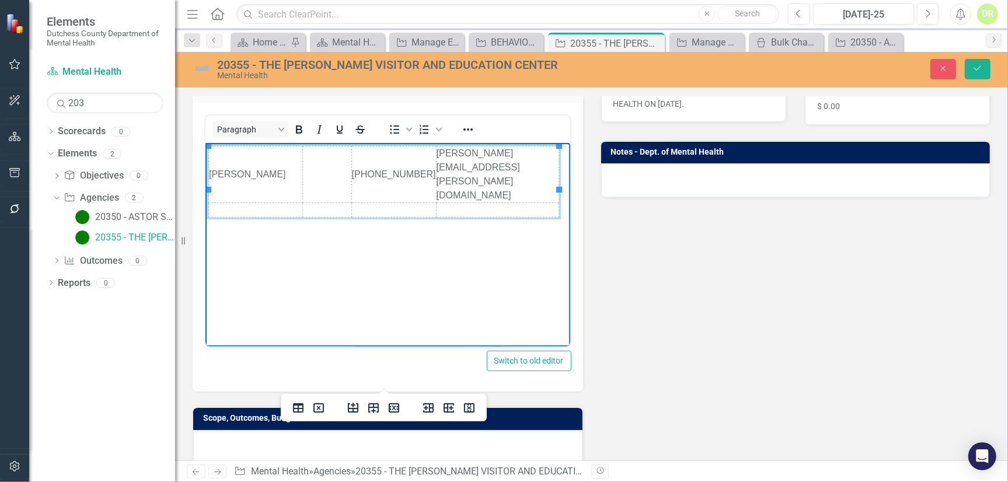
scroll to position [265, 0]
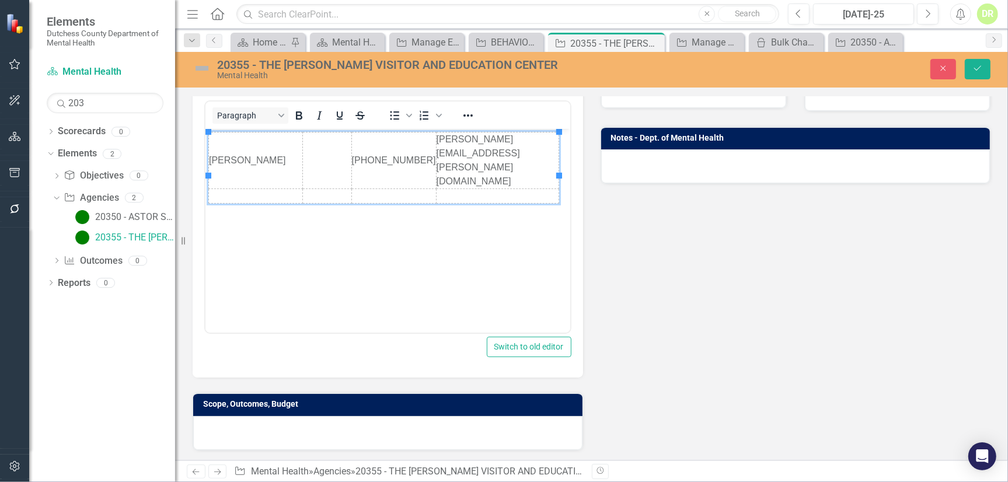
click at [659, 170] on div at bounding box center [795, 166] width 389 height 34
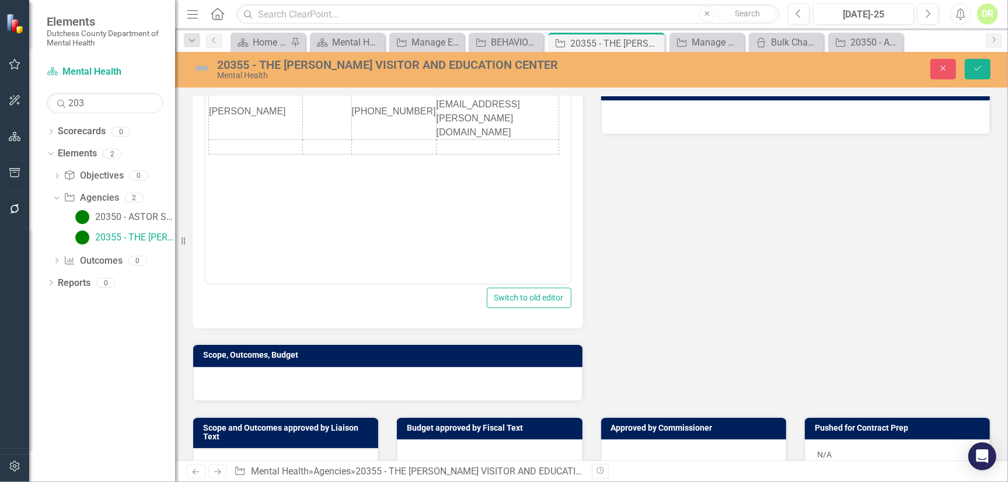
scroll to position [424, 0]
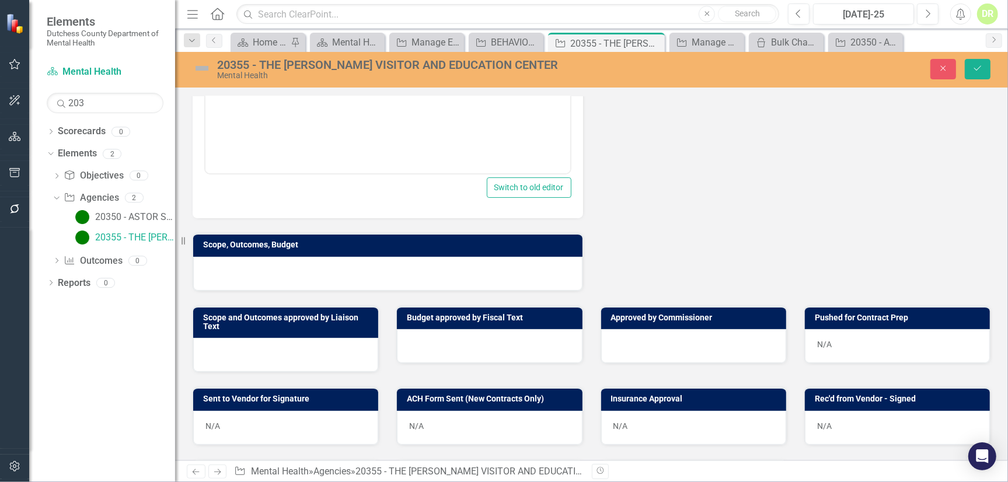
click at [280, 267] on div at bounding box center [387, 274] width 389 height 34
click at [280, 263] on div at bounding box center [387, 274] width 389 height 34
click at [392, 266] on div at bounding box center [387, 274] width 389 height 34
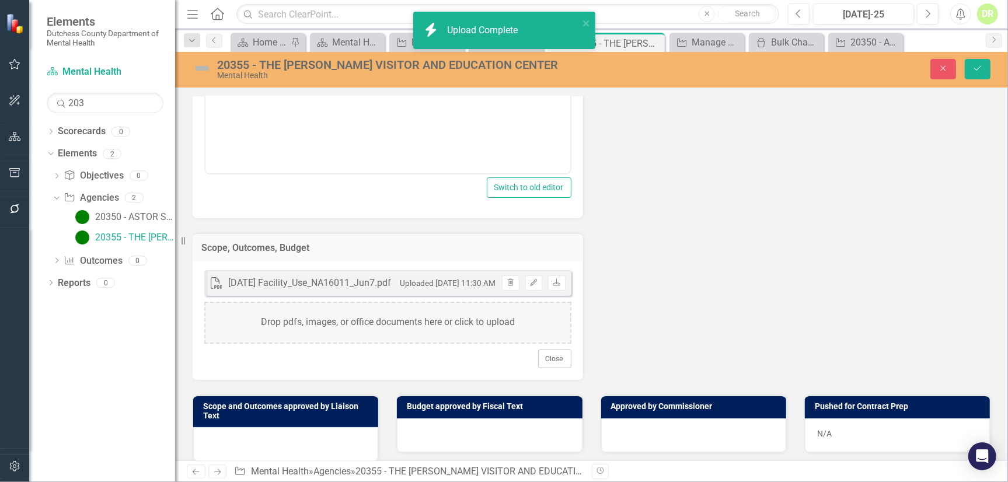
click at [248, 434] on div at bounding box center [285, 444] width 185 height 34
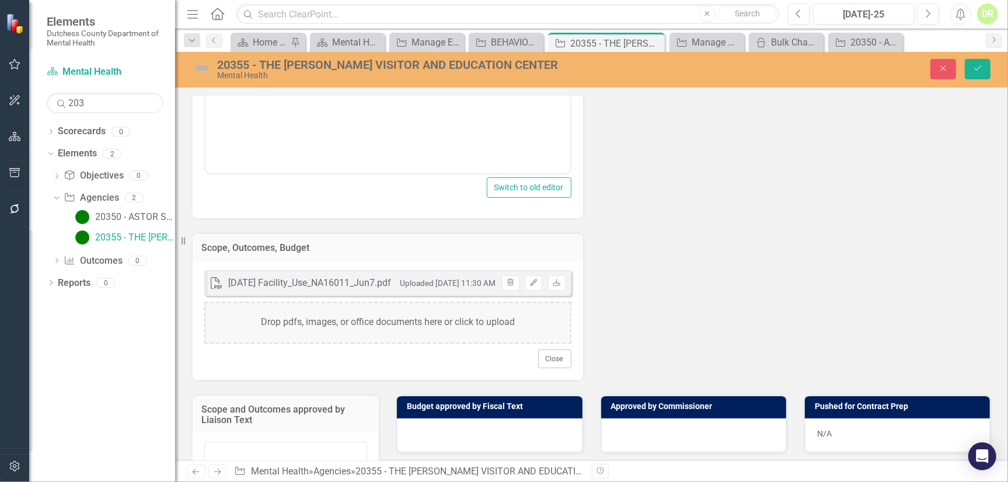
click at [706, 284] on div "Liaison DH Dana Hopkins Internal Copy To DH Dana Hopkins County File # 20355 Co…" at bounding box center [591, 56] width 815 height 645
click at [418, 433] on div at bounding box center [489, 435] width 185 height 34
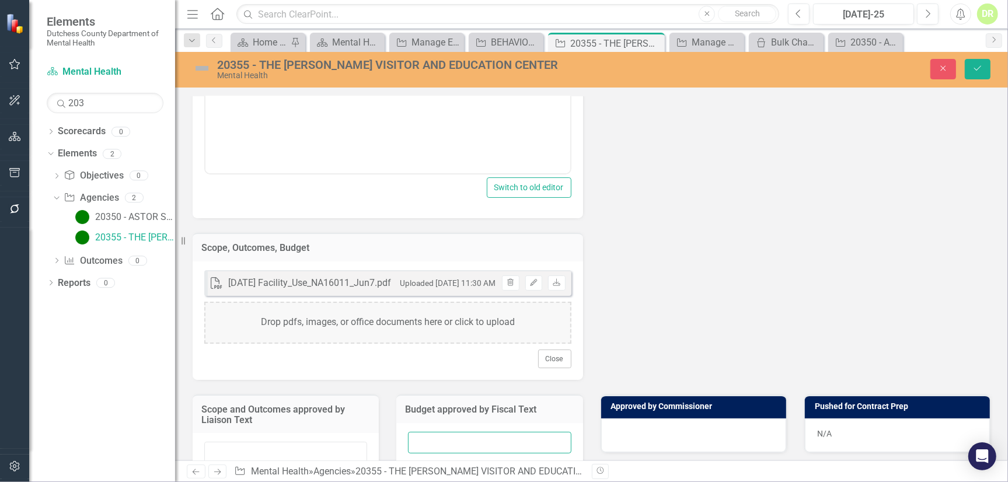
click at [418, 433] on input "text" at bounding box center [489, 443] width 163 height 22
type input "N/A"
drag, startPoint x: 980, startPoint y: 69, endPoint x: 965, endPoint y: 102, distance: 35.5
click at [980, 69] on icon "Save" at bounding box center [977, 68] width 11 height 8
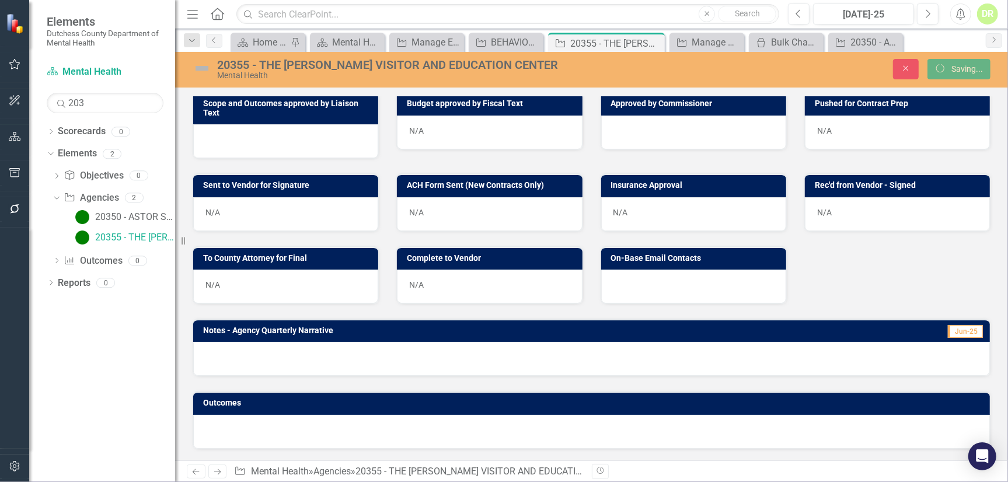
scroll to position [418, 0]
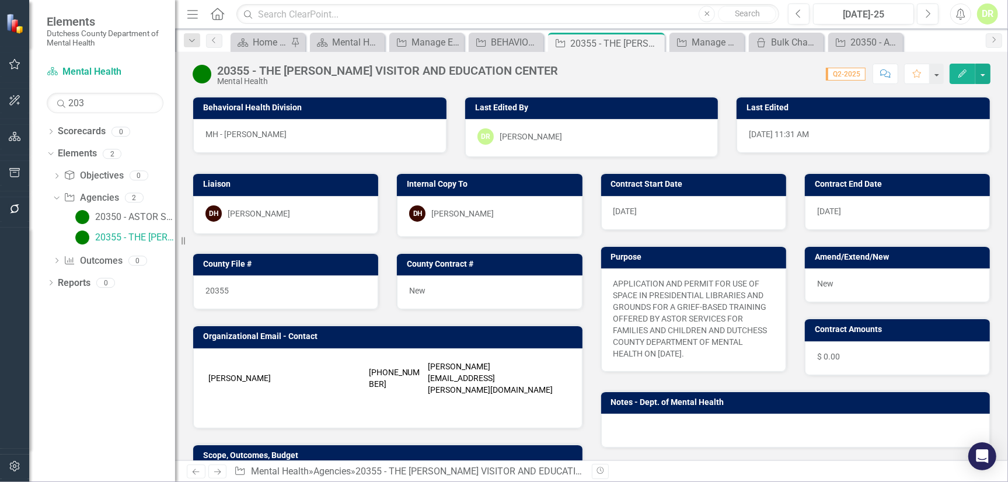
click at [884, 76] on icon "Comment" at bounding box center [885, 73] width 11 height 8
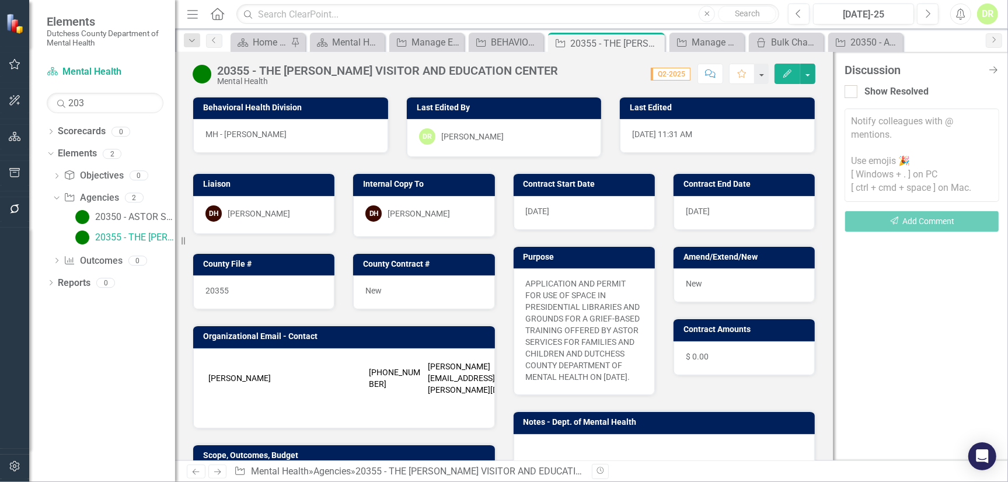
click at [861, 128] on textarea at bounding box center [921, 155] width 155 height 93
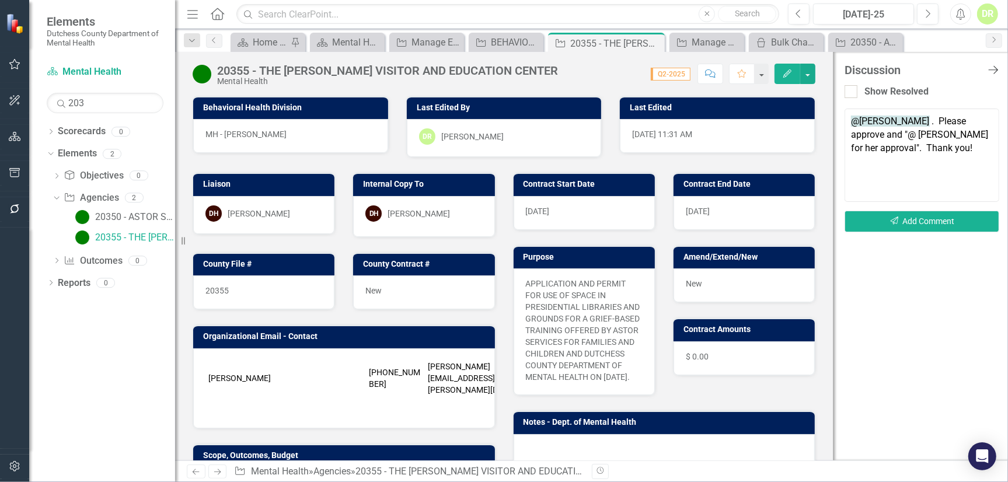
type textarea "@Dana Hopkins . Please approve and "@ Jean-Marie for her approval". Thank you!"
click at [994, 66] on icon at bounding box center [993, 70] width 10 height 8
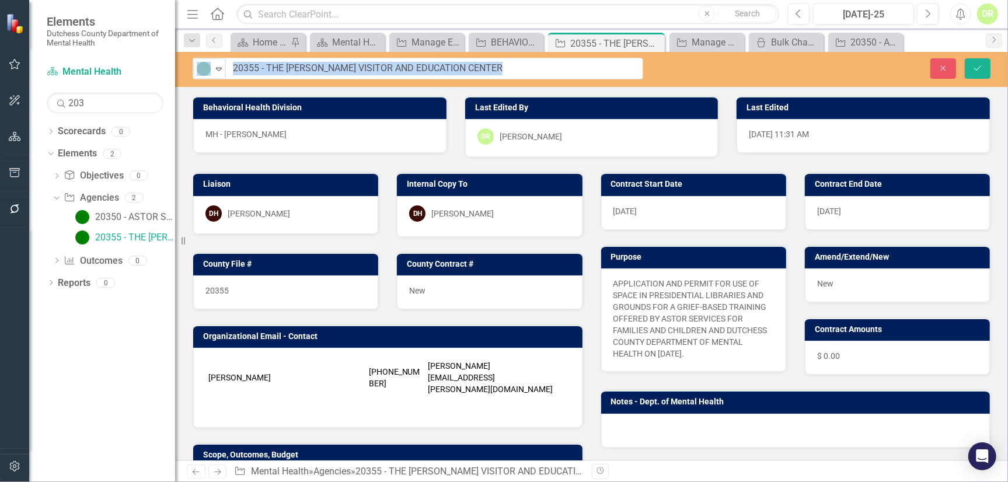
drag, startPoint x: 573, startPoint y: 68, endPoint x: 350, endPoint y: 64, distance: 223.0
drag, startPoint x: 529, startPoint y: 64, endPoint x: 268, endPoint y: 72, distance: 261.6
click at [268, 72] on input "20355 - THE HENRY A WALLACE VISITOR AND EDUCATION CENTER" at bounding box center [434, 69] width 417 height 22
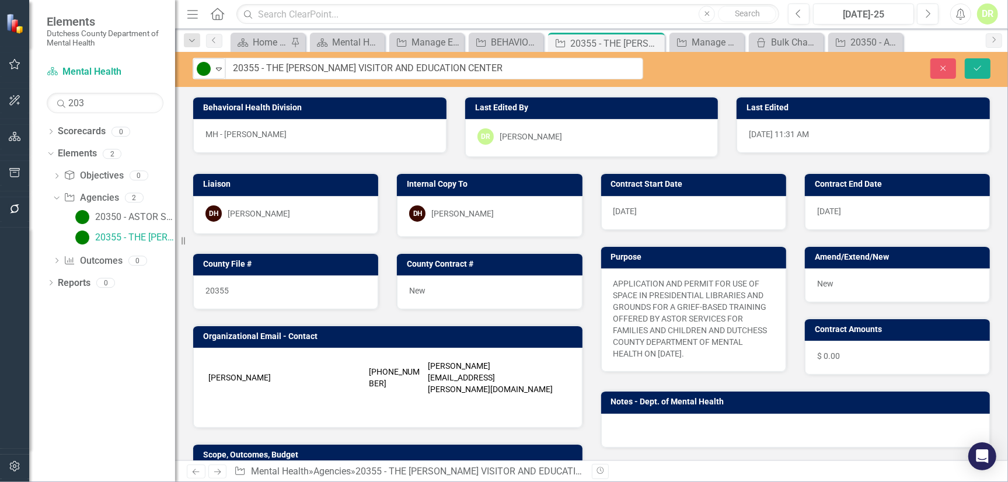
drag, startPoint x: 726, startPoint y: 355, endPoint x: 670, endPoint y: 353, distance: 56.1
click at [670, 353] on p "APPLICATION AND PERMIT FOR USE OF SPACE IN PRESIDENTIAL LIBRARIES AND GROUNDS F…" at bounding box center [693, 319] width 160 height 82
click at [729, 349] on p "APPLICATION AND PERMIT FOR USE OF SPACE IN PRESIDENTIAL LIBRARIES AND GROUNDS F…" at bounding box center [693, 319] width 160 height 82
drag, startPoint x: 735, startPoint y: 351, endPoint x: 686, endPoint y: 345, distance: 49.4
click at [686, 345] on p "APPLICATION AND PERMIT FOR USE OF SPACE IN PRESIDENTIAL LIBRARIES AND GROUNDS F…" at bounding box center [693, 319] width 160 height 82
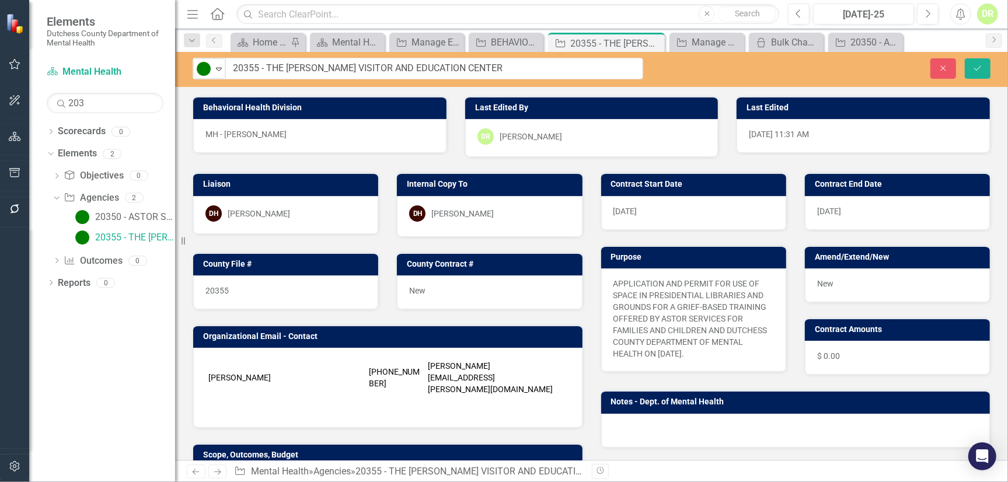
click at [712, 345] on p "APPLICATION AND PERMIT FOR USE OF SPACE IN PRESIDENTIAL LIBRARIES AND GROUNDS F…" at bounding box center [693, 319] width 160 height 82
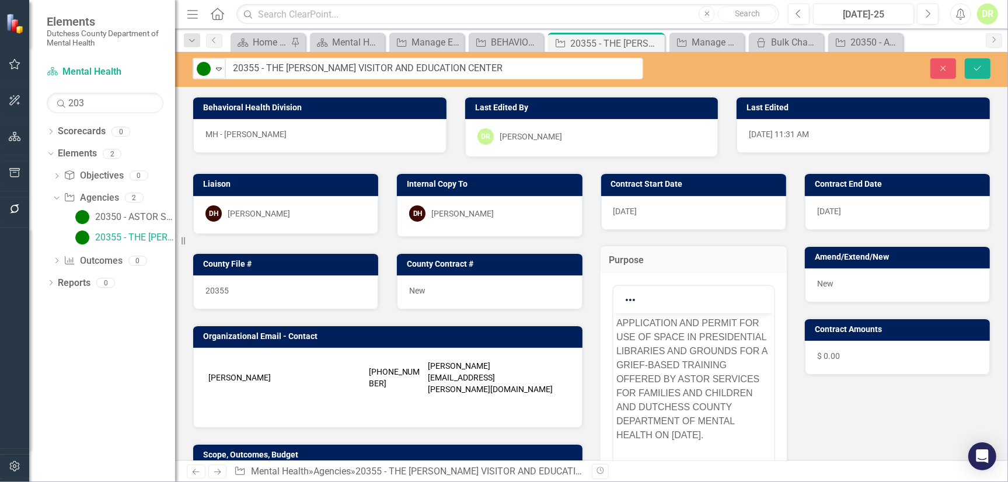
scroll to position [0, 0]
drag, startPoint x: 697, startPoint y: 416, endPoint x: 619, endPoint y: 317, distance: 126.3
click at [619, 317] on p "APPLICATION AND PERMIT FOR USE OF SPACE IN PRESIDENTIAL LIBRARIES AND GROUNDS F…" at bounding box center [693, 379] width 155 height 126
drag, startPoint x: 766, startPoint y: 432, endPoint x: 601, endPoint y: 313, distance: 204.1
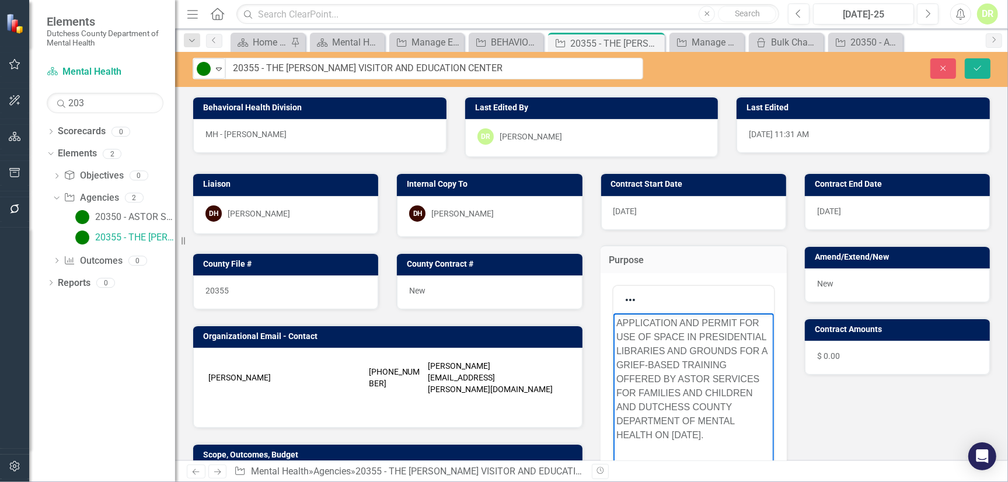
click at [613, 313] on html "APPLICATION AND PERMIT FOR USE OF SPACE IN PRESIDENTIAL LIBRARIES AND GROUNDS F…" at bounding box center [693, 400] width 160 height 175
copy p "APPLICATION AND PERMIT FOR USE OF SPACE IN PRESIDENTIAL LIBRARIES AND GROUNDS F…"
click at [689, 328] on p "APPLICATION AND PERMIT FOR USE OF SPACE IN PRESIDENTIAL LIBRARIES AND GROUNDS F…" at bounding box center [693, 379] width 155 height 126
click at [677, 336] on p "APPLICATION AND PERMIT FOR USE OF SPACE IN PRESIDENTIAL LIBRARIES AND GROUNDS F…" at bounding box center [693, 379] width 155 height 126
drag, startPoint x: 680, startPoint y: 337, endPoint x: 596, endPoint y: 313, distance: 87.4
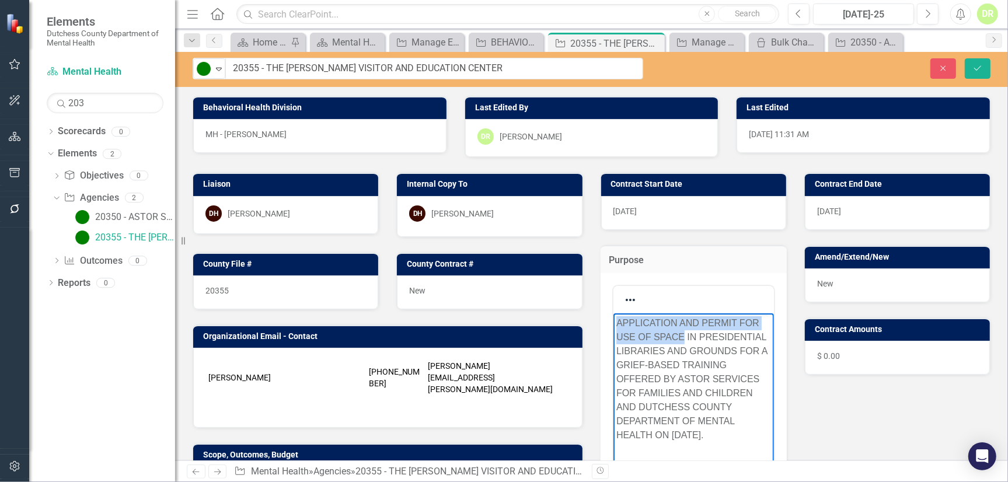
click at [613, 313] on html "APPLICATION AND PERMIT FOR USE OF SPACE IN PRESIDENTIAL LIBRARIES AND GROUNDS F…" at bounding box center [693, 400] width 160 height 175
copy p "APPLICATION AND PERMIT FOR USE OF SPACE"
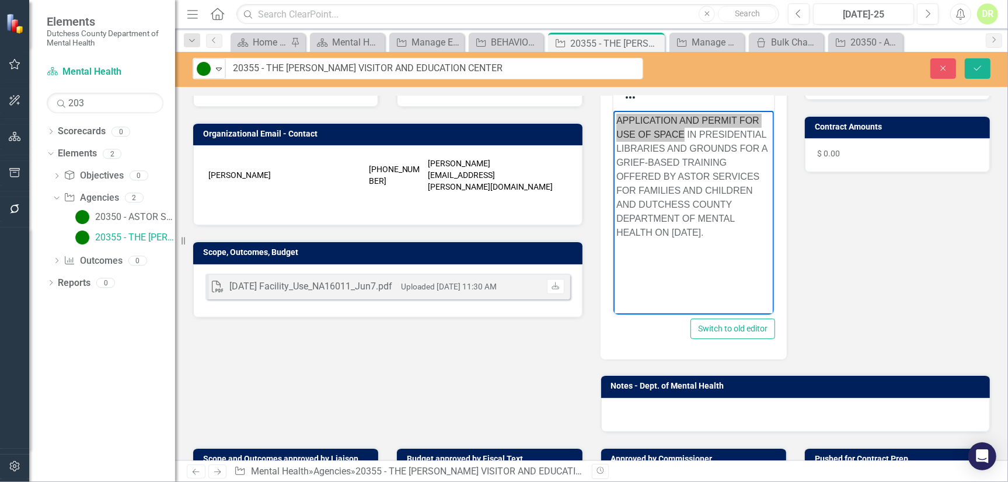
scroll to position [212, 0]
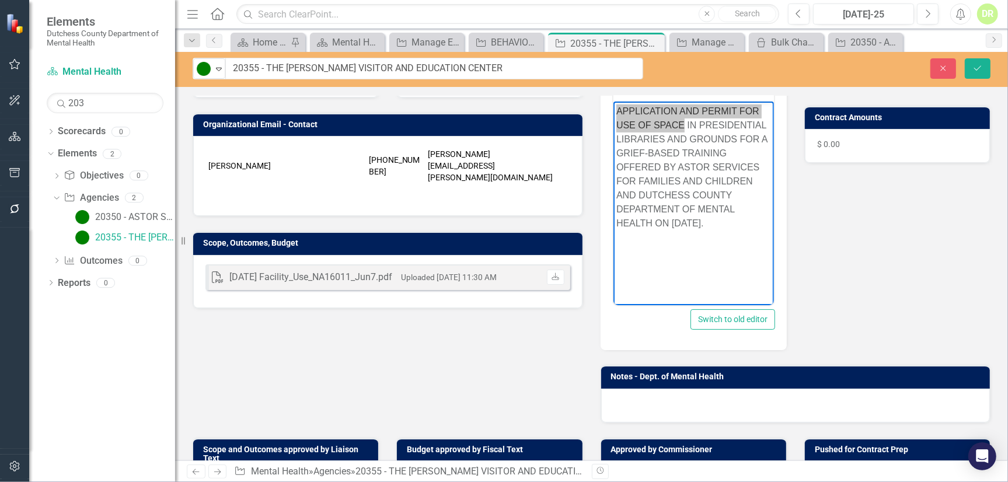
click at [432, 186] on td at bounding box center [490, 195] width 131 height 18
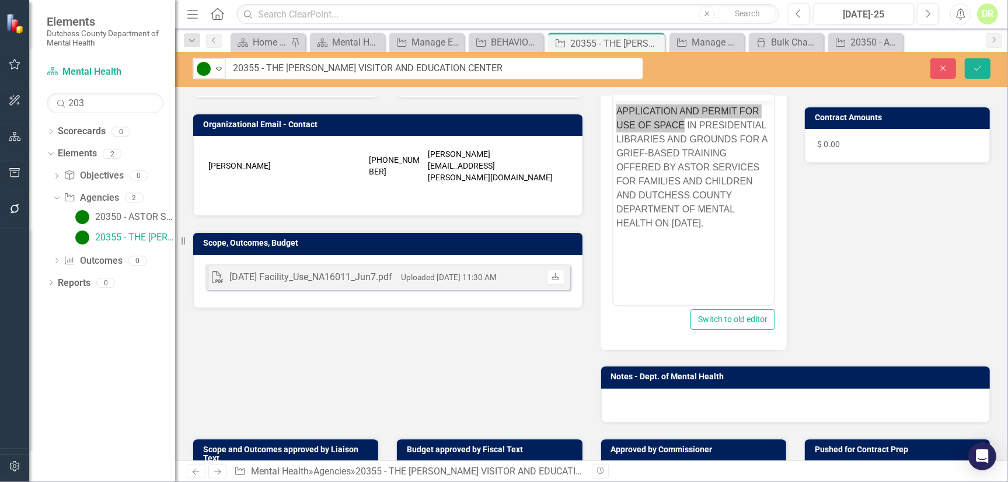
click at [432, 186] on td at bounding box center [490, 195] width 131 height 18
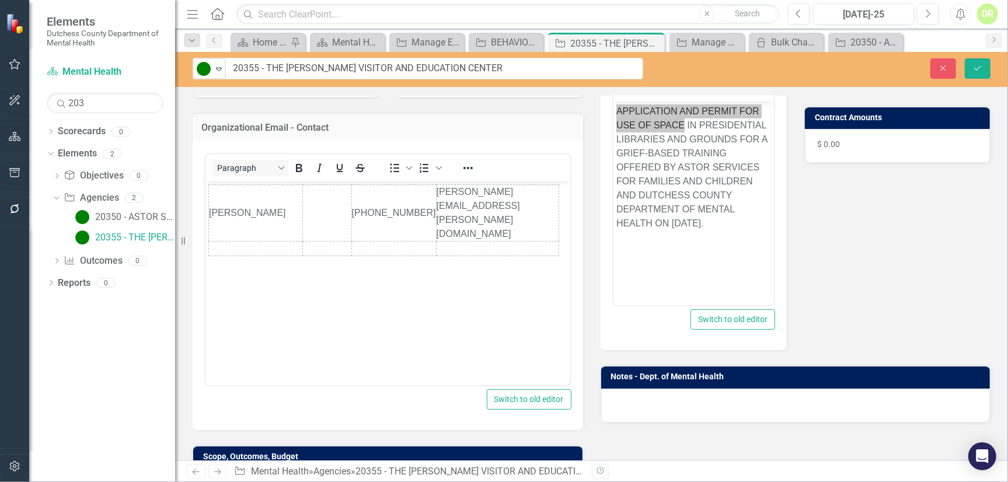
scroll to position [0, 0]
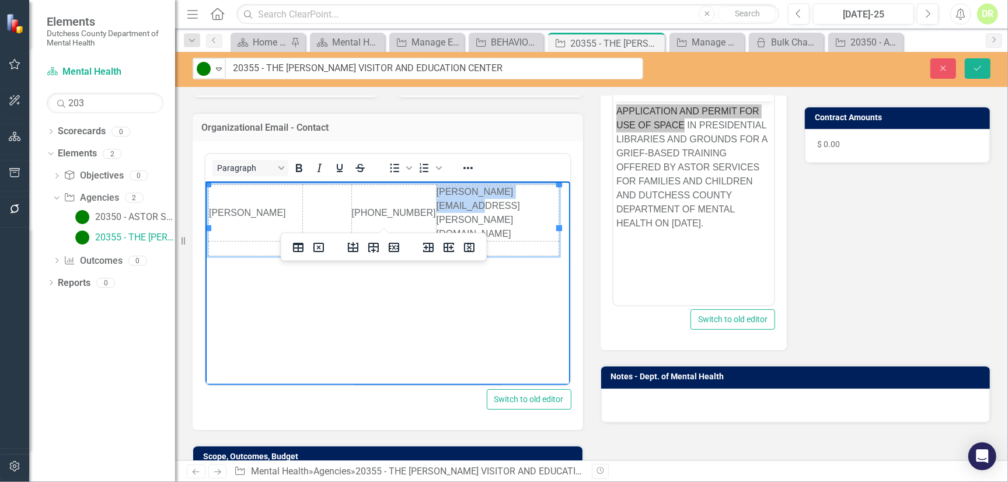
drag, startPoint x: 554, startPoint y: 197, endPoint x: 421, endPoint y: 195, distance: 133.1
click at [421, 195] on html "DEANNE FULLER 845-486-7770 DEANNE.FULLER@NARA.GOV" at bounding box center [387, 268] width 365 height 175
copy td "DEANNE.FULLER@NARA.GOV"
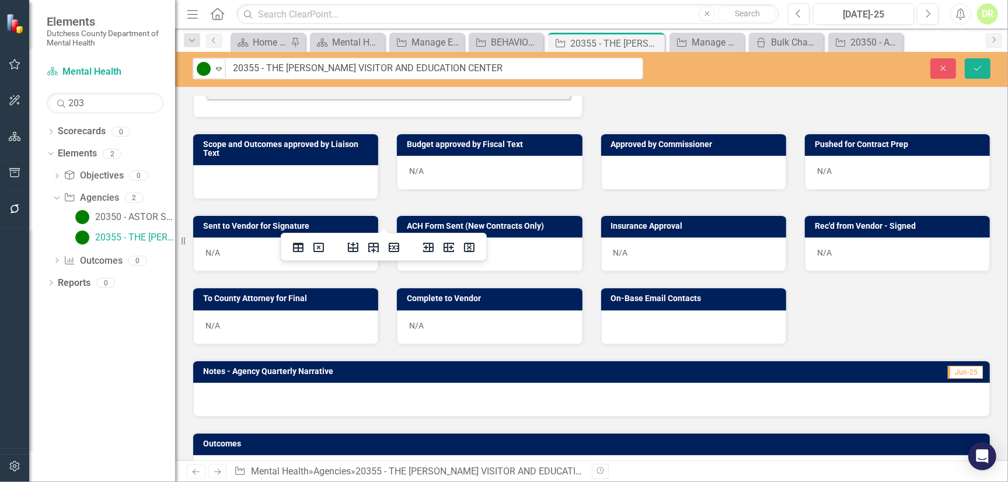
scroll to position [654, 0]
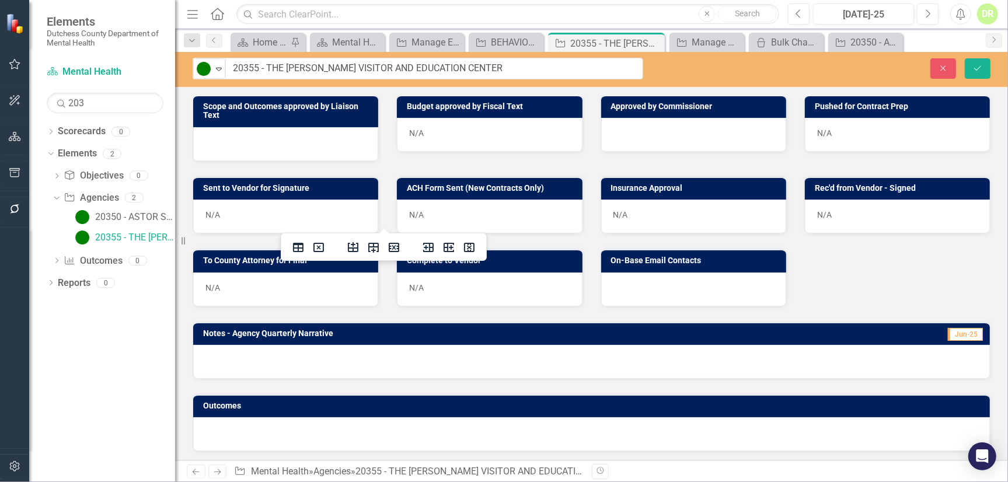
click at [706, 275] on div at bounding box center [693, 290] width 185 height 34
drag, startPoint x: 706, startPoint y: 275, endPoint x: 690, endPoint y: 282, distance: 16.7
click at [705, 275] on div at bounding box center [693, 290] width 185 height 34
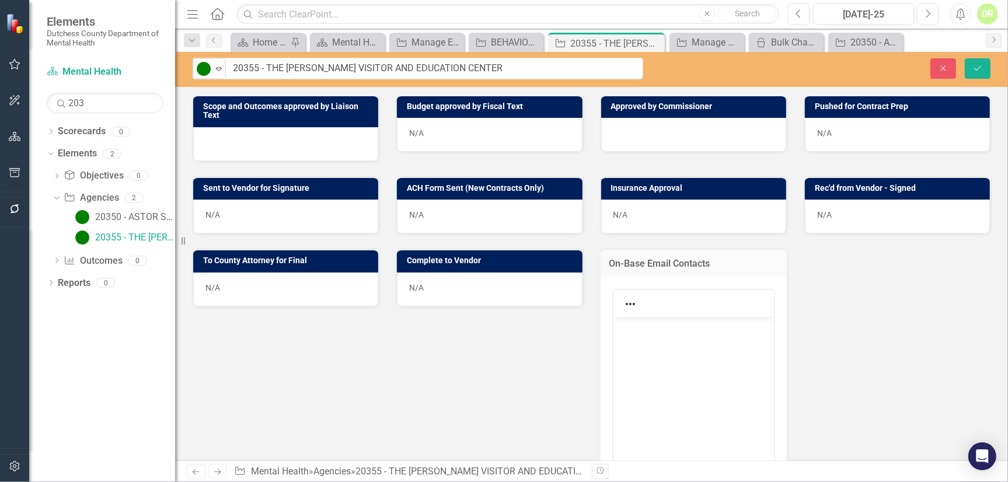
scroll to position [0, 0]
drag, startPoint x: 628, startPoint y: 341, endPoint x: 636, endPoint y: 333, distance: 11.6
click at [628, 341] on body "Rich Text Area. Press ALT-0 for help." at bounding box center [693, 404] width 160 height 175
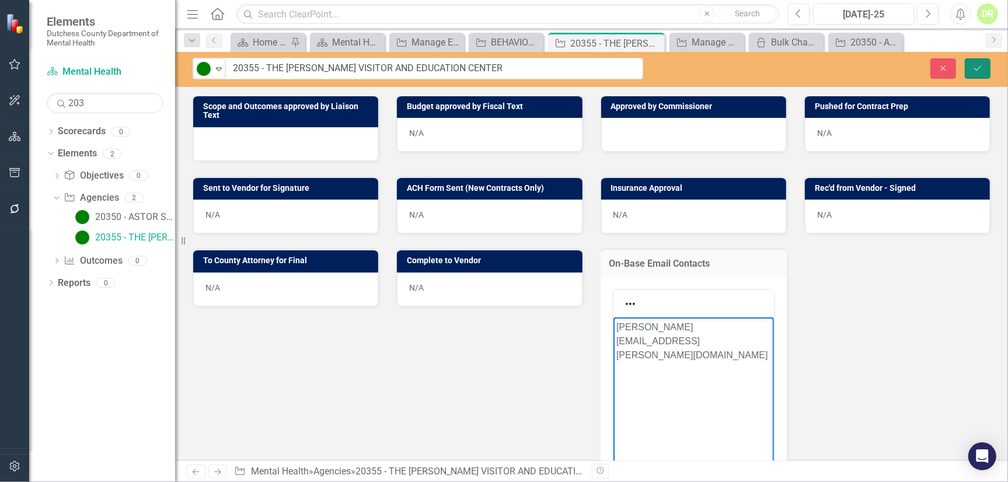
drag, startPoint x: 982, startPoint y: 63, endPoint x: 992, endPoint y: 62, distance: 10.5
click at [982, 63] on button "Save" at bounding box center [978, 68] width 26 height 20
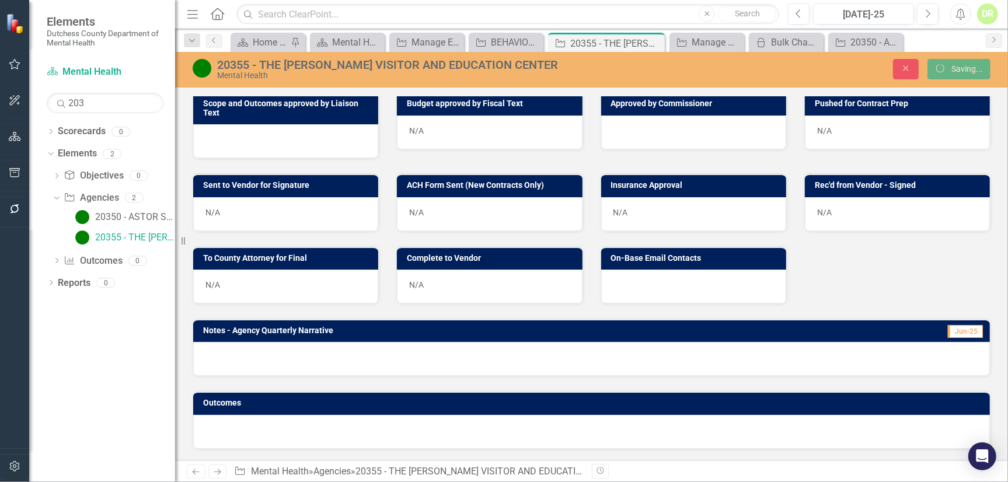
scroll to position [417, 0]
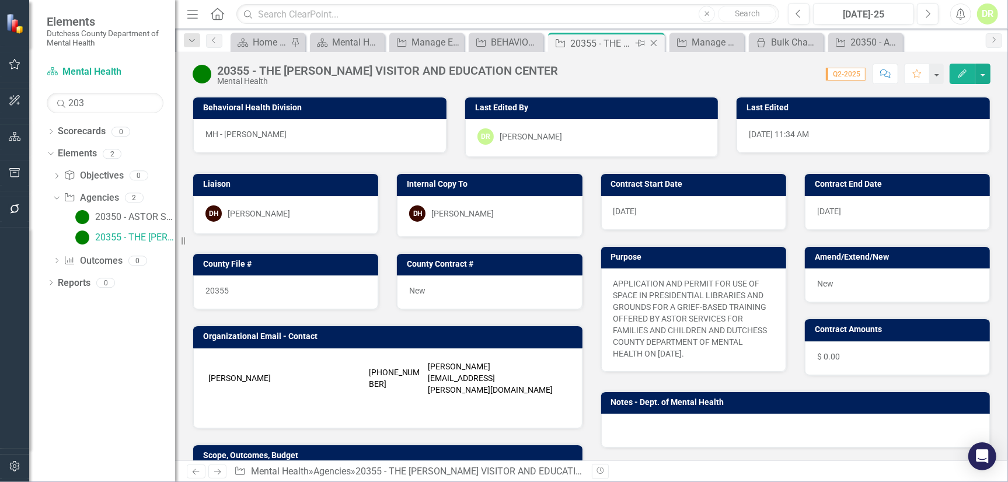
click at [652, 45] on icon "Close" at bounding box center [654, 43] width 12 height 9
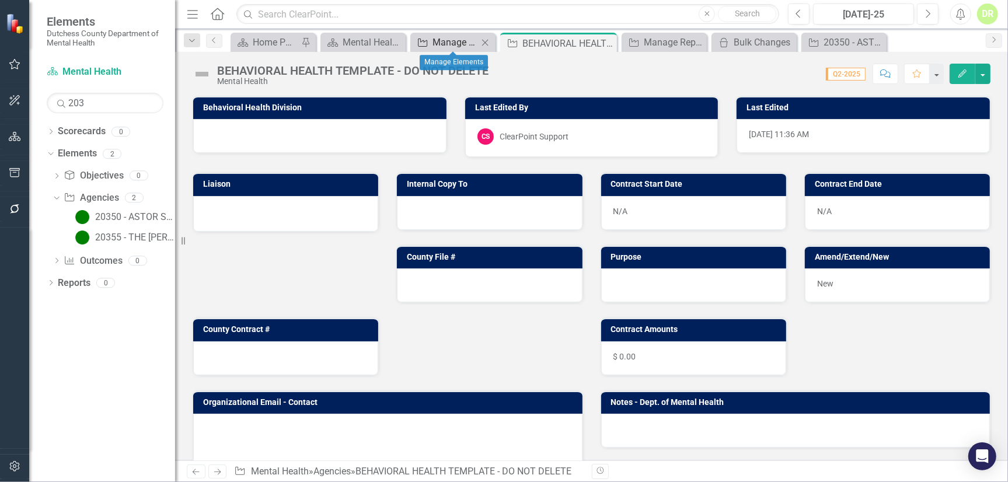
click at [475, 40] on div "Manage Elements" at bounding box center [455, 42] width 46 height 15
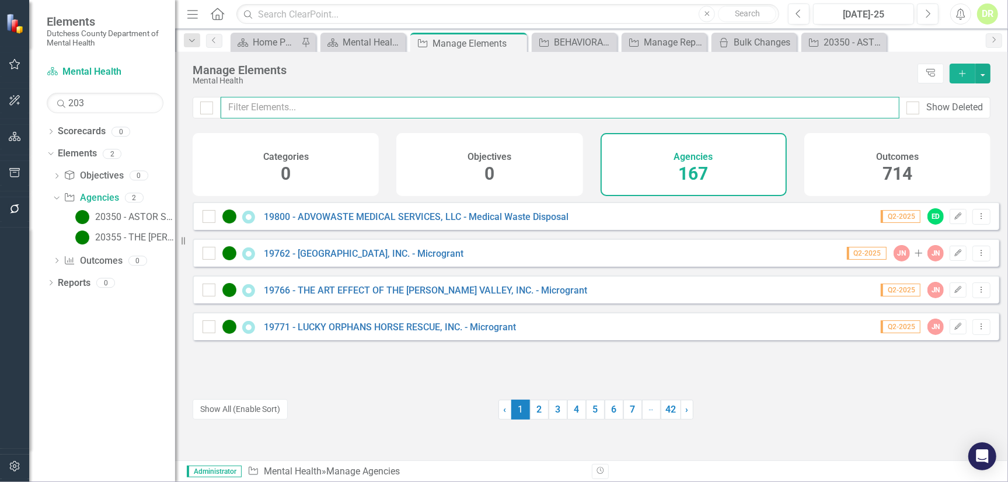
click at [344, 104] on input "text" at bounding box center [560, 108] width 679 height 22
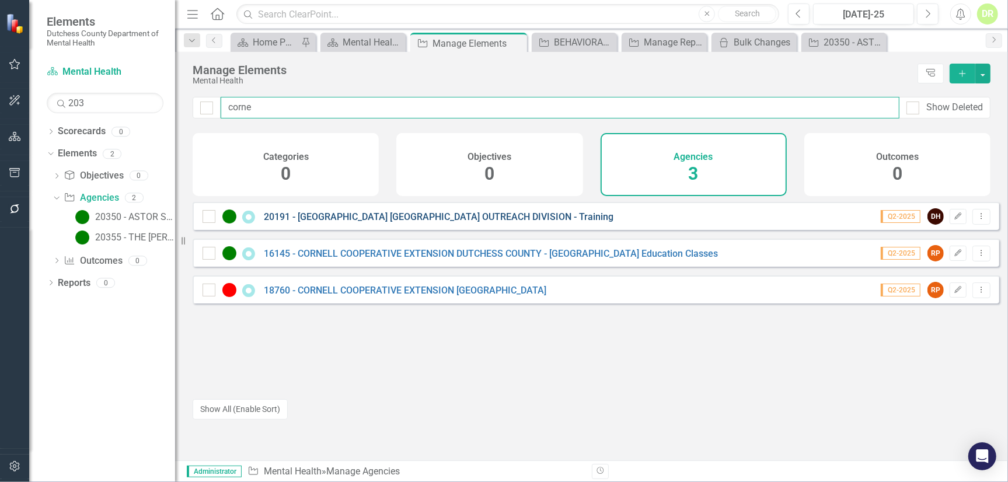
type input "corne"
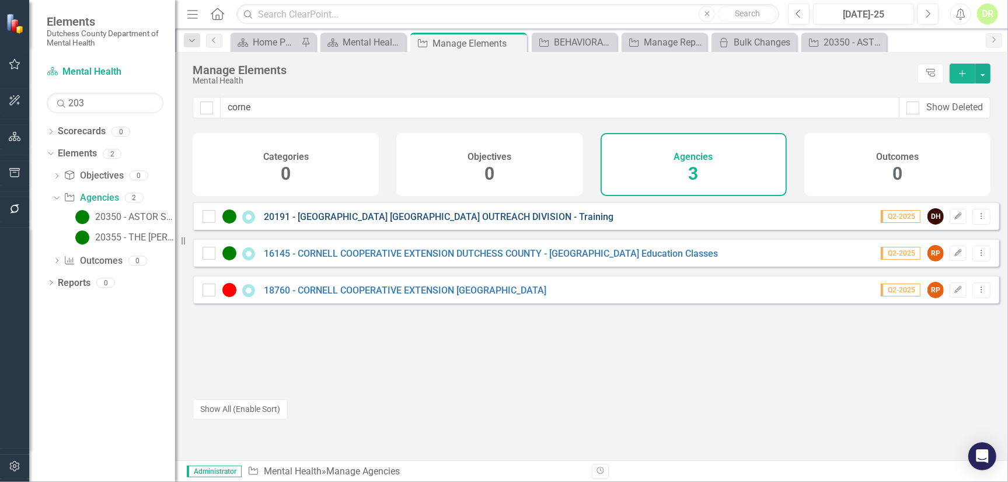
click at [352, 222] on link "20191 - CORNELL UNIVERSITY ILR OUTREACH DIVISION - Training" at bounding box center [439, 216] width 350 height 11
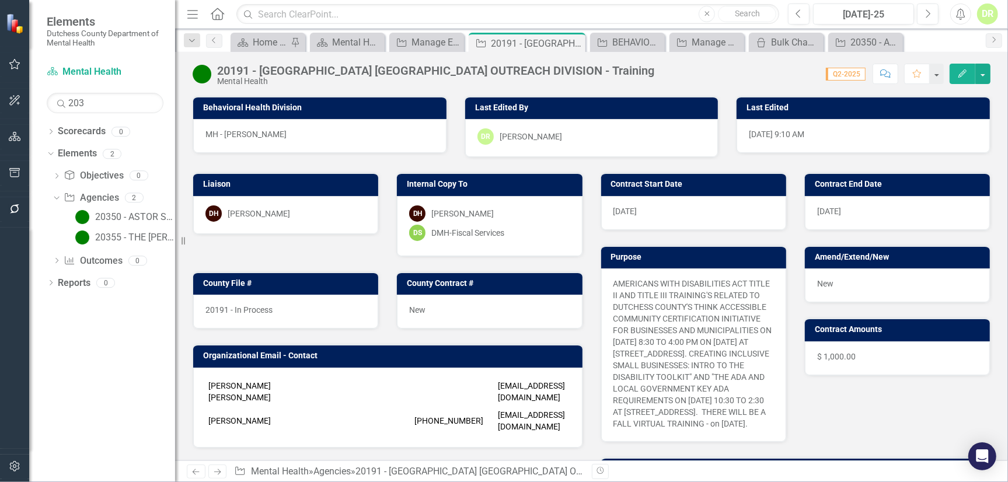
click at [990, 10] on div "DR" at bounding box center [987, 14] width 21 height 21
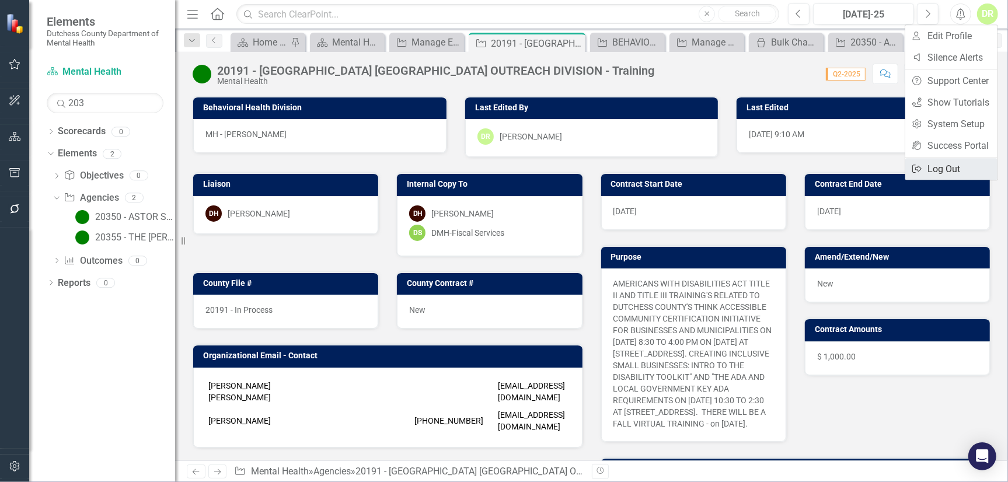
click at [951, 170] on link "Logout Log Out" at bounding box center [951, 169] width 92 height 22
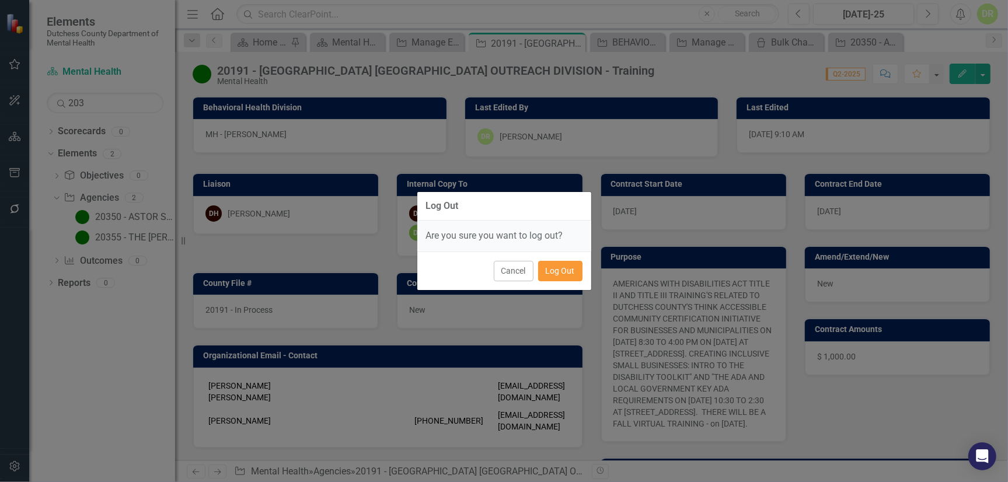
click at [563, 273] on button "Log Out" at bounding box center [560, 271] width 44 height 20
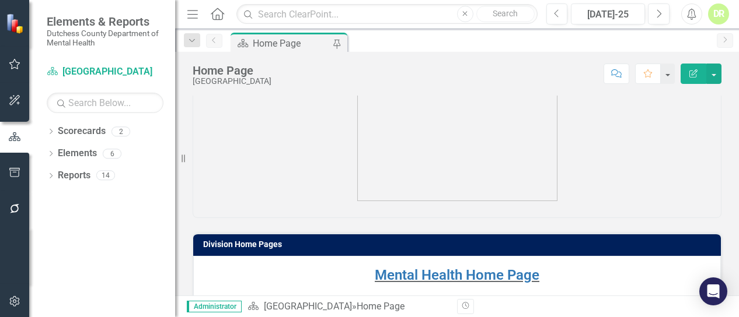
scroll to position [117, 0]
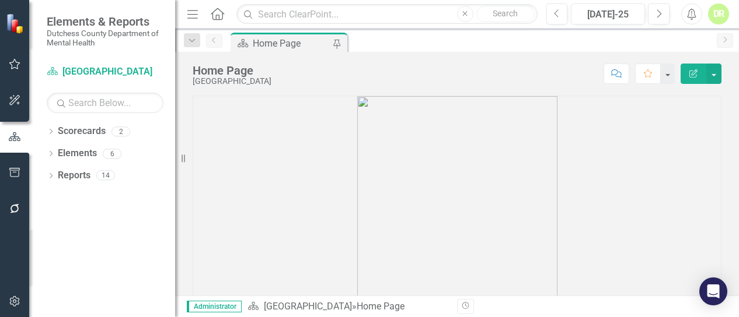
click at [713, 12] on div "DR" at bounding box center [718, 14] width 21 height 21
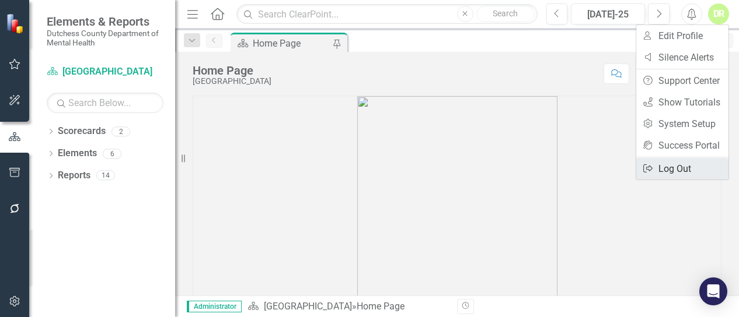
click at [663, 167] on link "Logout Log Out" at bounding box center [682, 169] width 92 height 22
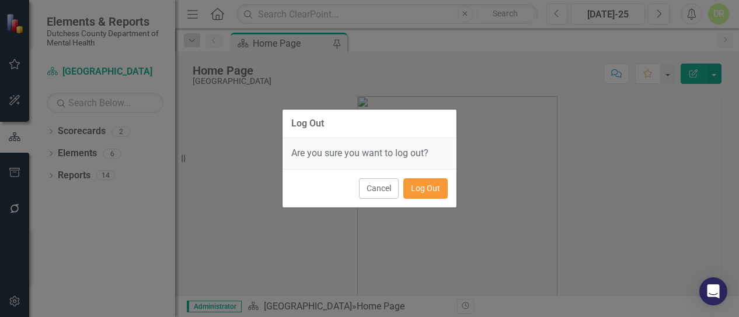
drag, startPoint x: 430, startPoint y: 184, endPoint x: 409, endPoint y: 191, distance: 22.0
click at [431, 185] on button "Log Out" at bounding box center [425, 189] width 44 height 20
